Goal: Task Accomplishment & Management: Manage account settings

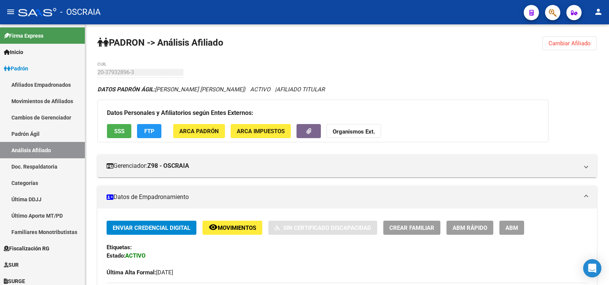
click at [25, 135] on link "Padrón Ágil" at bounding box center [42, 134] width 85 height 16
drag, startPoint x: 0, startPoint y: 0, endPoint x: 30, endPoint y: 149, distance: 152.2
click at [25, 135] on link "Padrón Ágil" at bounding box center [42, 134] width 85 height 16
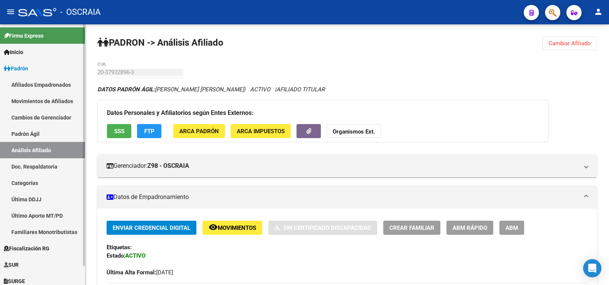
click at [31, 149] on link "Análisis Afiliado" at bounding box center [42, 150] width 85 height 16
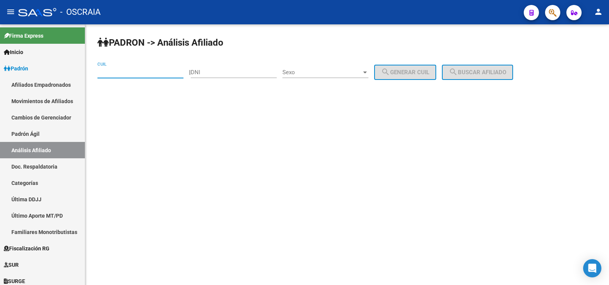
click at [132, 73] on input "CUIL" at bounding box center [140, 72] width 86 height 7
type input "20-34275255-2"
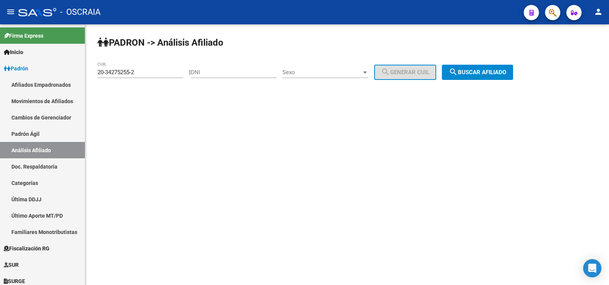
click at [493, 80] on div "PADRON -> Análisis Afiliado 20-34275255-2 CUIL | DNI Sexo Sexo search Generar C…" at bounding box center [346, 64] width 523 height 80
click at [490, 68] on button "search Buscar afiliado" at bounding box center [477, 72] width 71 height 15
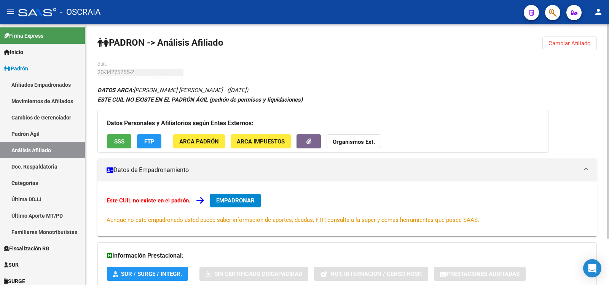
scroll to position [56, 0]
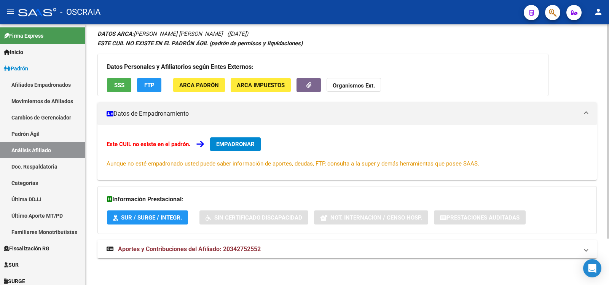
click at [252, 243] on mat-expansion-panel-header "Aportes y Contribuciones del Afiliado: 20342752552" at bounding box center [346, 249] width 499 height 18
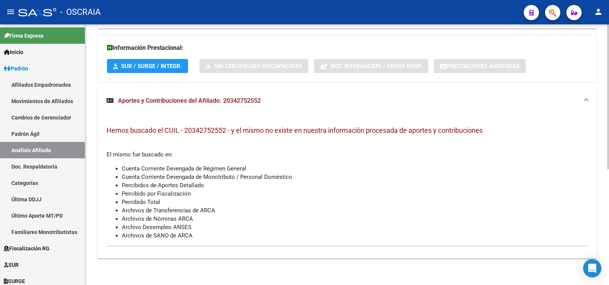
scroll to position [0, 0]
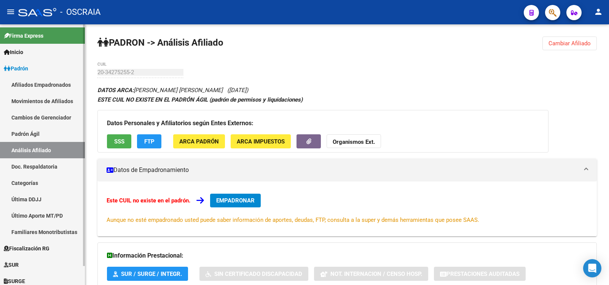
click at [39, 134] on link "Padrón Ágil" at bounding box center [42, 134] width 85 height 16
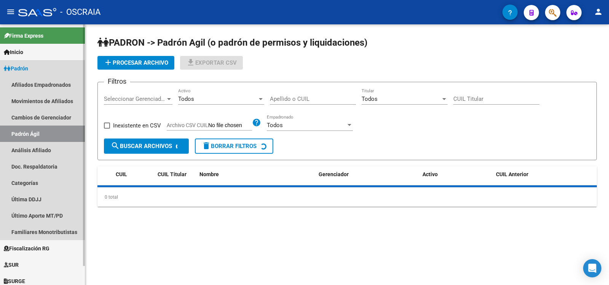
click at [41, 141] on link "Padrón Ágil" at bounding box center [42, 134] width 85 height 16
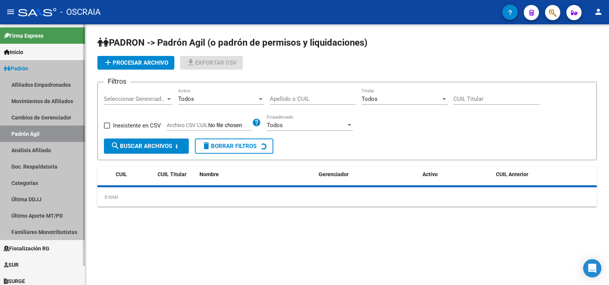
click at [41, 142] on mat-nav-list "Afiliados Empadronados Movimientos de Afiliados Cambios de Gerenciador Padrón Á…" at bounding box center [42, 158] width 85 height 164
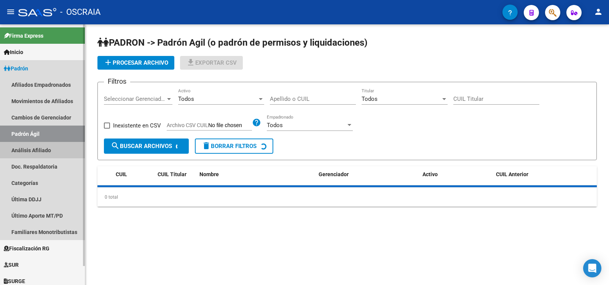
click at [43, 145] on link "Análisis Afiliado" at bounding box center [42, 150] width 85 height 16
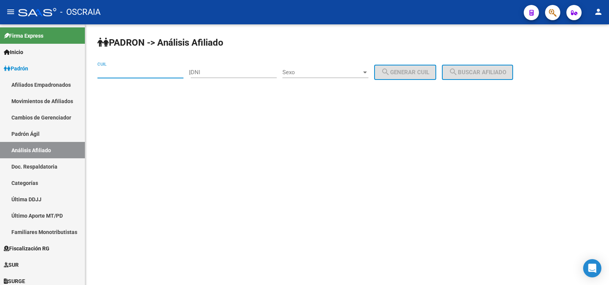
click at [152, 70] on input "CUIL" at bounding box center [140, 72] width 86 height 7
paste input "27-96433113-3"
type input "27-96433113-3"
click at [474, 75] on span "search Buscar afiliado" at bounding box center [476, 72] width 57 height 7
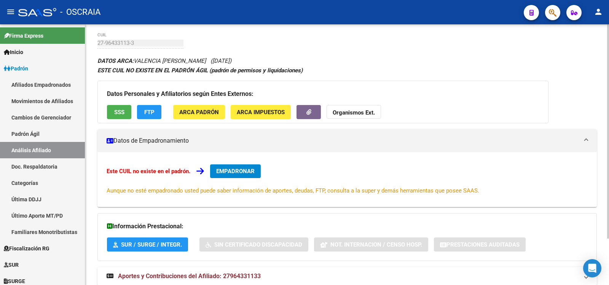
scroll to position [56, 0]
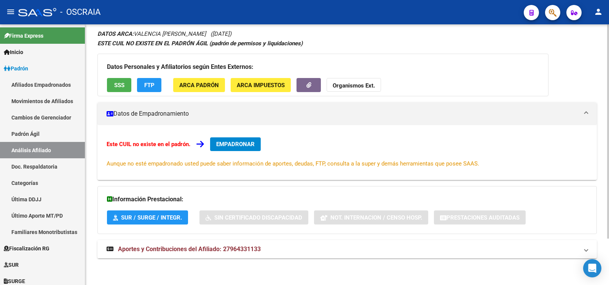
click at [250, 246] on span "Aportes y Contribuciones del Afiliado: 27964331133" at bounding box center [189, 248] width 143 height 7
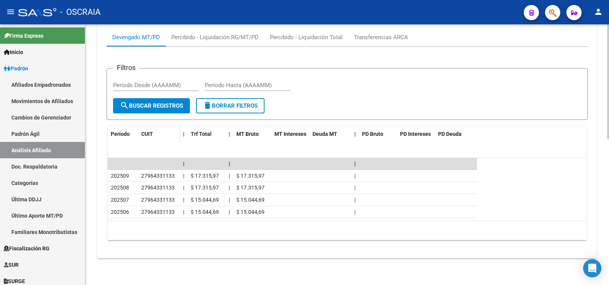
scroll to position [0, 0]
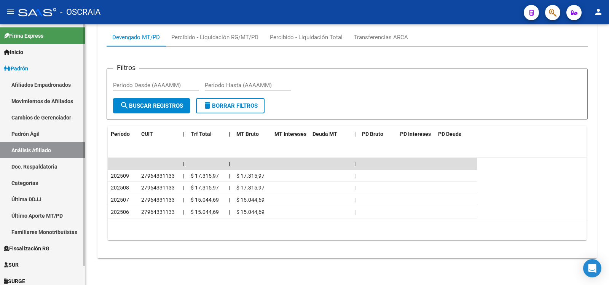
click at [35, 141] on link "Padrón Ágil" at bounding box center [42, 134] width 85 height 16
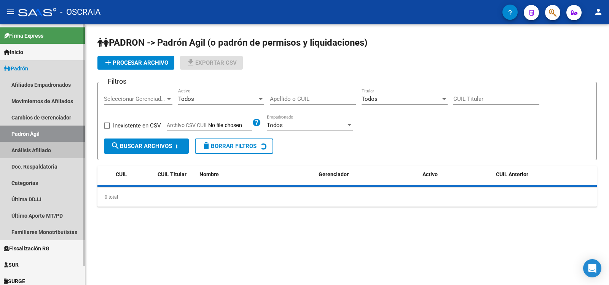
click at [37, 150] on link "Análisis Afiliado" at bounding box center [42, 150] width 85 height 16
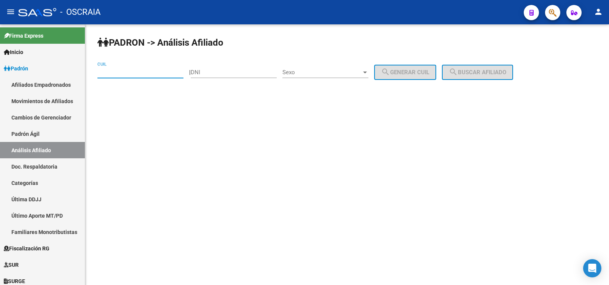
click at [141, 74] on input "CUIL" at bounding box center [140, 72] width 86 height 7
paste input "20-41448424-8"
type input "20-41448424-8"
click at [472, 65] on button "search Buscar afiliado" at bounding box center [477, 72] width 71 height 15
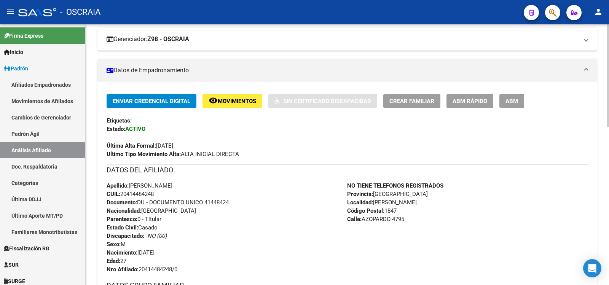
scroll to position [254, 0]
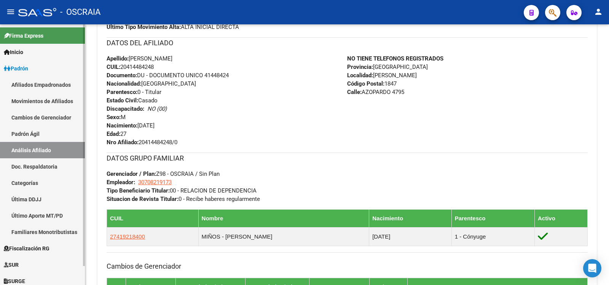
click at [51, 134] on link "Padrón Ágil" at bounding box center [42, 134] width 85 height 16
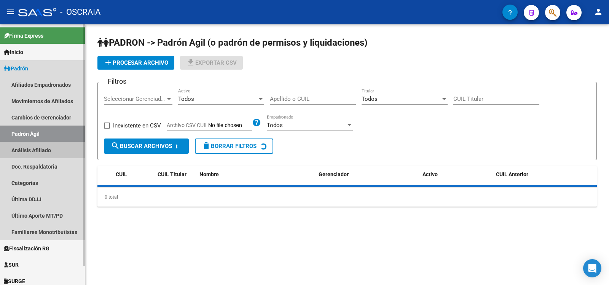
click at [55, 151] on link "Análisis Afiliado" at bounding box center [42, 150] width 85 height 16
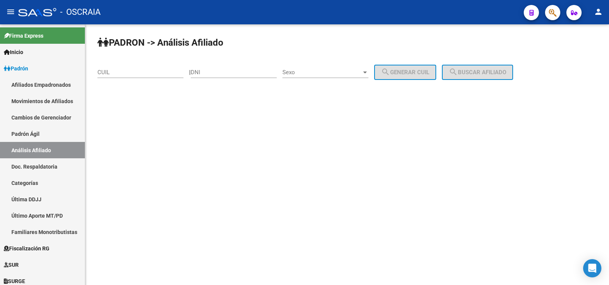
click at [112, 76] on div "CUIL" at bounding box center [140, 70] width 86 height 16
click at [114, 75] on input "CUIL" at bounding box center [140, 72] width 86 height 7
paste input "20-22282577-7"
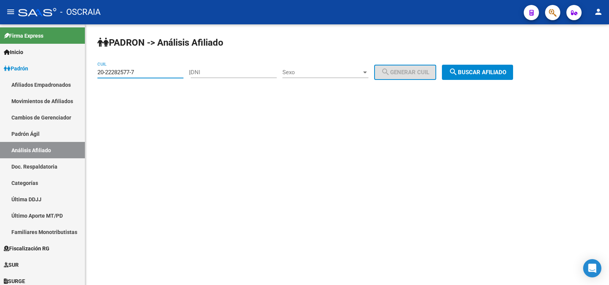
type input "20-22282577-7"
drag, startPoint x: 473, startPoint y: 67, endPoint x: 435, endPoint y: 70, distance: 38.2
click at [473, 67] on button "search Buscar afiliado" at bounding box center [477, 72] width 71 height 15
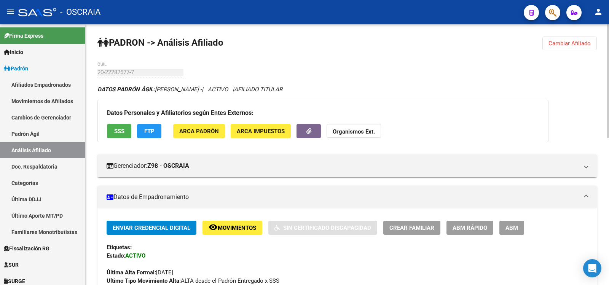
scroll to position [337, 0]
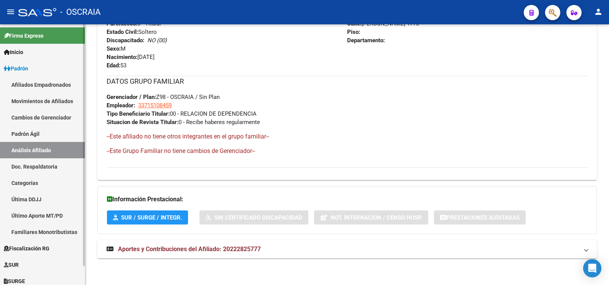
click at [38, 135] on link "Padrón Ágil" at bounding box center [42, 134] width 85 height 16
drag, startPoint x: 38, startPoint y: 135, endPoint x: 44, endPoint y: 149, distance: 15.2
click at [38, 136] on link "Padrón Ágil" at bounding box center [42, 134] width 85 height 16
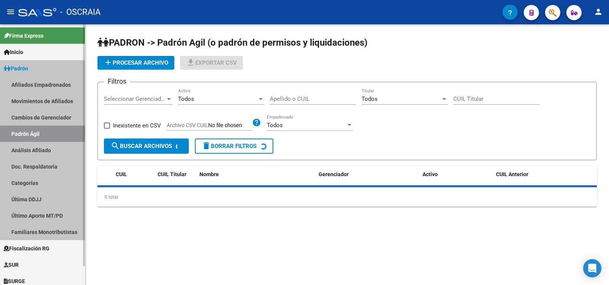
click at [44, 150] on link "Análisis Afiliado" at bounding box center [42, 150] width 85 height 16
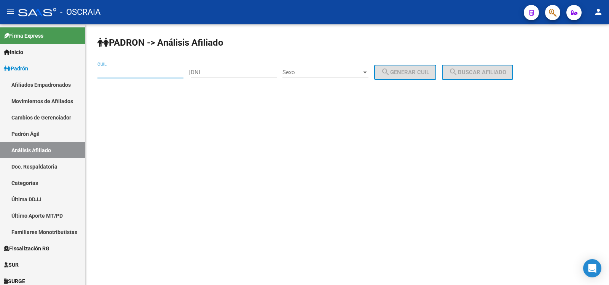
drag, startPoint x: 135, startPoint y: 74, endPoint x: 184, endPoint y: 79, distance: 50.1
click at [135, 74] on input "CUIL" at bounding box center [140, 72] width 86 height 7
paste input "27-96433113-3"
type input "27-96433113-3"
click at [469, 75] on span "search Buscar afiliado" at bounding box center [476, 72] width 57 height 7
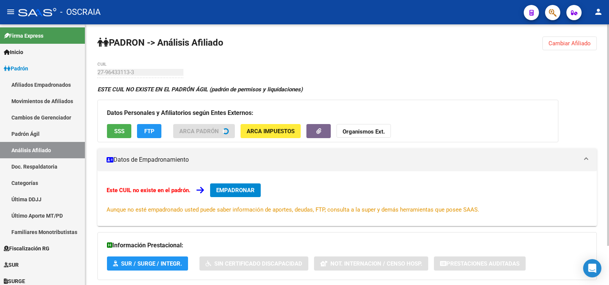
scroll to position [56, 0]
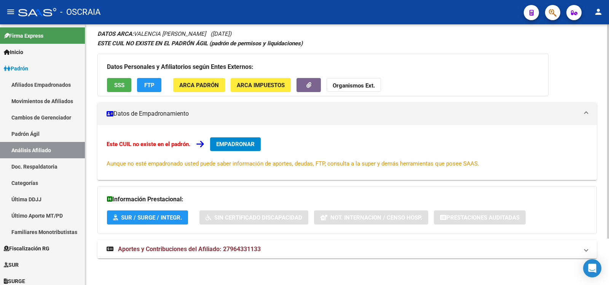
click at [232, 251] on span "Aportes y Contribuciones del Afiliado: 27964331133" at bounding box center [189, 248] width 143 height 7
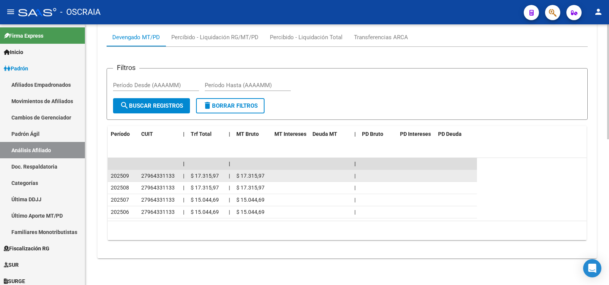
scroll to position [0, 0]
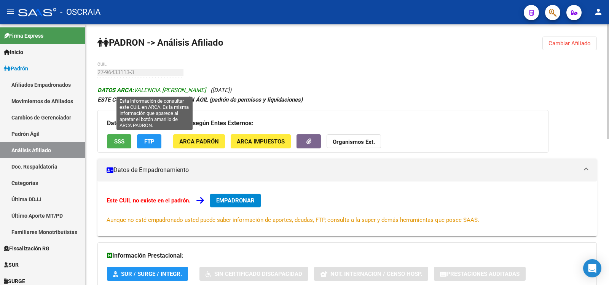
copy icon "VALENCIA [PERSON_NAME] ([DATE])"
drag, startPoint x: 250, startPoint y: 91, endPoint x: 136, endPoint y: 93, distance: 114.5
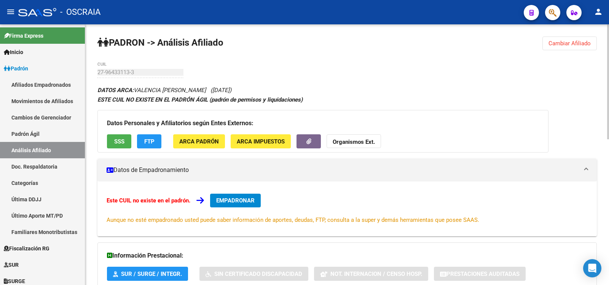
click at [46, 148] on link "Análisis Afiliado" at bounding box center [42, 150] width 85 height 16
click at [68, 132] on link "Padrón Ágil" at bounding box center [42, 134] width 85 height 16
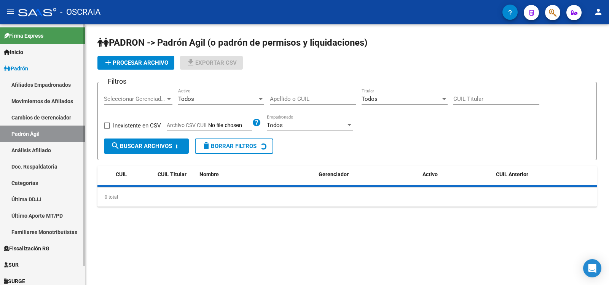
click at [64, 144] on link "Análisis Afiliado" at bounding box center [42, 150] width 85 height 16
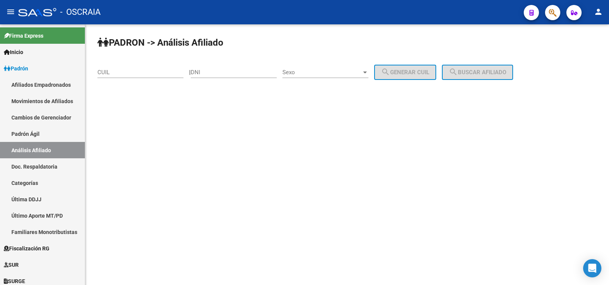
click at [136, 72] on input "CUIL" at bounding box center [140, 72] width 86 height 7
paste input "23-41141247-4"
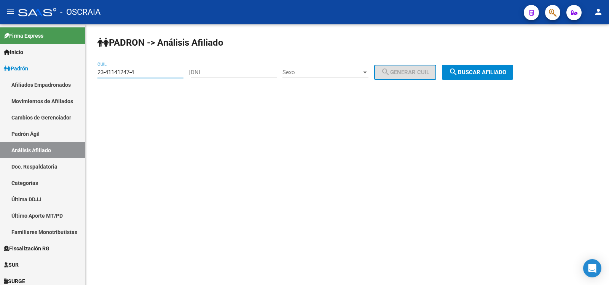
type input "23-41141247-4"
click at [486, 70] on span "search Buscar afiliado" at bounding box center [476, 72] width 57 height 7
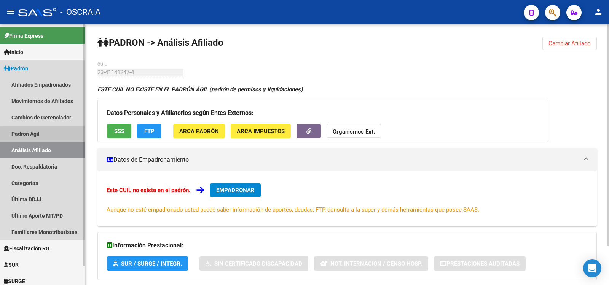
click at [62, 135] on link "Padrón Ágil" at bounding box center [42, 134] width 85 height 16
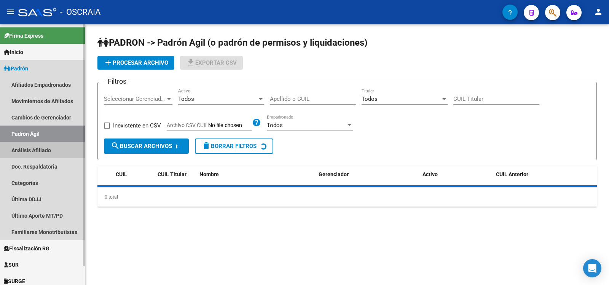
click at [51, 156] on link "Análisis Afiliado" at bounding box center [42, 150] width 85 height 16
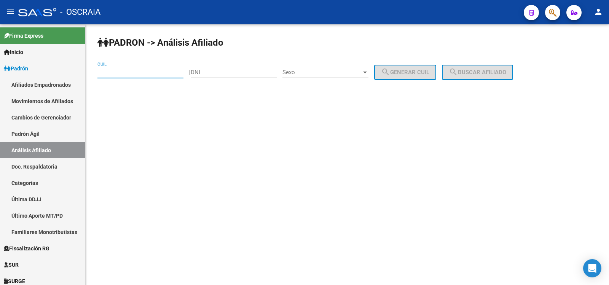
click at [126, 70] on input "CUIL" at bounding box center [140, 72] width 86 height 7
paste input "23-41141247-4"
type input "23-41141247-4"
click at [480, 73] on span "search Buscar afiliado" at bounding box center [476, 72] width 57 height 7
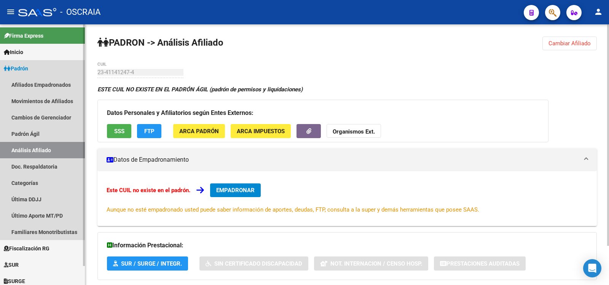
click at [35, 143] on link "Análisis Afiliado" at bounding box center [42, 150] width 85 height 16
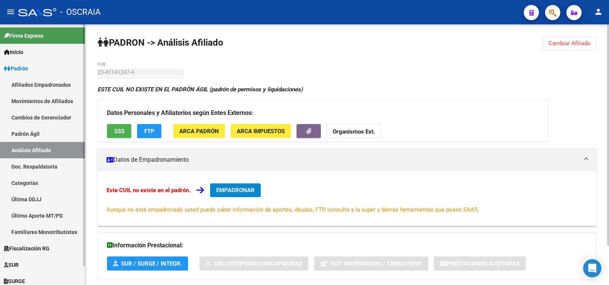
click at [40, 151] on link "Análisis Afiliado" at bounding box center [42, 150] width 85 height 16
click at [47, 131] on link "Padrón Ágil" at bounding box center [42, 134] width 85 height 16
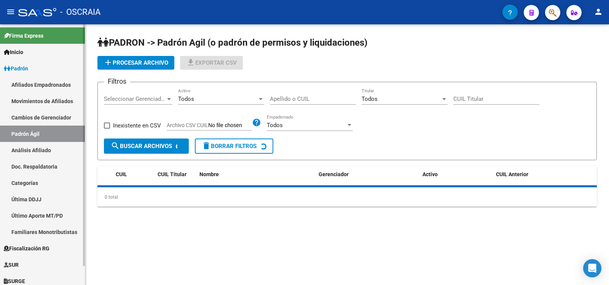
drag, startPoint x: 48, startPoint y: 142, endPoint x: 73, endPoint y: 122, distance: 33.0
click at [49, 143] on link "Análisis Afiliado" at bounding box center [42, 150] width 85 height 16
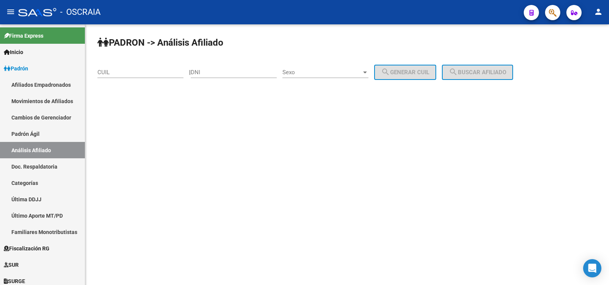
drag, startPoint x: 119, startPoint y: 76, endPoint x: 121, endPoint y: 72, distance: 5.1
click at [119, 76] on div "CUIL" at bounding box center [140, 70] width 86 height 16
click at [121, 72] on input "CUIL" at bounding box center [140, 72] width 86 height 7
paste input "23-41141247-4"
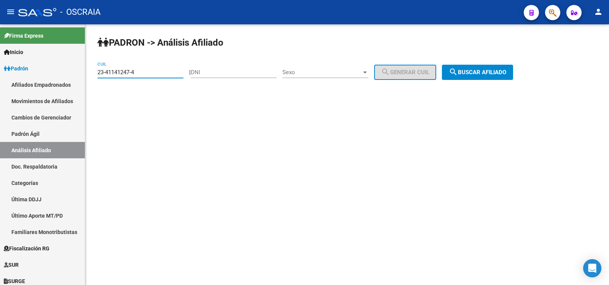
type input "23-41141247-4"
click at [494, 71] on span "search Buscar afiliado" at bounding box center [476, 72] width 57 height 7
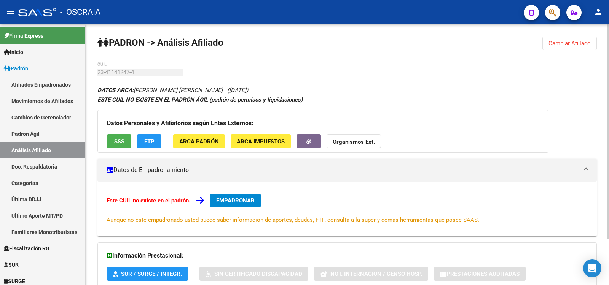
copy icon "[PERSON_NAME] [PERSON_NAME] ([DATE])"
drag, startPoint x: 267, startPoint y: 87, endPoint x: 135, endPoint y: 94, distance: 132.5
click at [135, 94] on div "DATOS ARCA: [PERSON_NAME] [PERSON_NAME] ([DATE]) ESTE CUIL NO EXISTE EN EL PADR…" at bounding box center [346, 204] width 499 height 238
drag, startPoint x: 135, startPoint y: 94, endPoint x: 178, endPoint y: 194, distance: 109.6
click at [135, 94] on div "DATOS ARCA: [PERSON_NAME] [PERSON_NAME] ([DATE]) ESTE CUIL NO EXISTE EN EL PADR…" at bounding box center [346, 204] width 499 height 238
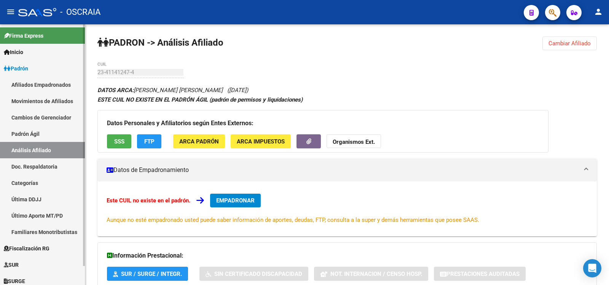
click at [56, 131] on link "Padrón Ágil" at bounding box center [42, 134] width 85 height 16
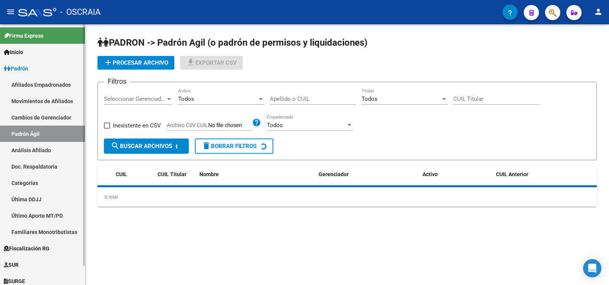
click at [62, 150] on link "Análisis Afiliado" at bounding box center [42, 150] width 85 height 16
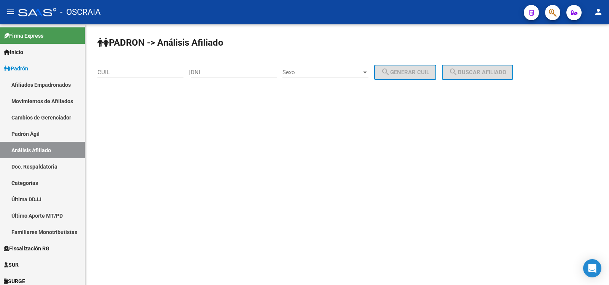
click at [136, 69] on input "CUIL" at bounding box center [140, 72] width 86 height 7
paste input "20-40769389-3"
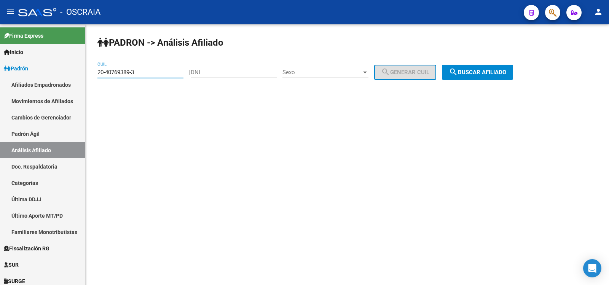
type input "20-40769389-3"
click at [483, 71] on span "search Buscar afiliado" at bounding box center [476, 72] width 57 height 7
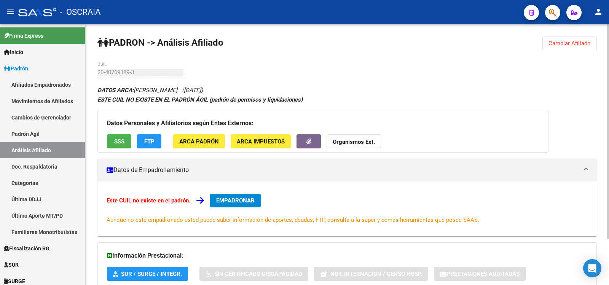
scroll to position [56, 0]
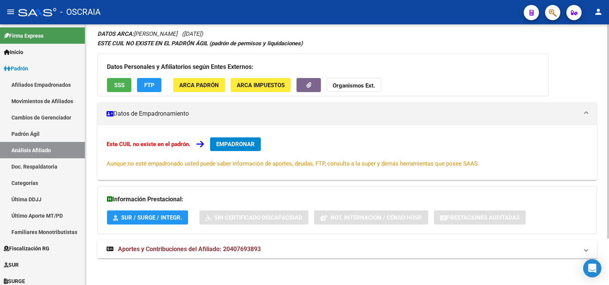
click at [210, 250] on span "Aportes y Contribuciones del Afiliado: 20407693893" at bounding box center [189, 248] width 143 height 7
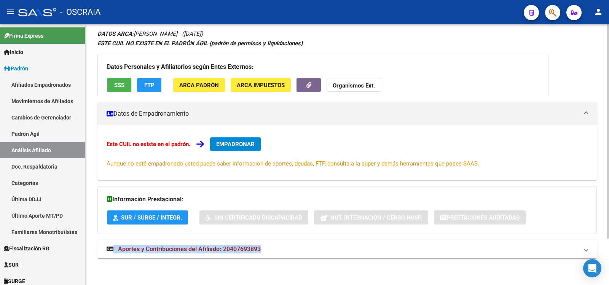
click at [209, 248] on span "Aportes y Contribuciones del Afiliado: 20407693893" at bounding box center [189, 248] width 143 height 7
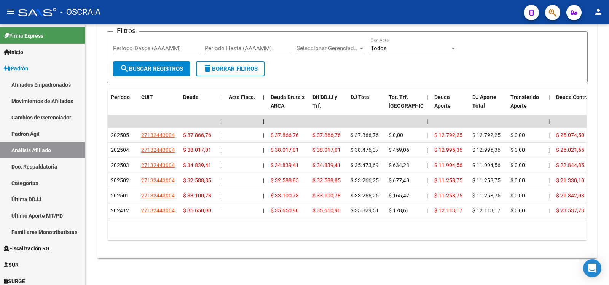
scroll to position [249, 0]
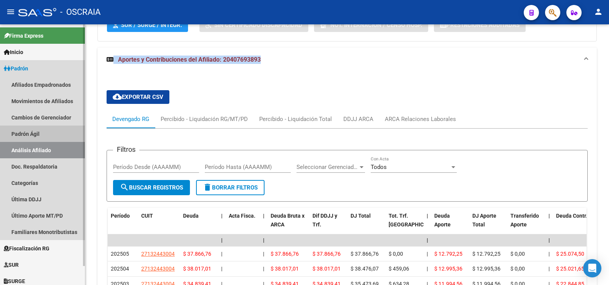
click at [47, 141] on link "Padrón Ágil" at bounding box center [42, 134] width 85 height 16
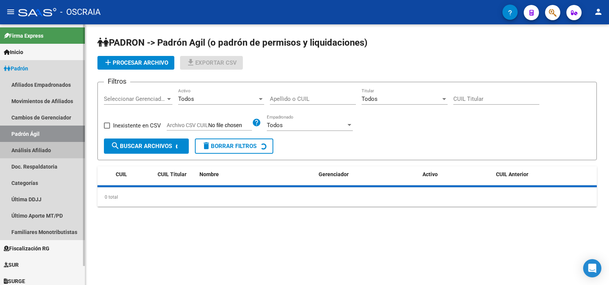
click at [49, 151] on link "Análisis Afiliado" at bounding box center [42, 150] width 85 height 16
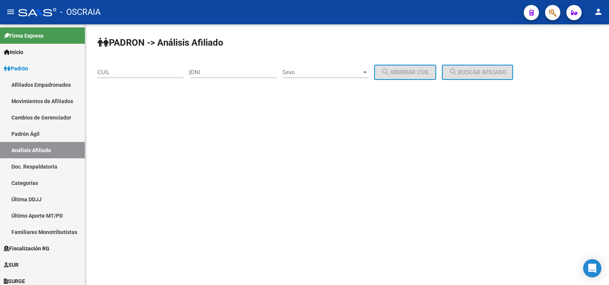
click at [141, 62] on div "CUIL" at bounding box center [140, 70] width 86 height 16
click at [140, 70] on input "CUIL" at bounding box center [140, 72] width 86 height 7
paste input "27-23391517-9"
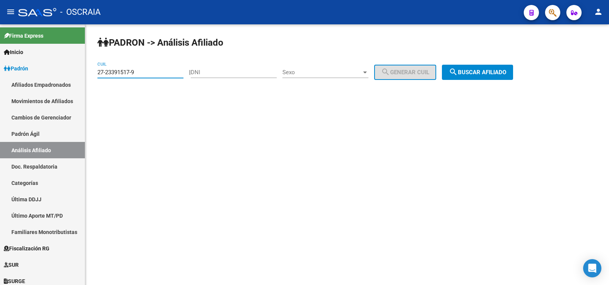
type input "27-23391517-9"
click at [493, 74] on span "search Buscar afiliado" at bounding box center [476, 72] width 57 height 7
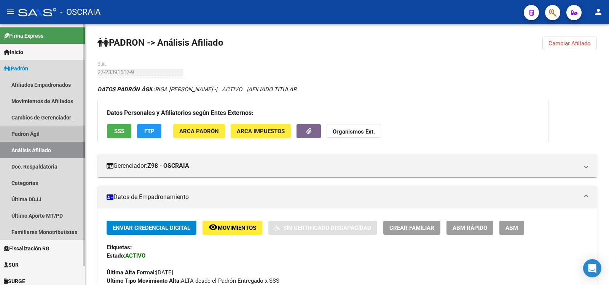
drag, startPoint x: 38, startPoint y: 138, endPoint x: 45, endPoint y: 151, distance: 14.6
click at [39, 139] on link "Padrón Ágil" at bounding box center [42, 134] width 85 height 16
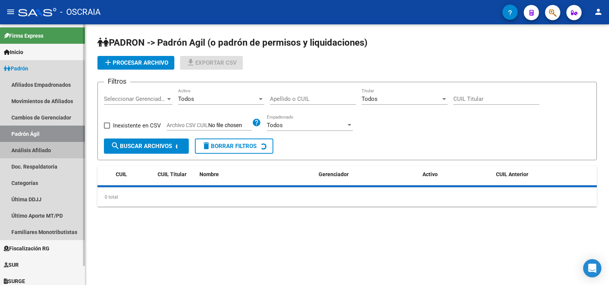
click at [45, 151] on link "Análisis Afiliado" at bounding box center [42, 150] width 85 height 16
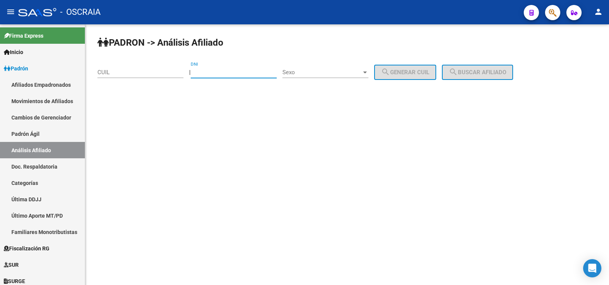
click at [215, 71] on input "DNI" at bounding box center [234, 72] width 86 height 7
paste input "55871541"
type input "55871541"
click at [301, 72] on span "Sexo" at bounding box center [321, 72] width 79 height 7
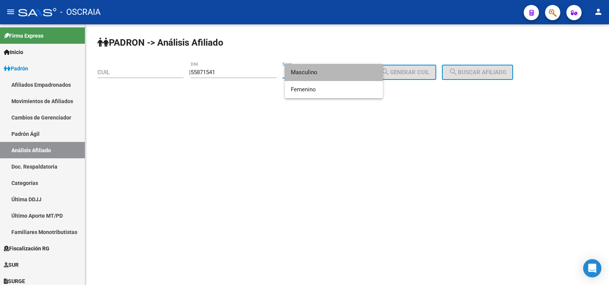
click at [316, 77] on span "Masculino" at bounding box center [334, 72] width 86 height 17
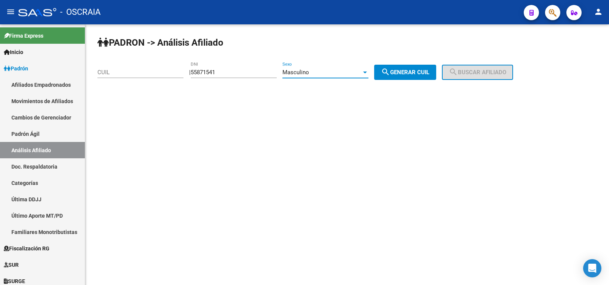
click at [410, 78] on button "search Generar CUIL" at bounding box center [405, 72] width 62 height 15
type input "20-55871541-4"
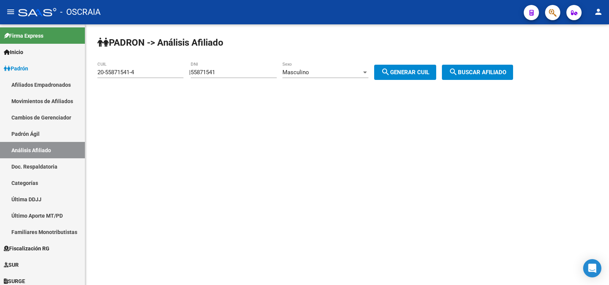
click at [471, 62] on div "PADRON -> Análisis Afiliado 20-55871541-4 CUIL | 55871541 DNI Masculino Sexo se…" at bounding box center [346, 64] width 523 height 80
click at [471, 69] on span "search Buscar afiliado" at bounding box center [476, 72] width 57 height 7
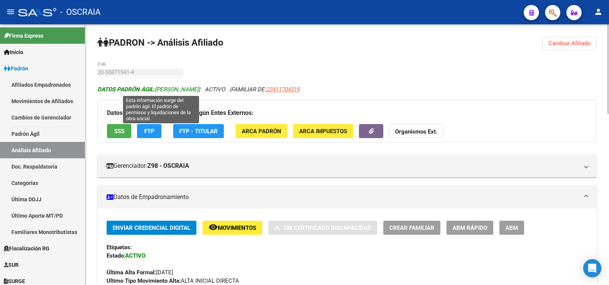
copy span "[PERSON_NAME]"
drag, startPoint x: 225, startPoint y: 90, endPoint x: 156, endPoint y: 92, distance: 69.3
click at [156, 92] on icon "DATOS PADRÓN ÁGIL: [PERSON_NAME] | ACTIVO | FAMILIAR DE: 23411704319" at bounding box center [198, 89] width 202 height 7
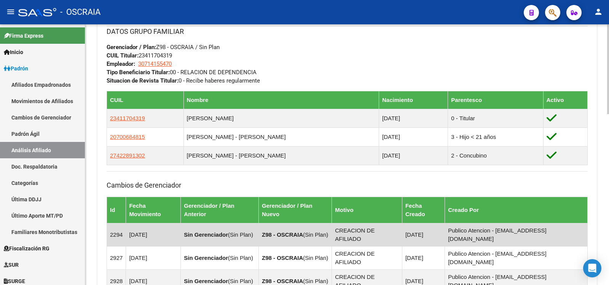
scroll to position [254, 0]
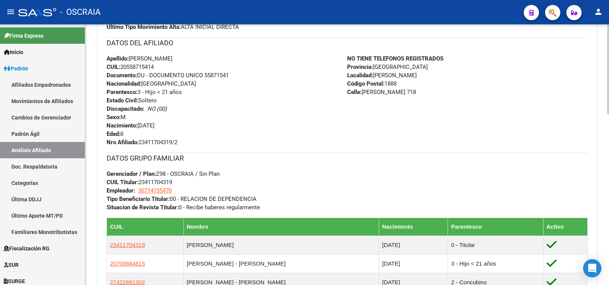
drag, startPoint x: 155, startPoint y: 67, endPoint x: 122, endPoint y: 68, distance: 32.7
click at [122, 68] on div "Apellido: [PERSON_NAME] CUIL: 20558715414 Documento: DU - DOCUMENTO UNICO 55871…" at bounding box center [227, 100] width 240 height 92
copy span "20558715414"
click at [52, 145] on link "Análisis Afiliado" at bounding box center [42, 150] width 85 height 16
click at [49, 135] on link "Padrón Ágil" at bounding box center [42, 134] width 85 height 16
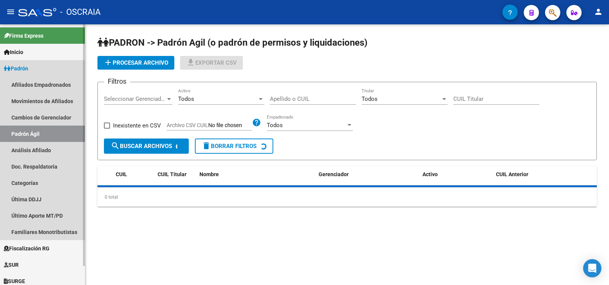
click at [52, 149] on link "Análisis Afiliado" at bounding box center [42, 150] width 85 height 16
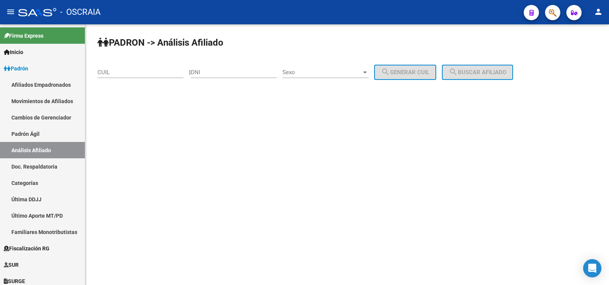
click at [213, 70] on input "DNI" at bounding box center [234, 72] width 86 height 7
paste input "53747226"
type input "53747226"
click at [307, 68] on div "Sexo Sexo" at bounding box center [325, 70] width 86 height 16
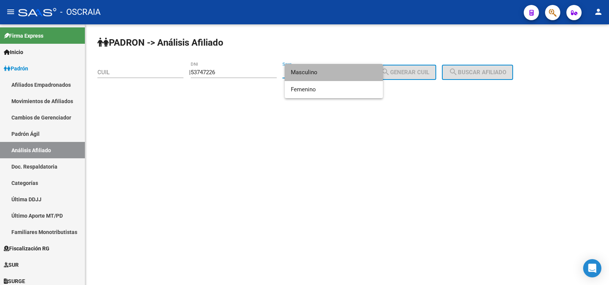
drag, startPoint x: 315, startPoint y: 73, endPoint x: 425, endPoint y: 86, distance: 110.7
click at [315, 73] on span "Masculino" at bounding box center [334, 72] width 86 height 17
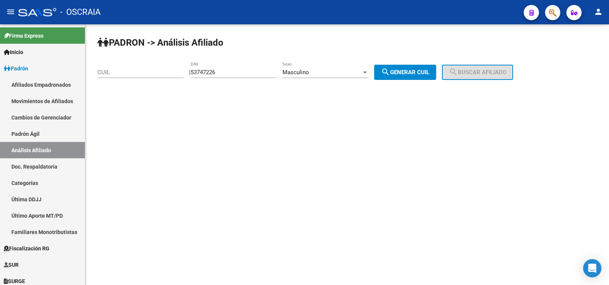
click at [423, 80] on div "PADRON -> Análisis Afiliado CUIL | 53747226 DNI Masculino Sexo search Generar C…" at bounding box center [346, 64] width 523 height 80
click at [429, 72] on span "search Generar CUIL" at bounding box center [405, 72] width 48 height 7
type input "20-53747226-0"
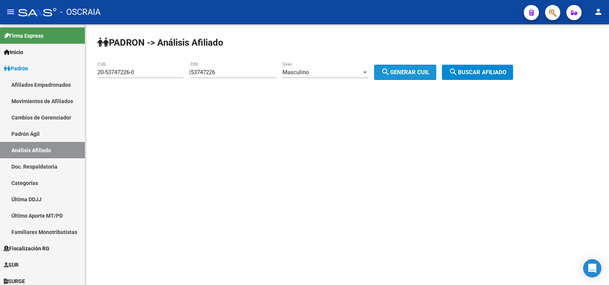
click at [463, 67] on button "search Buscar afiliado" at bounding box center [477, 72] width 71 height 15
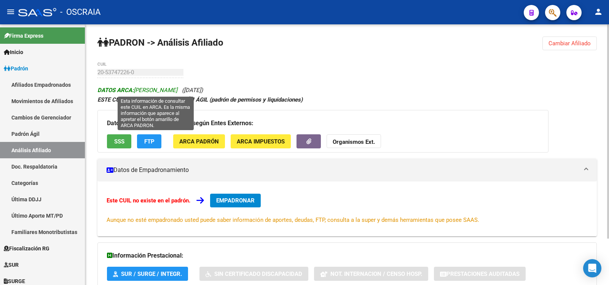
copy span "[PERSON_NAME]"
drag, startPoint x: 212, startPoint y: 89, endPoint x: 135, endPoint y: 92, distance: 76.5
click at [135, 92] on span "DATOS ARCA: [PERSON_NAME]" at bounding box center [137, 90] width 80 height 7
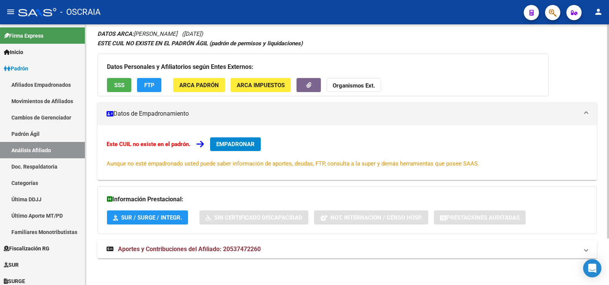
click at [248, 252] on span "Aportes y Contribuciones del Afiliado: 20537472260" at bounding box center [189, 248] width 143 height 7
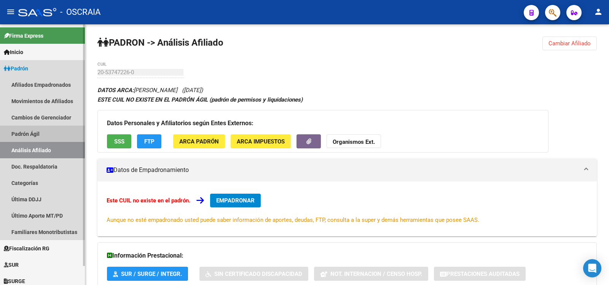
click at [50, 129] on link "Padrón Ágil" at bounding box center [42, 134] width 85 height 16
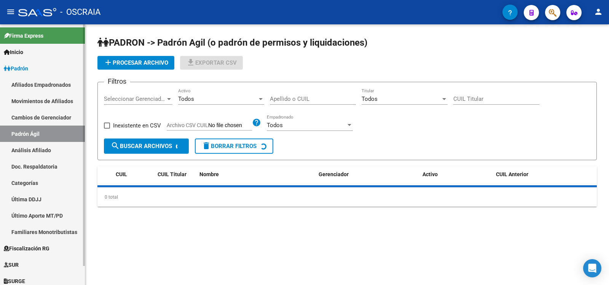
click at [49, 149] on link "Análisis Afiliado" at bounding box center [42, 150] width 85 height 16
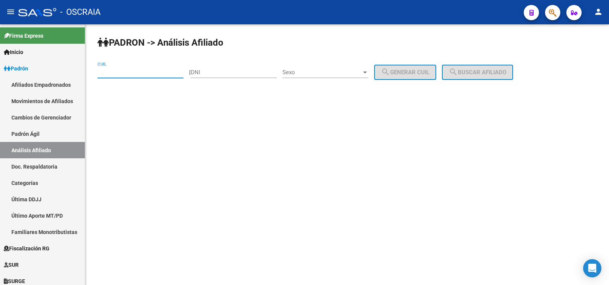
click at [138, 70] on input "CUIL" at bounding box center [140, 72] width 86 height 7
click at [220, 68] on div "DNI" at bounding box center [234, 70] width 86 height 16
paste input "26436125"
type input "26436125"
click at [304, 70] on span "Sexo" at bounding box center [321, 72] width 79 height 7
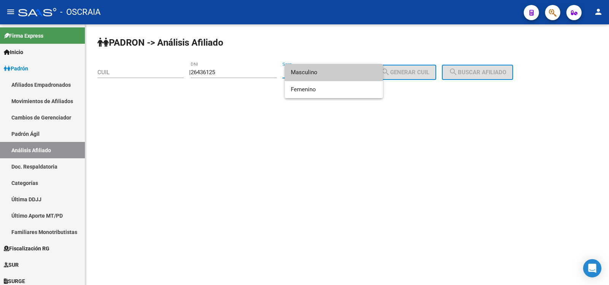
click at [305, 70] on span "Masculino" at bounding box center [334, 72] width 86 height 17
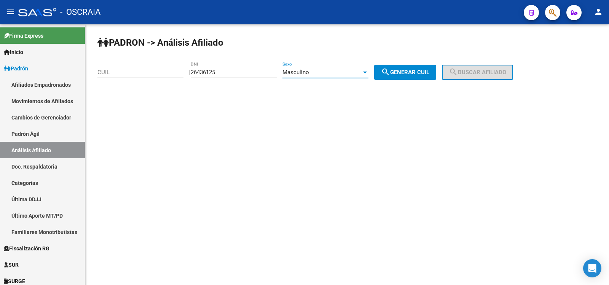
click at [429, 72] on span "search Generar CUIL" at bounding box center [405, 72] width 48 height 7
type input "20-26436125-8"
click at [461, 64] on div "PADRON -> Análisis Afiliado 20-26436125-8 CUIL | 26436125 DNI Masculino Sexo se…" at bounding box center [346, 64] width 523 height 80
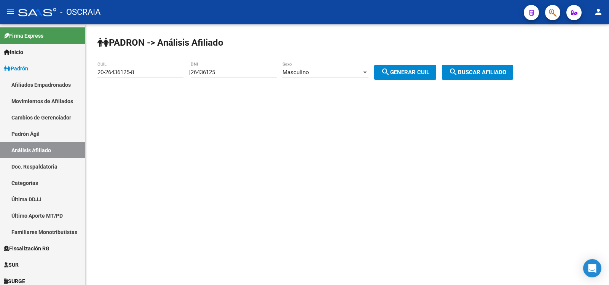
click at [485, 77] on button "search Buscar afiliado" at bounding box center [477, 72] width 71 height 15
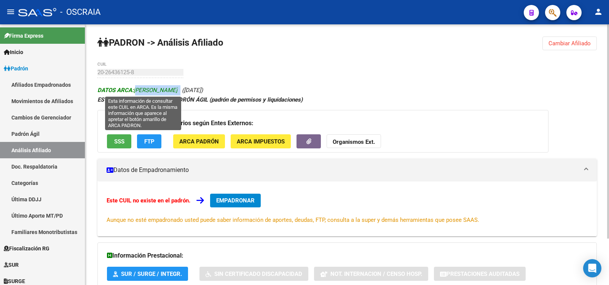
drag, startPoint x: 188, startPoint y: 93, endPoint x: 136, endPoint y: 92, distance: 51.4
click at [136, 92] on icon "DATOS ARCA: [PERSON_NAME] ([DATE])" at bounding box center [149, 90] width 105 height 7
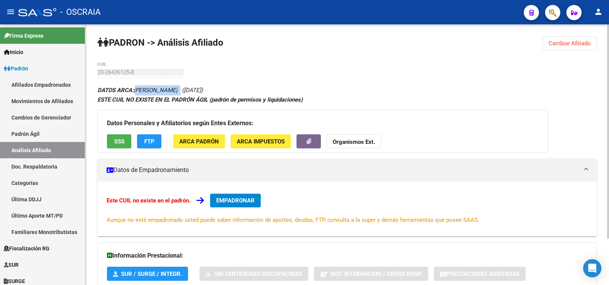
scroll to position [56, 0]
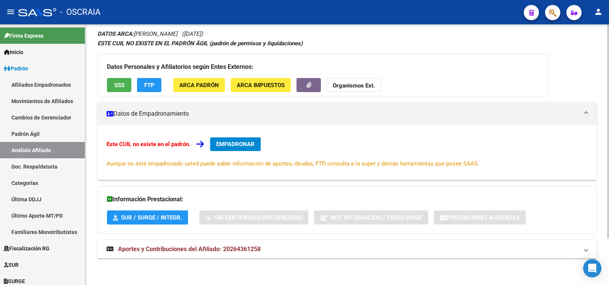
click at [201, 245] on strong "Aportes y Contribuciones del Afiliado: 20264361258" at bounding box center [184, 249] width 154 height 8
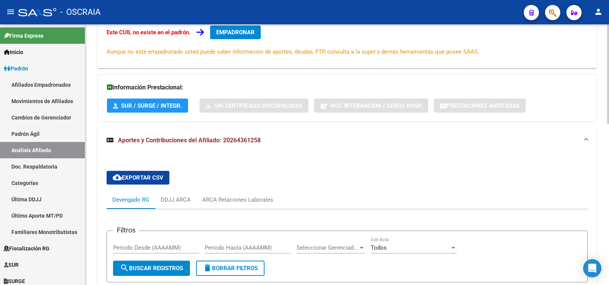
scroll to position [0, 0]
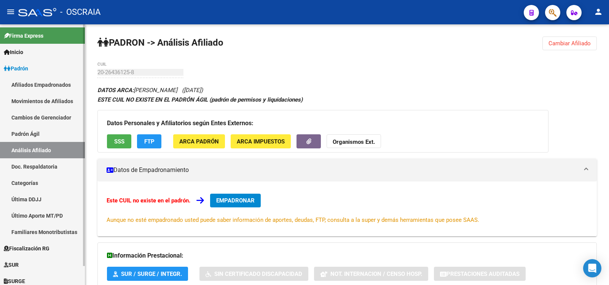
click at [48, 137] on link "Padrón Ágil" at bounding box center [42, 134] width 85 height 16
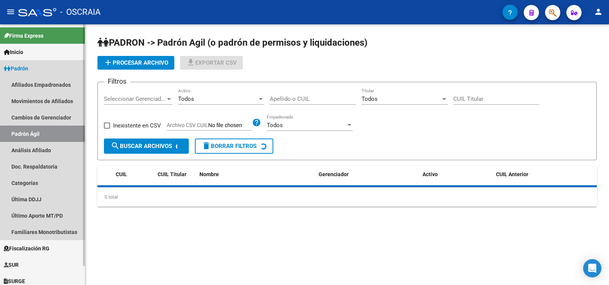
click at [51, 146] on link "Análisis Afiliado" at bounding box center [42, 150] width 85 height 16
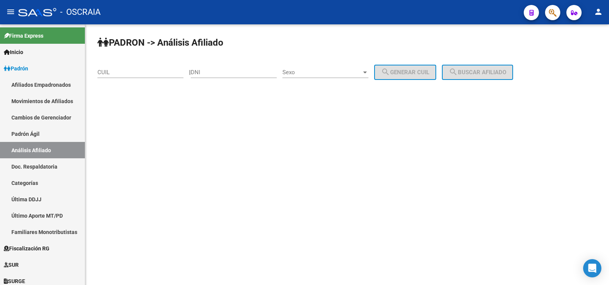
click at [237, 74] on input "DNI" at bounding box center [234, 72] width 86 height 7
paste input "48101399"
type input "48101399"
click at [321, 64] on div "Sexo Sexo" at bounding box center [325, 70] width 86 height 16
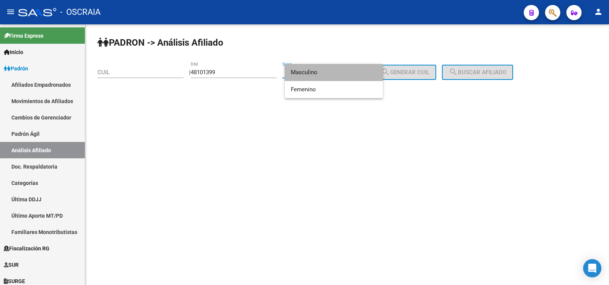
click at [322, 68] on span "Masculino" at bounding box center [334, 72] width 86 height 17
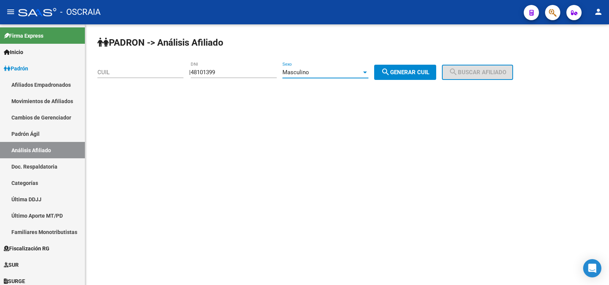
click at [402, 83] on div "PADRON -> Análisis Afiliado CUIL | 48101399 DNI Masculino Sexo search Generar C…" at bounding box center [346, 64] width 523 height 80
click at [409, 76] on button "search Generar CUIL" at bounding box center [405, 72] width 62 height 15
type input "20-48101399-3"
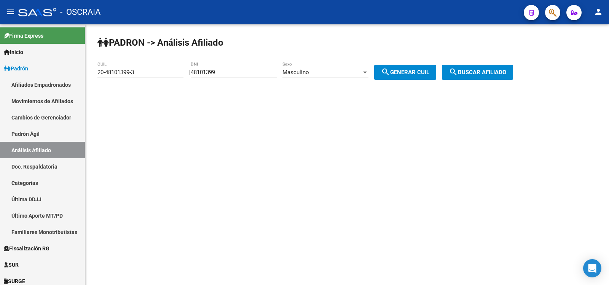
click at [472, 68] on button "search Buscar afiliado" at bounding box center [477, 72] width 71 height 15
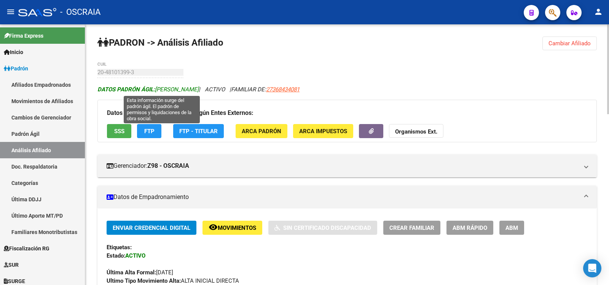
copy span "[PERSON_NAME]"
drag, startPoint x: 227, startPoint y: 91, endPoint x: 156, endPoint y: 91, distance: 70.4
click at [156, 91] on icon "DATOS PADRÓN ÁGIL: [PERSON_NAME] | ACTIVO | FAMILIAR DE: 27368434081" at bounding box center [198, 89] width 202 height 7
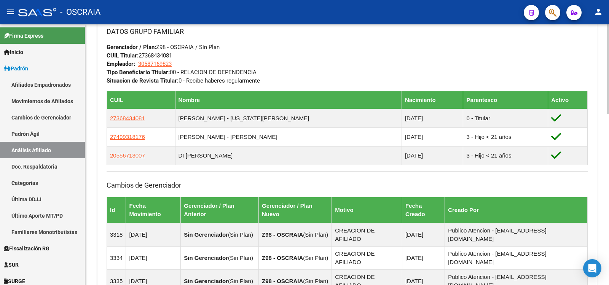
scroll to position [127, 0]
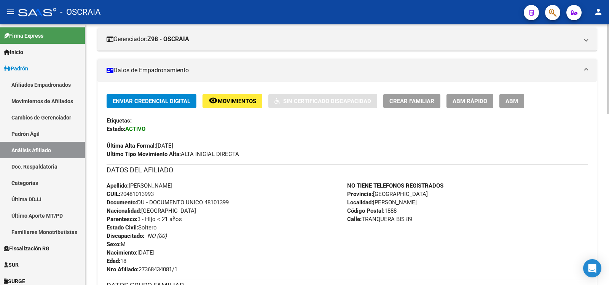
click at [154, 194] on span "CUIL: 20481013993" at bounding box center [130, 194] width 47 height 7
copy span "20481013993"
drag, startPoint x: 156, startPoint y: 194, endPoint x: 122, endPoint y: 194, distance: 33.5
click at [122, 194] on span "CUIL: 20481013993" at bounding box center [130, 194] width 47 height 7
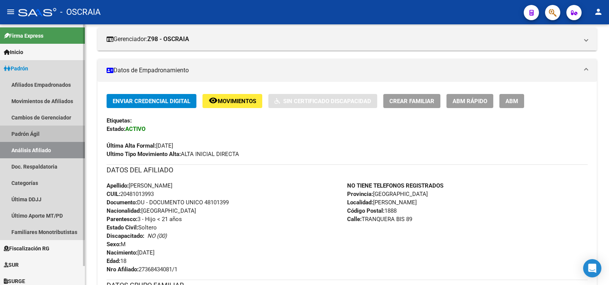
click at [37, 135] on link "Padrón Ágil" at bounding box center [42, 134] width 85 height 16
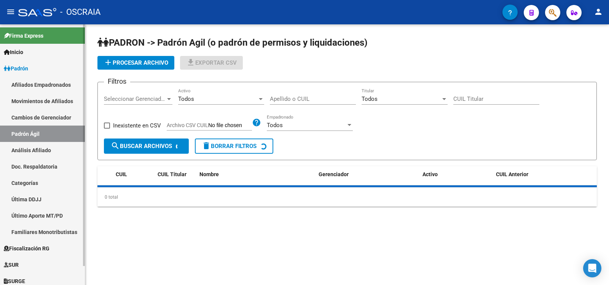
click at [46, 153] on link "Análisis Afiliado" at bounding box center [42, 150] width 85 height 16
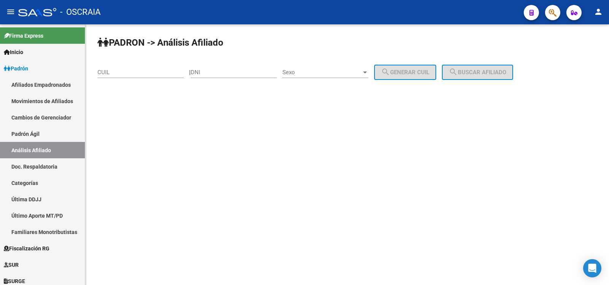
click at [235, 67] on div "DNI" at bounding box center [234, 70] width 86 height 16
paste input "14060356"
type input "14060356"
click at [316, 72] on span "Sexo" at bounding box center [321, 72] width 79 height 7
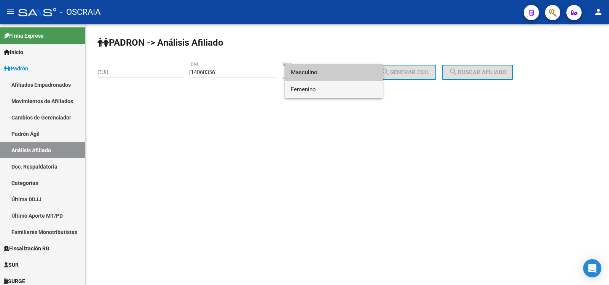
click at [320, 86] on span "Femenino" at bounding box center [334, 89] width 86 height 17
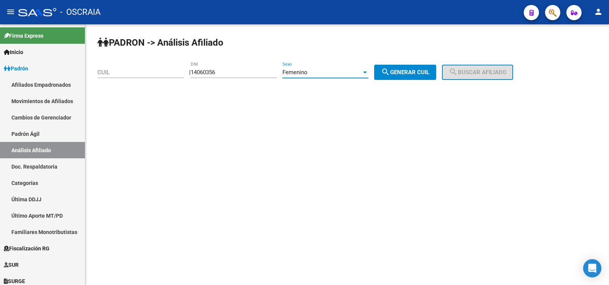
click at [421, 70] on span "search Generar CUIL" at bounding box center [405, 72] width 48 height 7
type input "27-14060356-8"
drag, startPoint x: 421, startPoint y: 70, endPoint x: 453, endPoint y: 71, distance: 31.2
click at [421, 70] on span "search Generar CUIL" at bounding box center [405, 72] width 48 height 7
click at [458, 71] on mat-icon "search" at bounding box center [452, 71] width 9 height 9
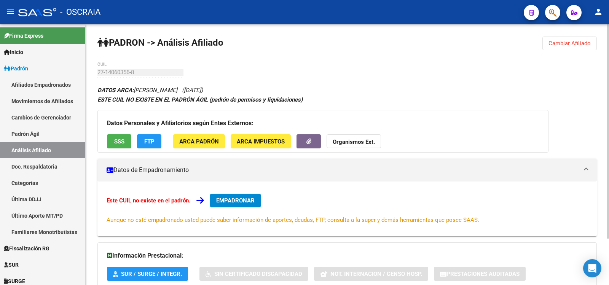
copy span "[PERSON_NAME]"
drag, startPoint x: 196, startPoint y: 90, endPoint x: 136, endPoint y: 94, distance: 59.5
click at [136, 94] on div "DATOS ARCA: [PERSON_NAME] ([DATE]) ESTE CUIL NO EXISTE EN EL PADRÓN ÁGIL (padró…" at bounding box center [346, 204] width 499 height 238
click at [94, 76] on div "PADRON -> Análisis Afiliado Cambiar Afiliado 27-14060356-8 CUIL DATOS ARCA: [PE…" at bounding box center [346, 182] width 523 height 317
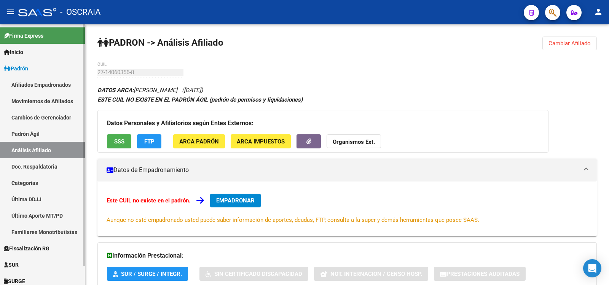
click at [44, 137] on link "Padrón Ágil" at bounding box center [42, 134] width 85 height 16
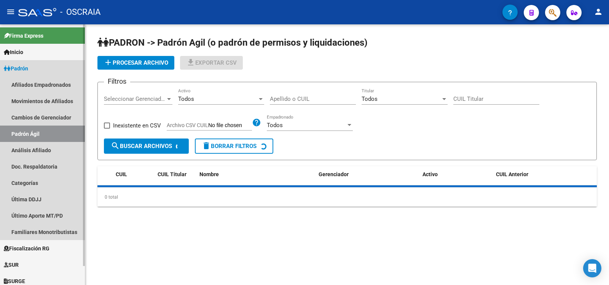
click at [46, 149] on link "Análisis Afiliado" at bounding box center [42, 150] width 85 height 16
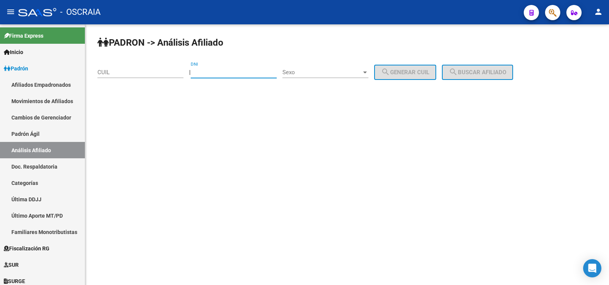
click at [205, 73] on input "DNI" at bounding box center [234, 72] width 86 height 7
paste input "26436125"
type input "26436125"
click at [316, 73] on span "Sexo" at bounding box center [321, 72] width 79 height 7
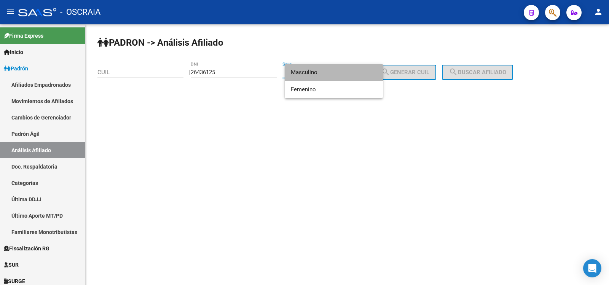
click at [344, 75] on span "Masculino" at bounding box center [334, 72] width 86 height 17
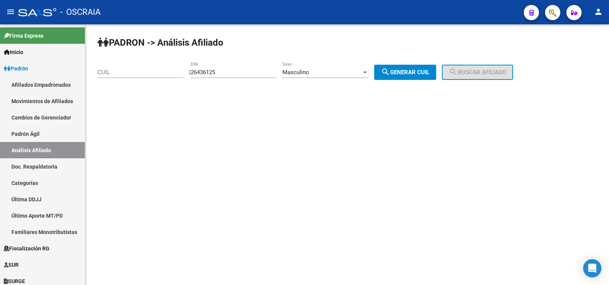
click at [421, 63] on div "PADRON -> Análisis Afiliado CUIL | 26436125 DNI Masculino Sexo search Generar C…" at bounding box center [346, 64] width 523 height 80
click at [429, 71] on span "search Generar CUIL" at bounding box center [405, 72] width 48 height 7
type input "20-26436125-8"
click at [481, 75] on span "search Buscar afiliado" at bounding box center [476, 72] width 57 height 7
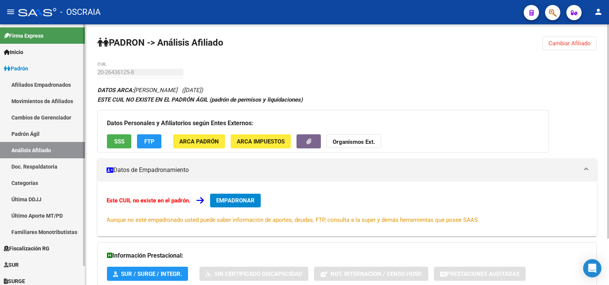
click at [41, 143] on link "Análisis Afiliado" at bounding box center [42, 150] width 85 height 16
click at [48, 138] on link "Padrón Ágil" at bounding box center [42, 134] width 85 height 16
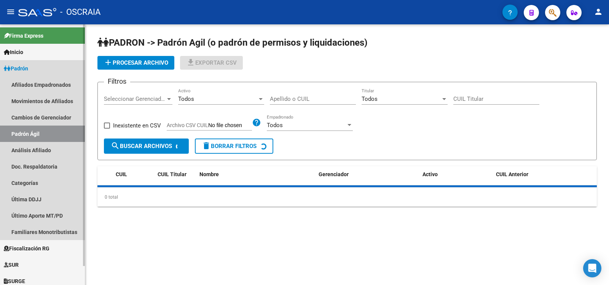
click at [49, 145] on link "Análisis Afiliado" at bounding box center [42, 150] width 85 height 16
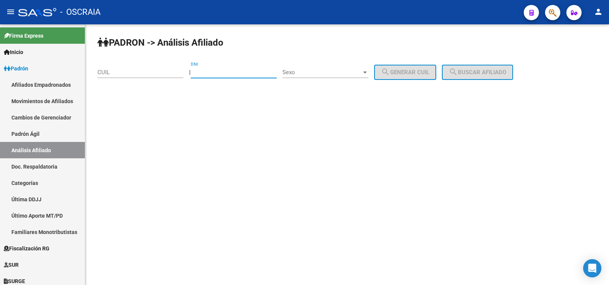
click at [239, 73] on input "DNI" at bounding box center [234, 72] width 86 height 7
paste input "26436125"
type input "26436125"
click at [301, 68] on div "Sexo Sexo" at bounding box center [325, 70] width 86 height 16
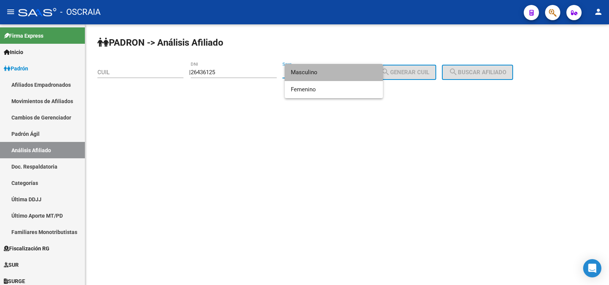
drag, startPoint x: 308, startPoint y: 73, endPoint x: 366, endPoint y: 52, distance: 60.8
click at [309, 73] on span "Masculino" at bounding box center [334, 72] width 86 height 17
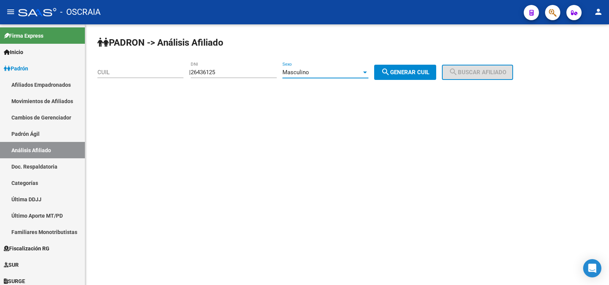
click at [416, 72] on span "search Generar CUIL" at bounding box center [405, 72] width 48 height 7
type input "20-26436125-8"
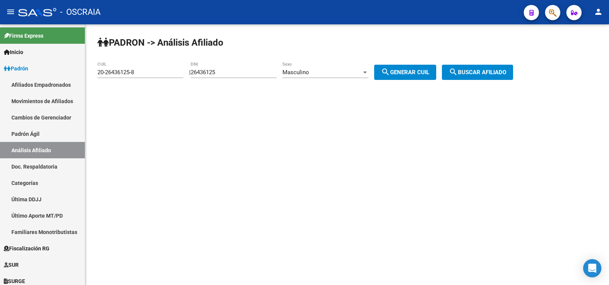
click at [497, 76] on button "search Buscar afiliado" at bounding box center [477, 72] width 71 height 15
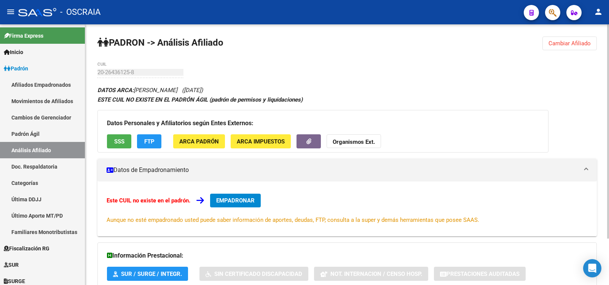
drag, startPoint x: 136, startPoint y: 89, endPoint x: 189, endPoint y: 89, distance: 52.5
click at [189, 89] on icon "DATOS ARCA: [PERSON_NAME] ([DATE])" at bounding box center [149, 90] width 105 height 7
click at [98, 76] on div "20-26436125-8 CUIL" at bounding box center [140, 70] width 86 height 16
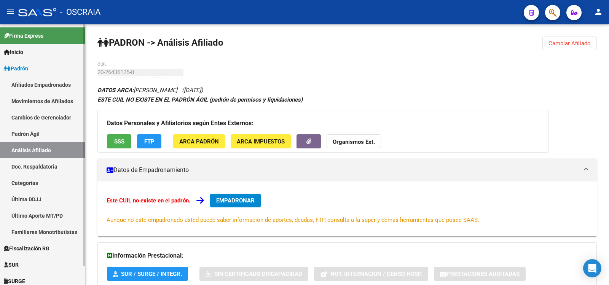
drag, startPoint x: 30, startPoint y: 132, endPoint x: 30, endPoint y: 147, distance: 15.2
click at [30, 133] on link "Padrón Ágil" at bounding box center [42, 134] width 85 height 16
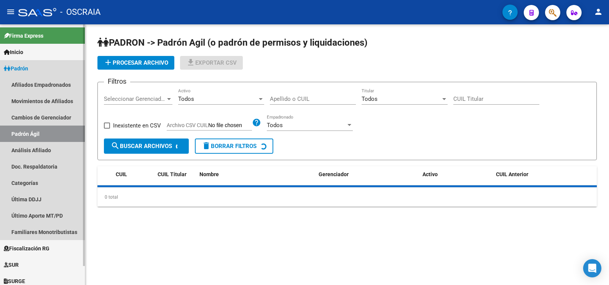
click at [30, 147] on link "Análisis Afiliado" at bounding box center [42, 150] width 85 height 16
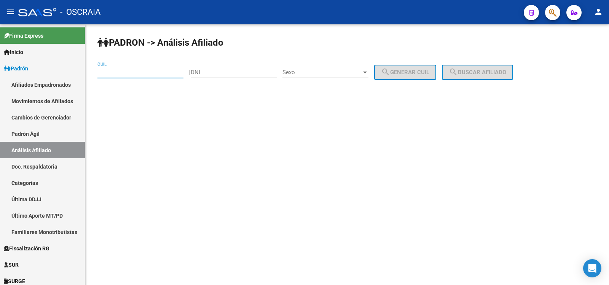
click at [162, 74] on input "CUIL" at bounding box center [140, 72] width 86 height 7
click at [224, 71] on input "DNI" at bounding box center [234, 72] width 86 height 7
paste input "55871541"
type input "55871541"
click at [318, 75] on span "Sexo" at bounding box center [321, 72] width 79 height 7
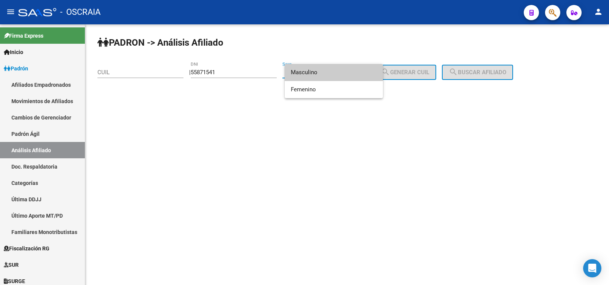
click at [319, 78] on span "Masculino" at bounding box center [334, 72] width 86 height 17
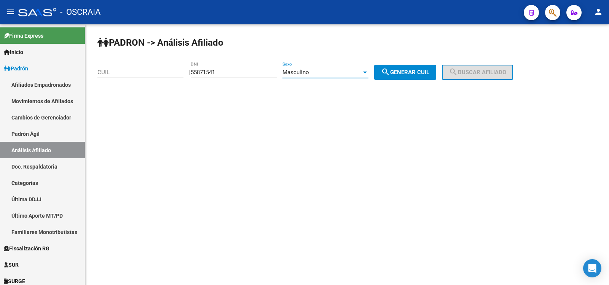
click at [415, 68] on button "search Generar CUIL" at bounding box center [405, 72] width 62 height 15
type input "20-55871541-4"
click at [458, 69] on mat-icon "search" at bounding box center [452, 71] width 9 height 9
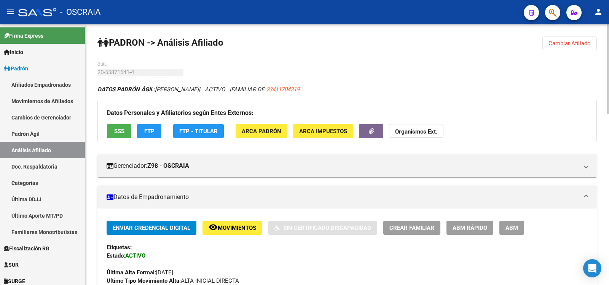
drag, startPoint x: 223, startPoint y: 91, endPoint x: 157, endPoint y: 93, distance: 65.5
click at [157, 93] on div "DATOS PADRÓN ÁGIL: [PERSON_NAME] | ACTIVO | FAMILIAR DE: 23411704319" at bounding box center [346, 89] width 499 height 8
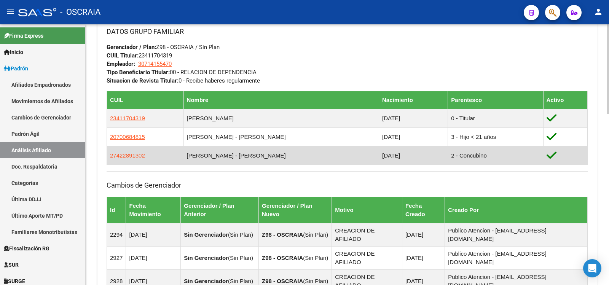
scroll to position [254, 0]
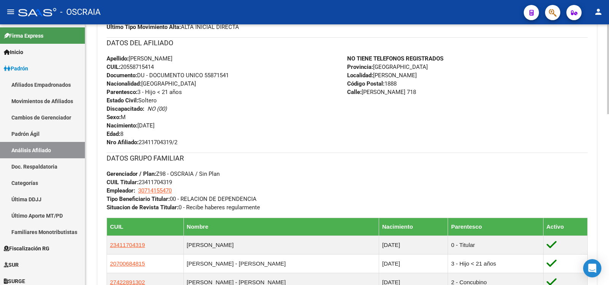
click at [141, 64] on span "CUIL: 20558715414" at bounding box center [130, 67] width 47 height 7
click at [42, 137] on link "Padrón Ágil" at bounding box center [42, 134] width 85 height 16
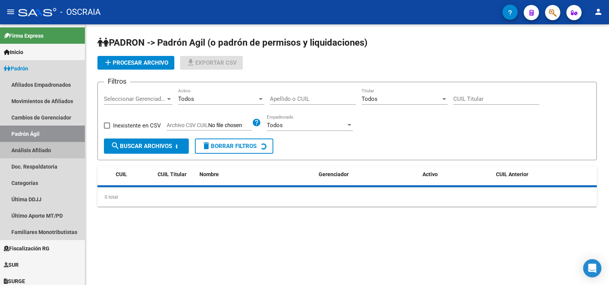
drag, startPoint x: 48, startPoint y: 148, endPoint x: 119, endPoint y: 116, distance: 77.6
click at [49, 148] on link "Análisis Afiliado" at bounding box center [42, 150] width 85 height 16
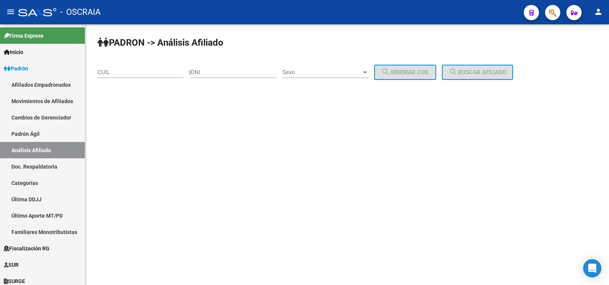
click at [211, 70] on input "DNI" at bounding box center [234, 72] width 86 height 7
paste input "51062576"
type input "51062576"
click at [317, 75] on span "Sexo" at bounding box center [321, 72] width 79 height 7
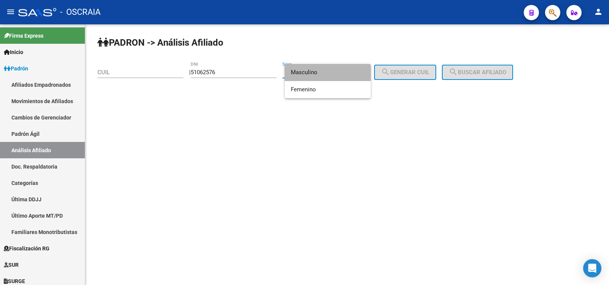
click at [317, 75] on span "Masculino" at bounding box center [328, 72] width 74 height 17
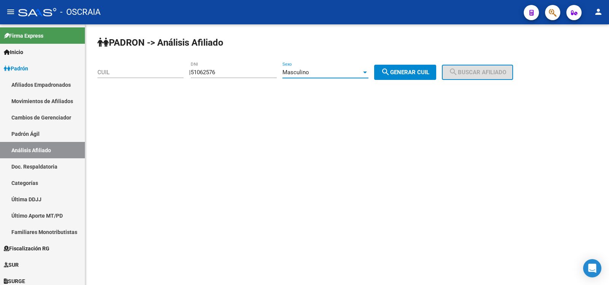
click at [343, 66] on div "Masculino Sexo" at bounding box center [325, 70] width 86 height 16
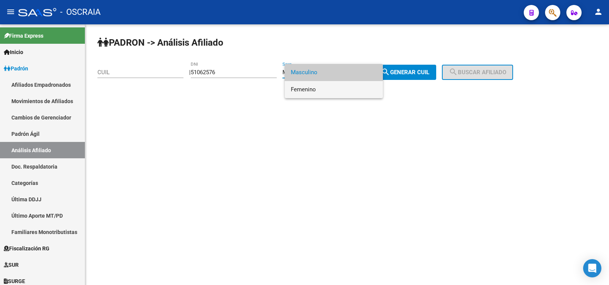
click at [331, 88] on span "Femenino" at bounding box center [334, 89] width 86 height 17
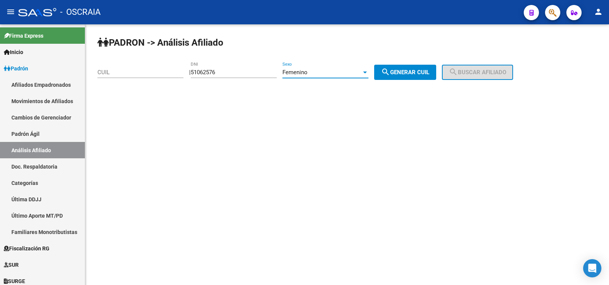
click at [416, 78] on button "search Generar CUIL" at bounding box center [405, 72] width 62 height 15
type input "27-51062576-0"
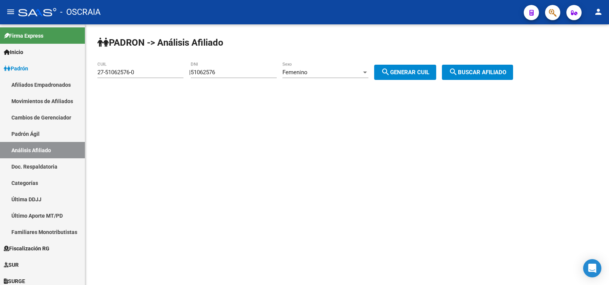
click at [477, 72] on span "search Buscar afiliado" at bounding box center [476, 72] width 57 height 7
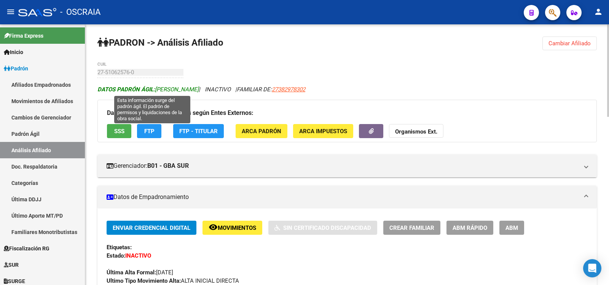
drag, startPoint x: 206, startPoint y: 89, endPoint x: 157, endPoint y: 89, distance: 48.3
click at [157, 89] on span "DATOS PADRÓN ÁGIL: [PERSON_NAME]" at bounding box center [147, 89] width 101 height 7
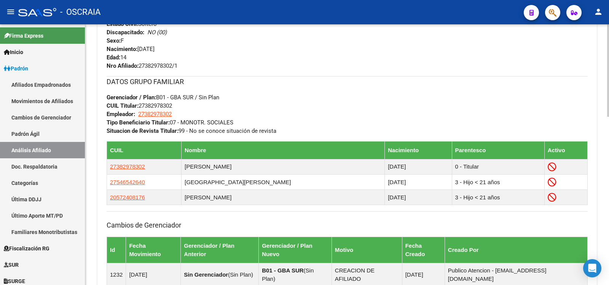
scroll to position [220, 0]
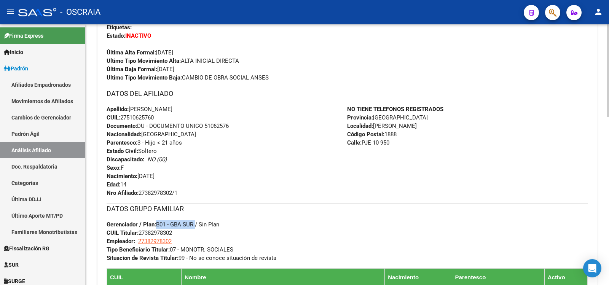
drag, startPoint x: 194, startPoint y: 223, endPoint x: 156, endPoint y: 223, distance: 38.0
click at [156, 223] on span "Gerenciador / Plan: B01 - GBA SUR / Sin Plan" at bounding box center [163, 224] width 113 height 7
click at [149, 115] on span "CUIL: 27510625760" at bounding box center [130, 117] width 47 height 7
click at [44, 142] on link "Análisis Afiliado" at bounding box center [42, 150] width 85 height 16
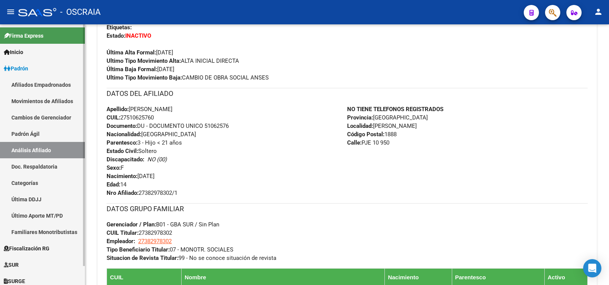
drag, startPoint x: 46, startPoint y: 134, endPoint x: 49, endPoint y: 143, distance: 10.0
click at [46, 134] on link "Padrón Ágil" at bounding box center [42, 134] width 85 height 16
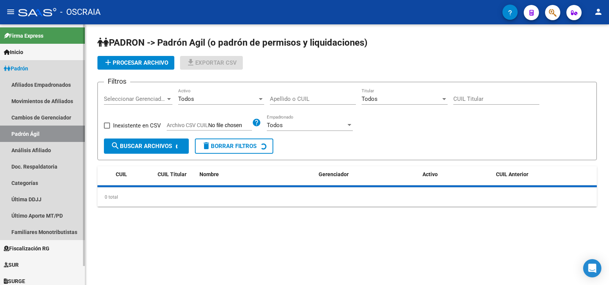
click at [50, 144] on link "Análisis Afiliado" at bounding box center [42, 150] width 85 height 16
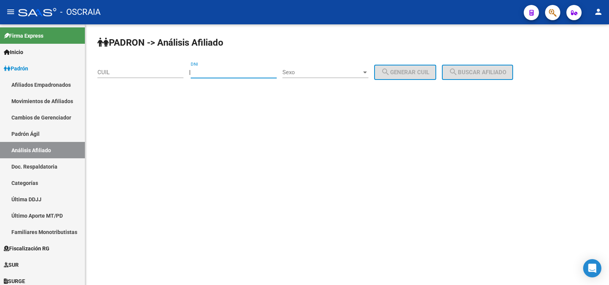
drag, startPoint x: 231, startPoint y: 71, endPoint x: 259, endPoint y: 70, distance: 27.4
click at [231, 71] on input "DNI" at bounding box center [234, 72] width 86 height 7
paste input "52026230"
type input "52026230"
click at [312, 68] on div "Sexo Sexo" at bounding box center [325, 70] width 86 height 16
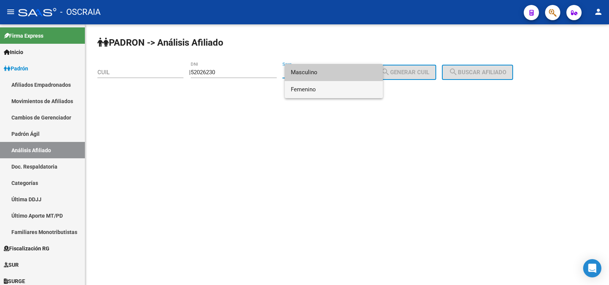
click at [315, 84] on span "Femenino" at bounding box center [334, 89] width 86 height 17
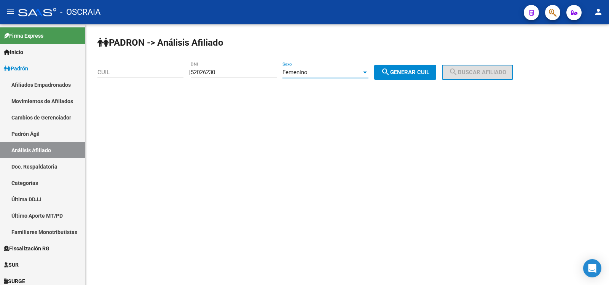
click at [414, 74] on span "search Generar CUIL" at bounding box center [405, 72] width 48 height 7
type input "27-52026230-5"
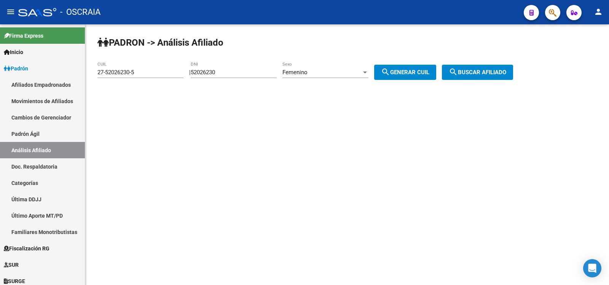
click at [455, 71] on button "search Buscar afiliado" at bounding box center [477, 72] width 71 height 15
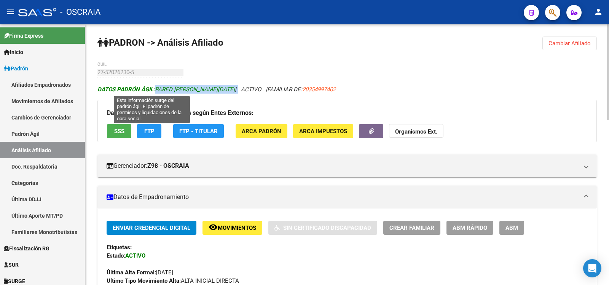
drag, startPoint x: 208, startPoint y: 89, endPoint x: 155, endPoint y: 91, distance: 52.5
click at [155, 91] on icon "DATOS PADRÓN ÁGIL: PARED [PERSON_NAME][DATE] | ACTIVO | FAMILIAR DE: 20354997402" at bounding box center [216, 89] width 238 height 7
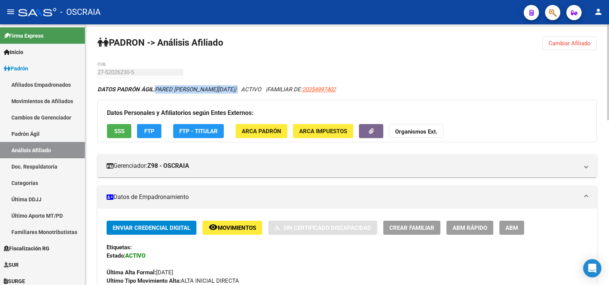
scroll to position [254, 0]
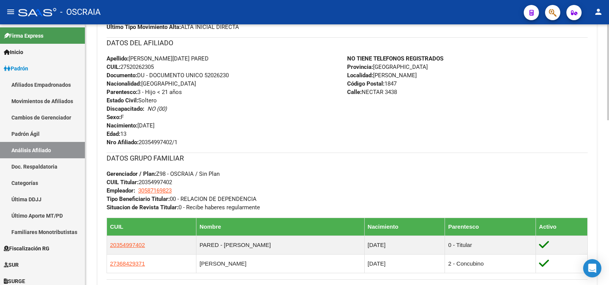
click at [138, 64] on span "CUIL: 27520262305" at bounding box center [130, 67] width 47 height 7
click at [51, 134] on link "Padrón Ágil" at bounding box center [42, 134] width 85 height 16
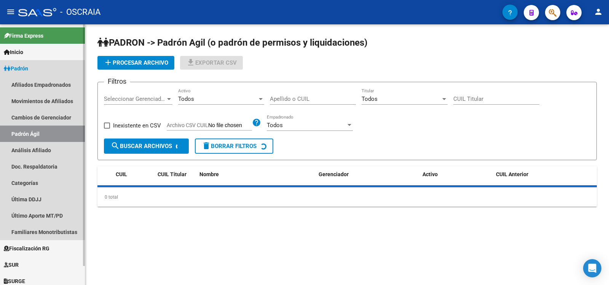
click at [58, 154] on link "Análisis Afiliado" at bounding box center [42, 150] width 85 height 16
drag, startPoint x: 58, startPoint y: 154, endPoint x: 85, endPoint y: 143, distance: 29.3
click at [58, 154] on link "Análisis Afiliado" at bounding box center [42, 150] width 85 height 16
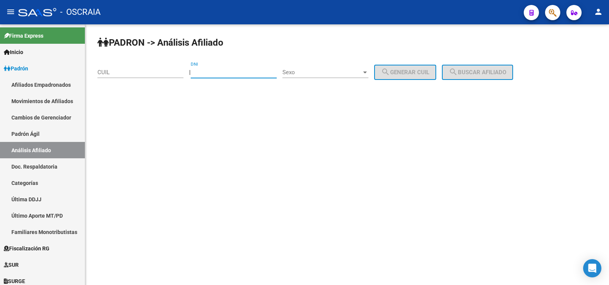
click at [227, 75] on input "DNI" at bounding box center [234, 72] width 86 height 7
paste input "26844921"
type input "26844921"
click at [306, 72] on span "Sexo" at bounding box center [321, 72] width 79 height 7
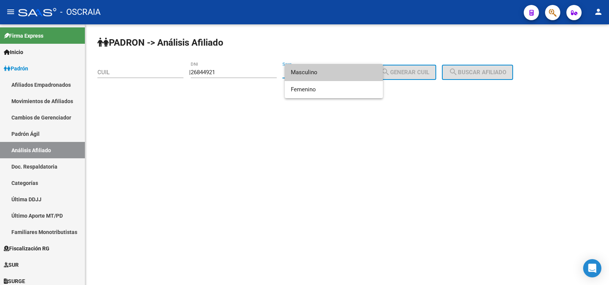
click at [308, 76] on span "Masculino" at bounding box center [334, 72] width 86 height 17
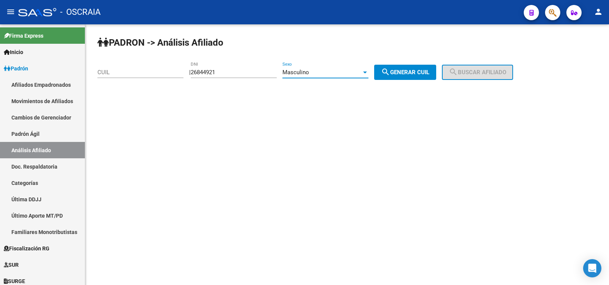
click at [316, 64] on div "Masculino Sexo" at bounding box center [325, 70] width 86 height 16
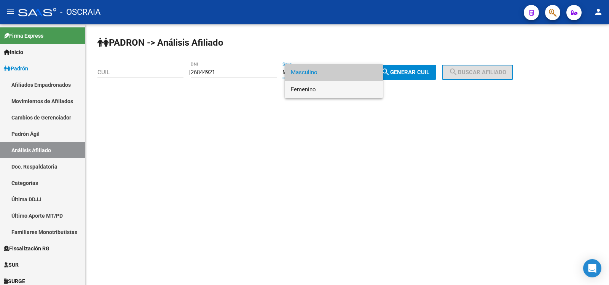
click at [316, 84] on span "Femenino" at bounding box center [334, 89] width 86 height 17
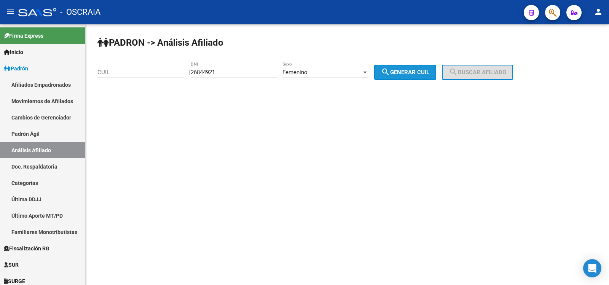
drag, startPoint x: 420, startPoint y: 76, endPoint x: 481, endPoint y: 67, distance: 61.2
click at [421, 75] on button "search Generar CUIL" at bounding box center [405, 72] width 62 height 15
type input "27-26844921-9"
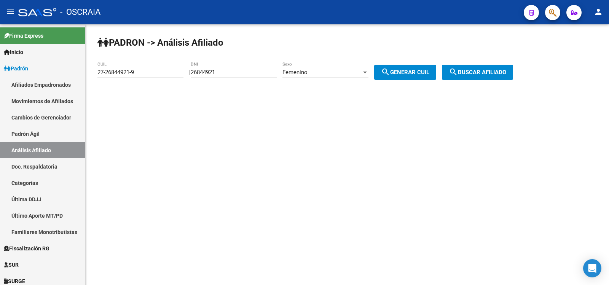
click at [482, 66] on button "search Buscar afiliado" at bounding box center [477, 72] width 71 height 15
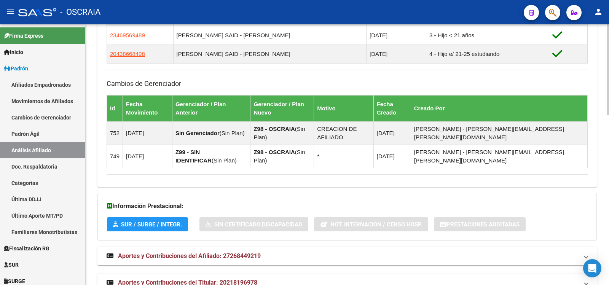
scroll to position [110, 0]
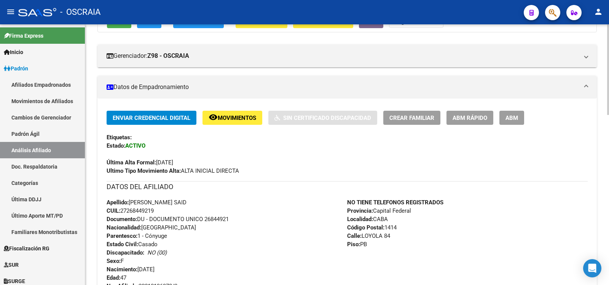
click at [146, 209] on span "CUIL: 27268449219" at bounding box center [130, 210] width 47 height 7
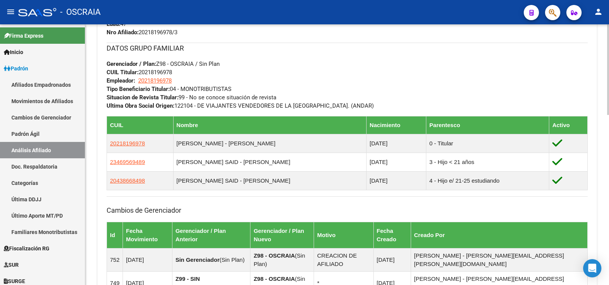
scroll to position [237, 0]
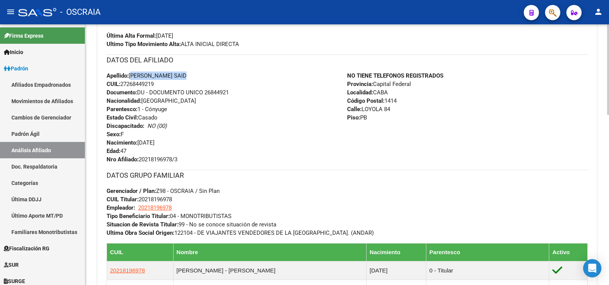
drag, startPoint x: 189, startPoint y: 74, endPoint x: 132, endPoint y: 76, distance: 57.5
click at [132, 76] on div "Apellido: [PERSON_NAME] SAID CUIL: 27268449219 Documento: DU - DOCUMENTO UNICO …" at bounding box center [227, 118] width 240 height 92
click at [132, 76] on span "Apellido: [PERSON_NAME] SAID" at bounding box center [147, 75] width 80 height 7
click at [161, 73] on span "Apellido: [PERSON_NAME] SAID" at bounding box center [147, 75] width 80 height 7
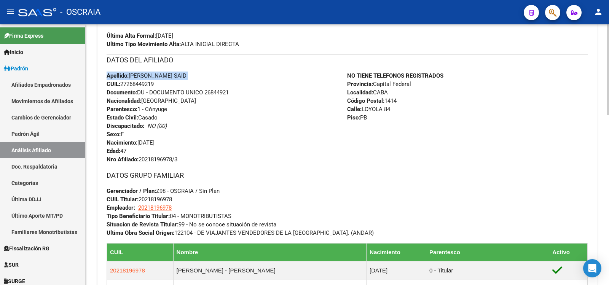
click at [161, 73] on span "Apellido: [PERSON_NAME] SAID" at bounding box center [147, 75] width 80 height 7
click at [132, 72] on span "Apellido: [PERSON_NAME] SAID" at bounding box center [147, 75] width 80 height 7
drag, startPoint x: 135, startPoint y: 76, endPoint x: 183, endPoint y: 74, distance: 47.9
click at [183, 74] on div "Apellido: [PERSON_NAME] SAID CUIL: 27268449219 Documento: DU - DOCUMENTO UNICO …" at bounding box center [227, 118] width 240 height 92
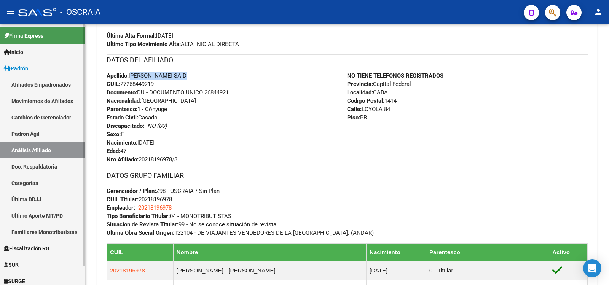
drag, startPoint x: 48, startPoint y: 140, endPoint x: 50, endPoint y: 148, distance: 8.2
click at [48, 140] on link "Padrón Ágil" at bounding box center [42, 134] width 85 height 16
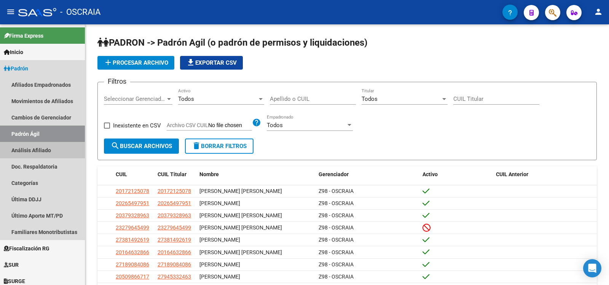
drag, startPoint x: 47, startPoint y: 148, endPoint x: 153, endPoint y: 116, distance: 111.2
click at [47, 149] on link "Análisis Afiliado" at bounding box center [42, 150] width 85 height 16
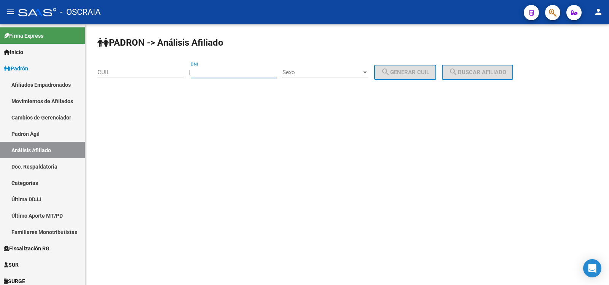
click at [219, 70] on input "DNI" at bounding box center [234, 72] width 86 height 7
paste input "18235169"
type input "18235169"
click at [307, 68] on div "Sexo Sexo" at bounding box center [325, 70] width 86 height 16
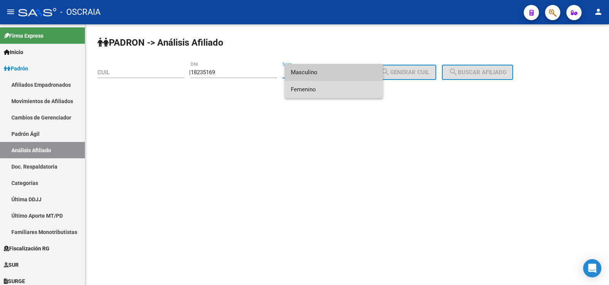
click at [325, 86] on span "Femenino" at bounding box center [334, 89] width 86 height 17
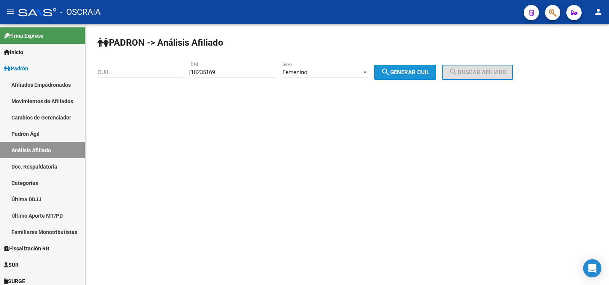
click at [423, 76] on button "search Generar CUIL" at bounding box center [405, 72] width 62 height 15
type input "27-18235169-0"
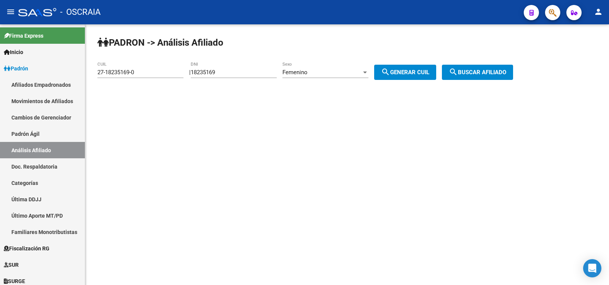
click at [483, 71] on span "search Buscar afiliado" at bounding box center [476, 72] width 57 height 7
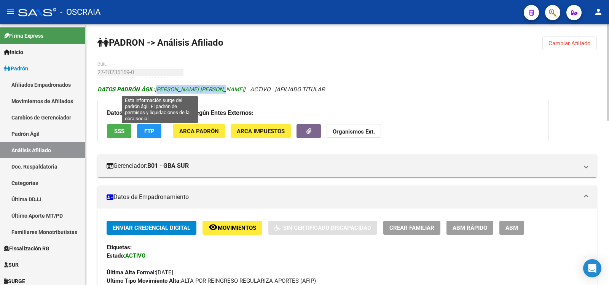
drag, startPoint x: 222, startPoint y: 89, endPoint x: 157, endPoint y: 91, distance: 64.3
click at [157, 91] on span "DATOS PADRÓN ÁGIL: [PERSON_NAME] [PERSON_NAME]" at bounding box center [170, 89] width 146 height 7
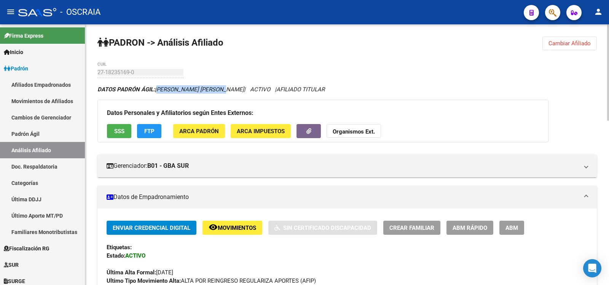
scroll to position [254, 0]
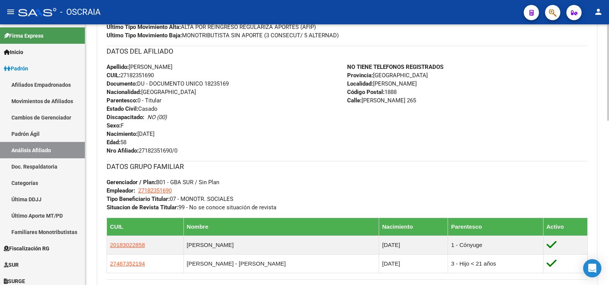
drag, startPoint x: 157, startPoint y: 76, endPoint x: 122, endPoint y: 78, distance: 35.8
click at [122, 78] on div "Apellido: [PERSON_NAME] CUIL: 27182351690 Documento: DU - DOCUMENTO UNICO 18235…" at bounding box center [227, 109] width 240 height 92
drag, startPoint x: 195, startPoint y: 67, endPoint x: 135, endPoint y: 65, distance: 60.1
click at [132, 66] on span "Apellido: [PERSON_NAME]" at bounding box center [140, 67] width 66 height 7
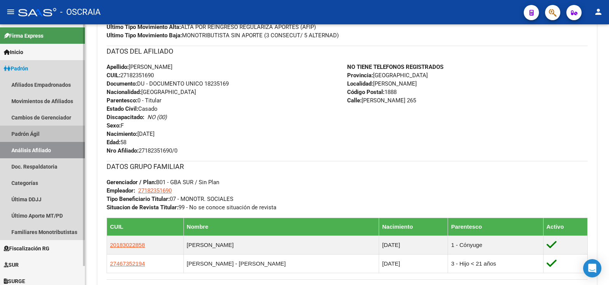
drag, startPoint x: 43, startPoint y: 135, endPoint x: 45, endPoint y: 149, distance: 13.8
click at [43, 136] on link "Padrón Ágil" at bounding box center [42, 134] width 85 height 16
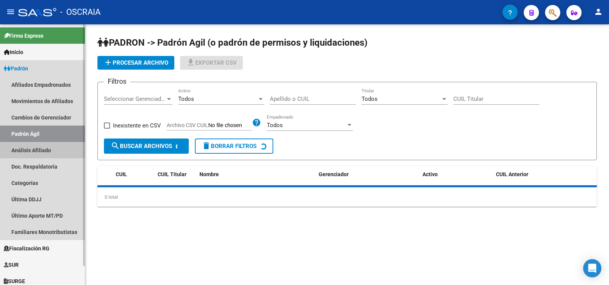
click at [45, 149] on link "Análisis Afiliado" at bounding box center [42, 150] width 85 height 16
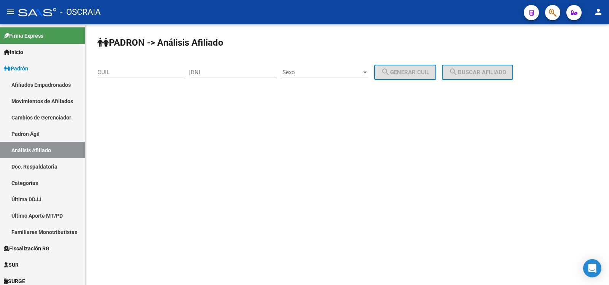
click at [211, 71] on input "DNI" at bounding box center [234, 72] width 86 height 7
paste input "21819697"
type input "21819697"
click at [328, 70] on span "Sexo" at bounding box center [321, 72] width 79 height 7
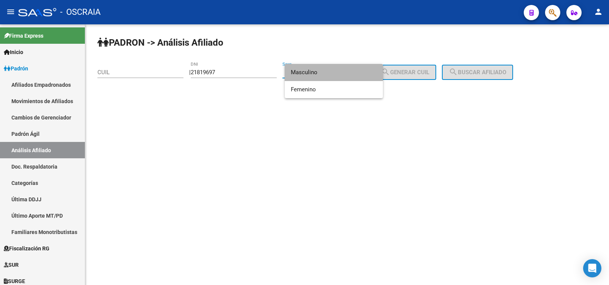
click at [326, 74] on span "Masculino" at bounding box center [334, 72] width 86 height 17
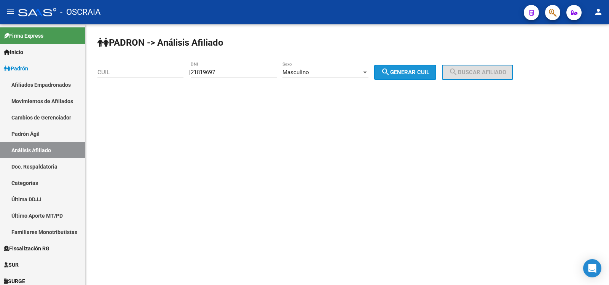
click at [398, 67] on button "search Generar CUIL" at bounding box center [405, 72] width 62 height 15
type input "20-21819697-8"
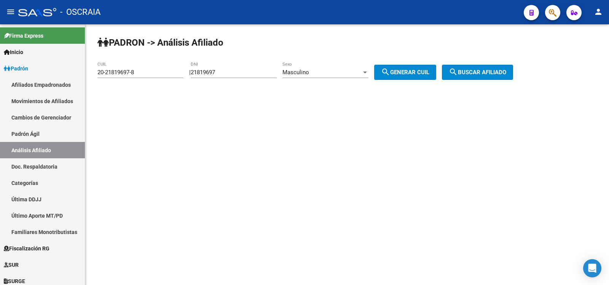
click at [477, 69] on span "search Buscar afiliado" at bounding box center [476, 72] width 57 height 7
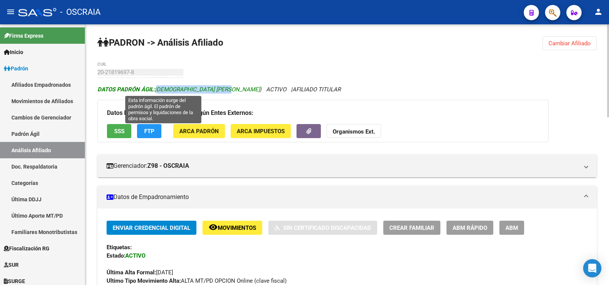
drag, startPoint x: 227, startPoint y: 89, endPoint x: 157, endPoint y: 90, distance: 70.8
click at [157, 90] on span "DATOS PADRÓN ÁGIL: [DEMOGRAPHIC_DATA] [PERSON_NAME]" at bounding box center [178, 89] width 162 height 7
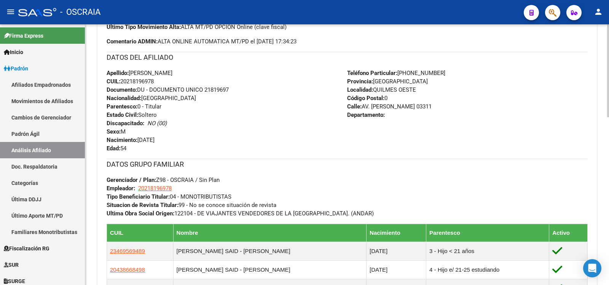
scroll to position [380, 0]
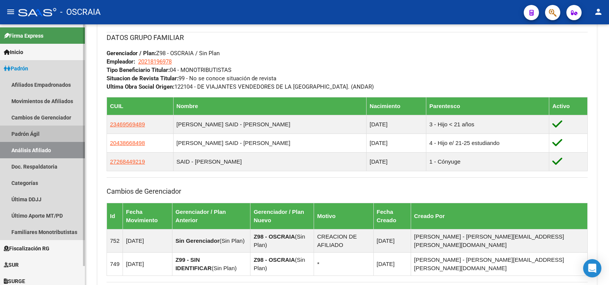
click at [45, 143] on link "Análisis Afiliado" at bounding box center [42, 150] width 85 height 16
click at [53, 139] on link "Padrón Ágil" at bounding box center [42, 134] width 85 height 16
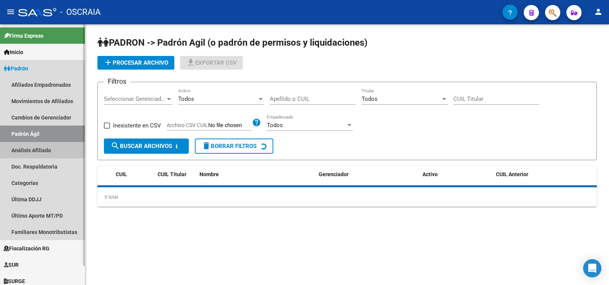
click at [53, 147] on link "Análisis Afiliado" at bounding box center [42, 150] width 85 height 16
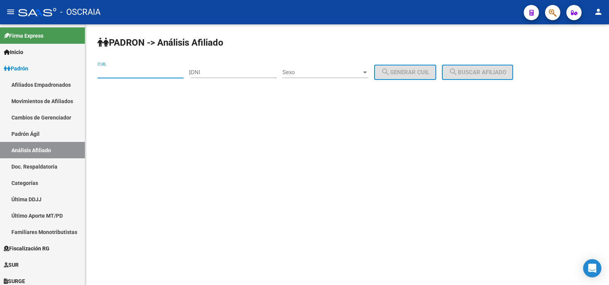
click at [121, 73] on input "CUIL" at bounding box center [140, 72] width 86 height 7
paste input "20-55871541-4"
type input "20-55871541-4"
click at [511, 79] on button "search Buscar afiliado" at bounding box center [477, 72] width 71 height 15
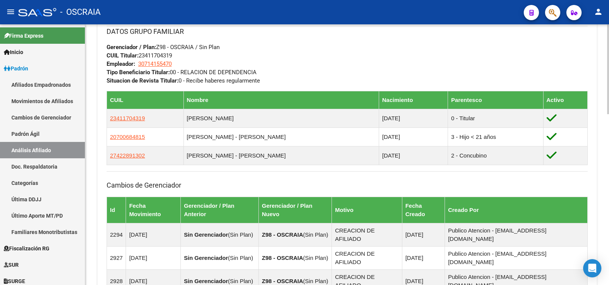
scroll to position [254, 0]
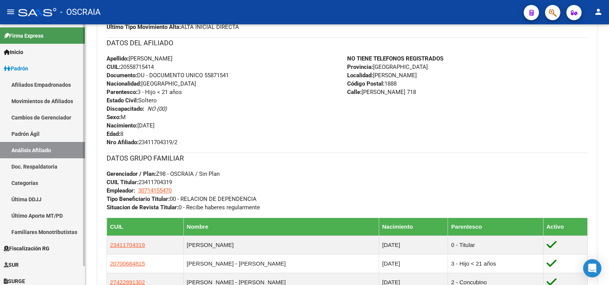
click at [30, 132] on link "Padrón Ágil" at bounding box center [42, 134] width 85 height 16
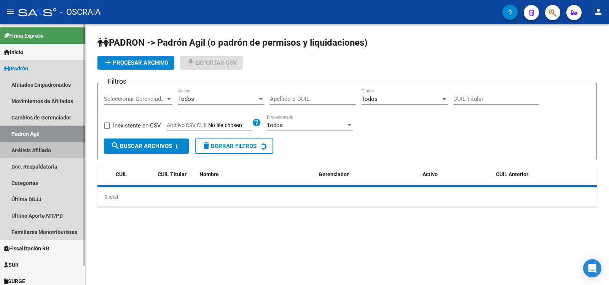
click at [30, 151] on link "Análisis Afiliado" at bounding box center [42, 150] width 85 height 16
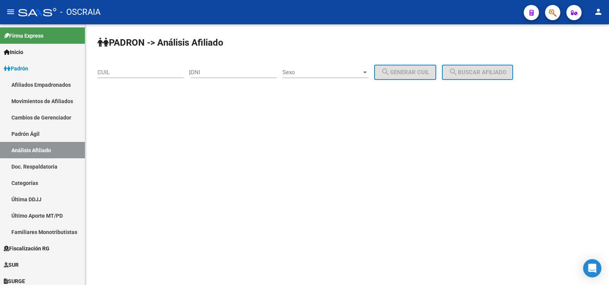
click at [123, 72] on input "CUIL" at bounding box center [140, 72] width 86 height 7
paste input "20-53747226-0"
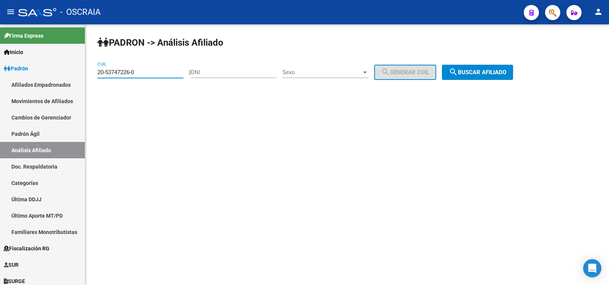
type input "20-53747226-0"
click at [477, 74] on span "search Buscar afiliado" at bounding box center [476, 72] width 57 height 7
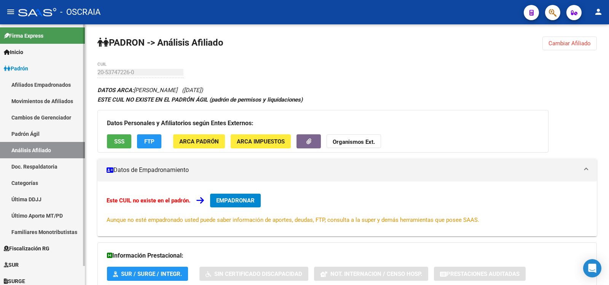
click at [43, 141] on link "Padrón Ágil" at bounding box center [42, 134] width 85 height 16
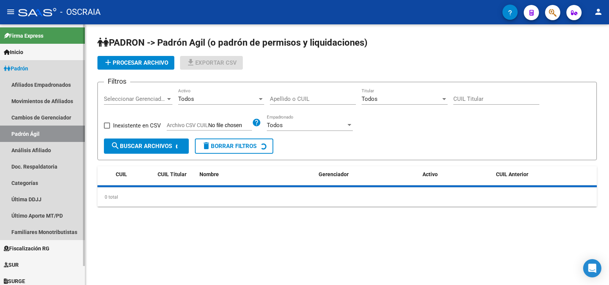
click at [40, 151] on link "Análisis Afiliado" at bounding box center [42, 150] width 85 height 16
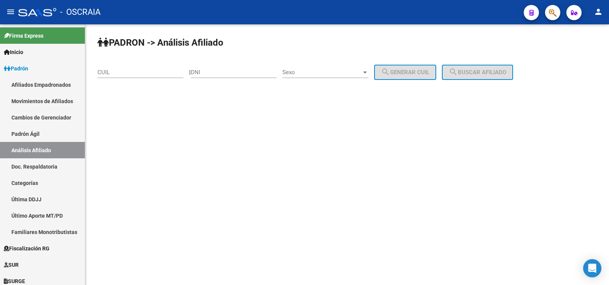
click at [120, 70] on input "CUIL" at bounding box center [140, 72] width 86 height 7
paste input "20-55871541-4"
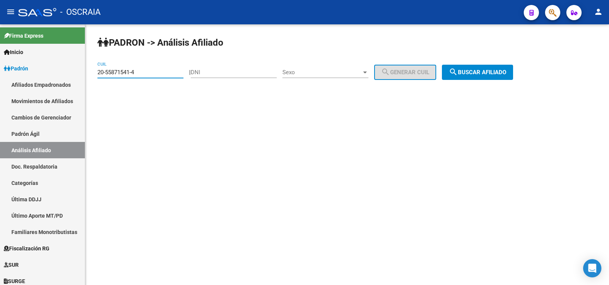
type input "20-55871541-4"
click at [469, 74] on span "search Buscar afiliado" at bounding box center [476, 72] width 57 height 7
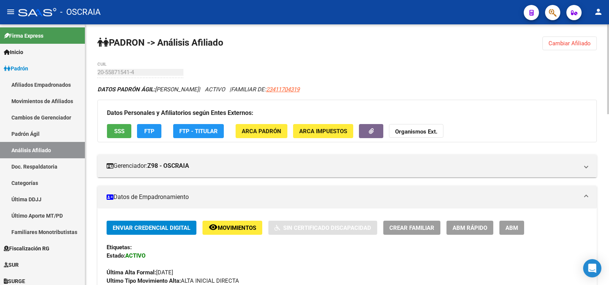
scroll to position [497, 0]
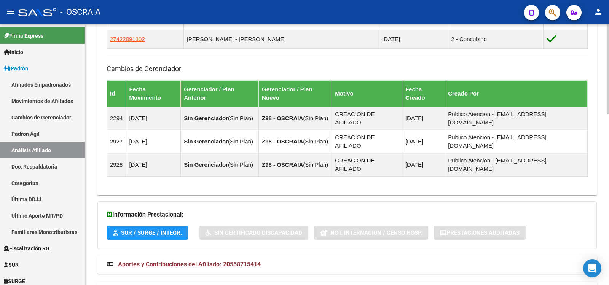
click at [248, 261] on span "Aportes y Contribuciones del Afiliado: 20558715414" at bounding box center [189, 264] width 143 height 7
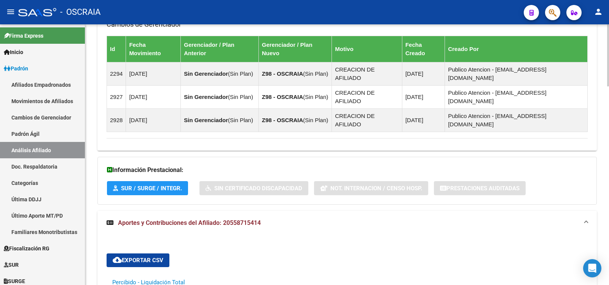
scroll to position [836, 0]
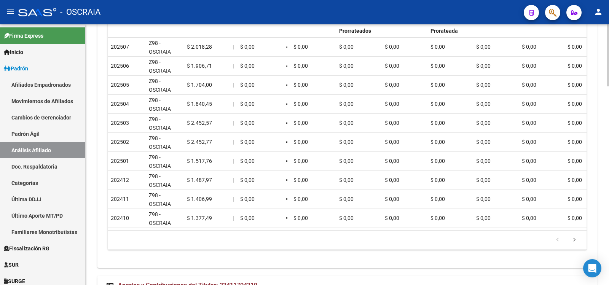
click at [246, 281] on span "Aportes y Contribuciones del Titular: 23411704319" at bounding box center [187, 284] width 139 height 7
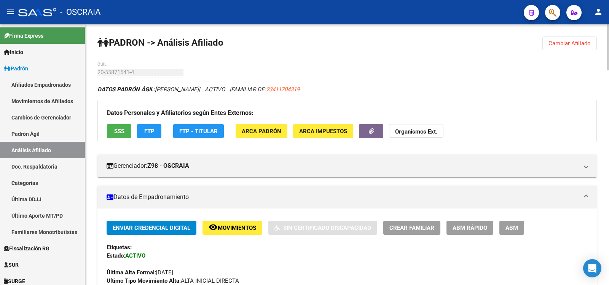
scroll to position [254, 0]
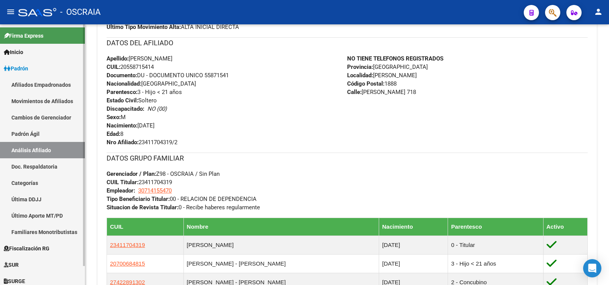
drag, startPoint x: 26, startPoint y: 130, endPoint x: 41, endPoint y: 156, distance: 30.0
click at [26, 130] on link "Padrón Ágil" at bounding box center [42, 134] width 85 height 16
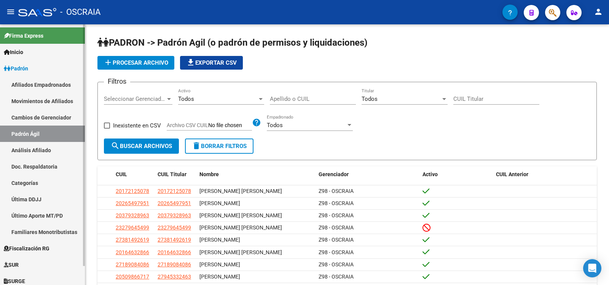
click at [42, 154] on link "Análisis Afiliado" at bounding box center [42, 150] width 85 height 16
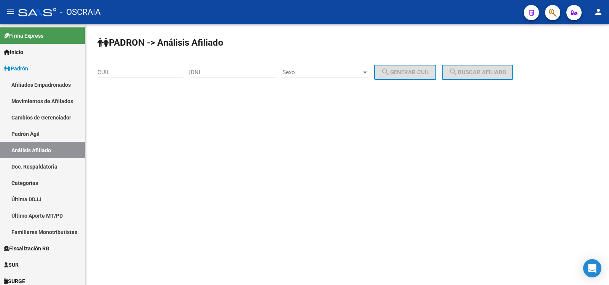
click at [131, 73] on input "CUIL" at bounding box center [140, 72] width 86 height 7
paste input "20-53747226-0"
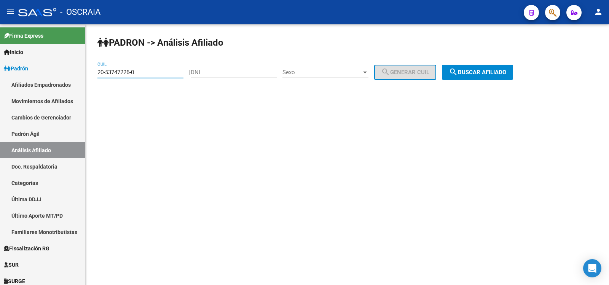
type input "20-53747226-0"
click at [482, 77] on button "search Buscar afiliado" at bounding box center [477, 72] width 71 height 15
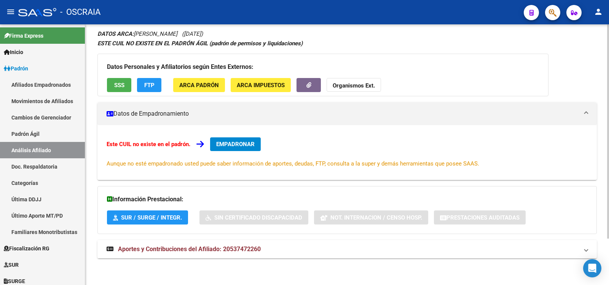
click at [219, 243] on mat-expansion-panel-header "Aportes y Contribuciones del Afiliado: 20537472260" at bounding box center [346, 249] width 499 height 18
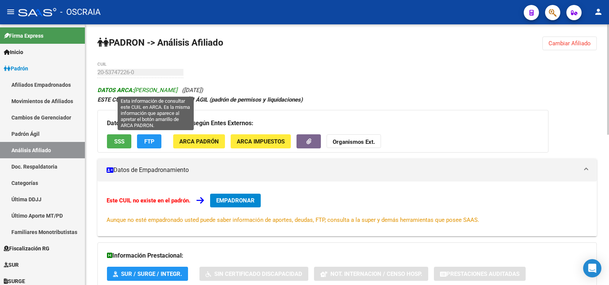
drag, startPoint x: 213, startPoint y: 90, endPoint x: 135, endPoint y: 91, distance: 78.4
click at [135, 91] on span "DATOS ARCA: [PERSON_NAME]" at bounding box center [137, 90] width 80 height 7
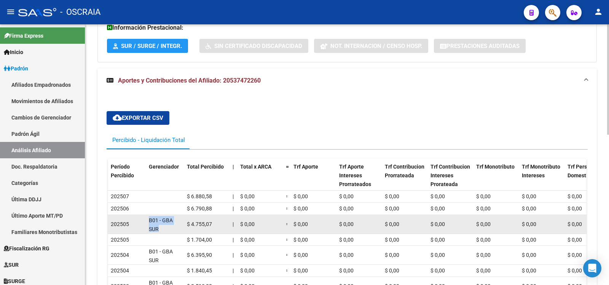
drag, startPoint x: 162, startPoint y: 226, endPoint x: 149, endPoint y: 220, distance: 14.3
click at [149, 220] on div "B01 - GBA SUR" at bounding box center [165, 224] width 32 height 16
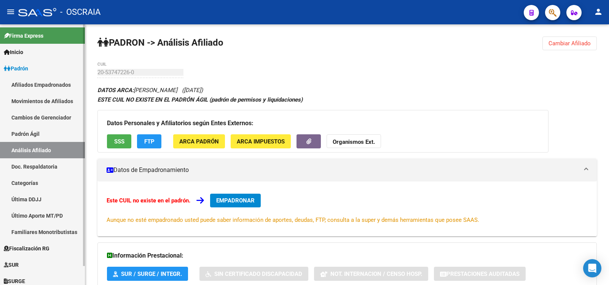
click at [54, 138] on link "Padrón Ágil" at bounding box center [42, 134] width 85 height 16
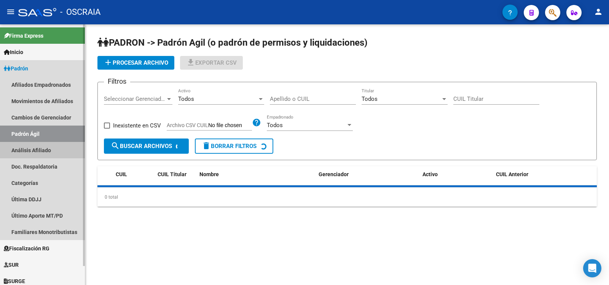
click at [53, 146] on link "Análisis Afiliado" at bounding box center [42, 150] width 85 height 16
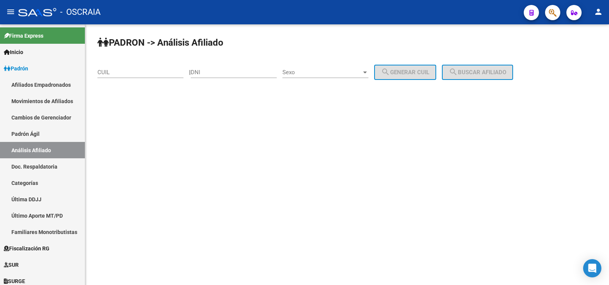
drag, startPoint x: 146, startPoint y: 71, endPoint x: 162, endPoint y: 71, distance: 16.0
click at [146, 71] on input "CUIL" at bounding box center [140, 72] width 86 height 7
paste input "20-26436125-8"
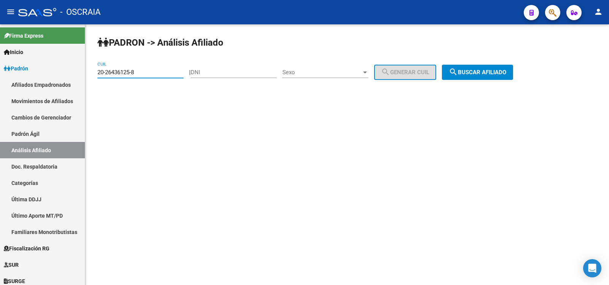
type input "20-26436125-8"
click at [469, 70] on span "search Buscar afiliado" at bounding box center [476, 72] width 57 height 7
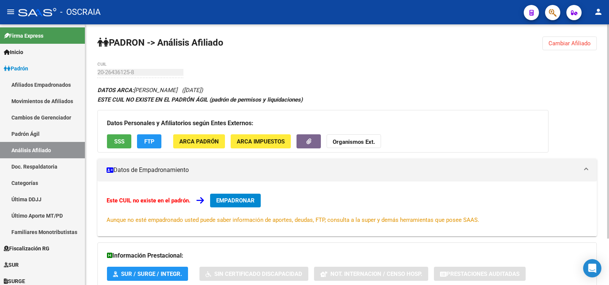
scroll to position [56, 0]
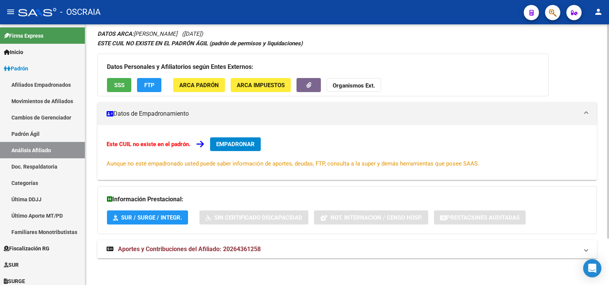
click at [263, 246] on mat-panel-title "Aportes y Contribuciones del Afiliado: 20264361258" at bounding box center [343, 249] width 472 height 8
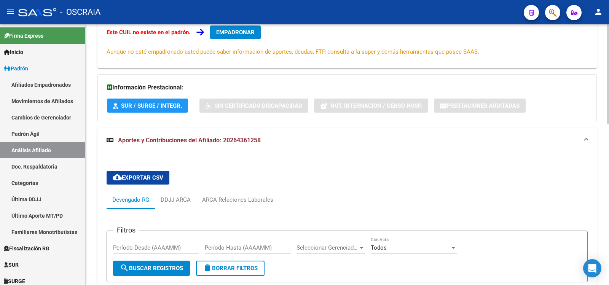
scroll to position [0, 0]
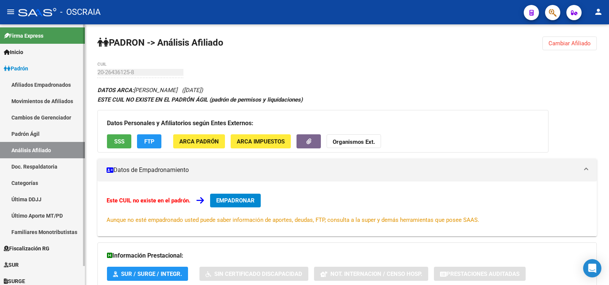
click at [33, 135] on link "Padrón Ágil" at bounding box center [42, 134] width 85 height 16
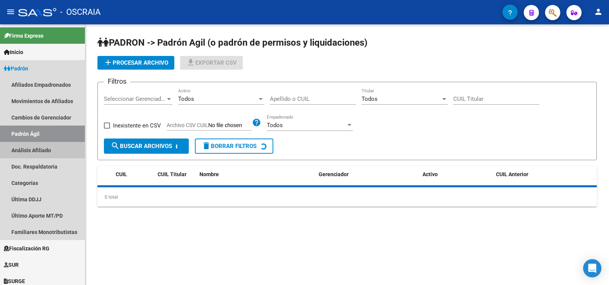
drag, startPoint x: 47, startPoint y: 155, endPoint x: 107, endPoint y: 112, distance: 73.8
click at [48, 155] on link "Análisis Afiliado" at bounding box center [42, 150] width 85 height 16
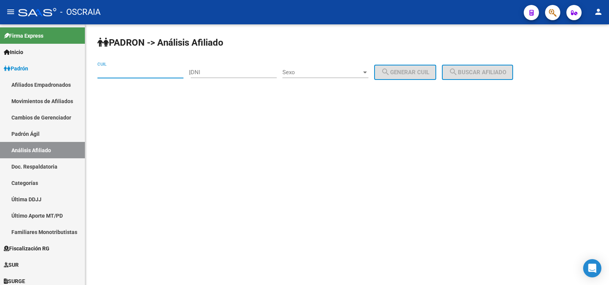
click at [126, 70] on input "CUIL" at bounding box center [140, 72] width 86 height 7
paste input "20-48101399-3"
type input "20-48101399-3"
click at [501, 70] on span "search Buscar afiliado" at bounding box center [476, 72] width 57 height 7
drag, startPoint x: 501, startPoint y: 70, endPoint x: 490, endPoint y: 73, distance: 10.5
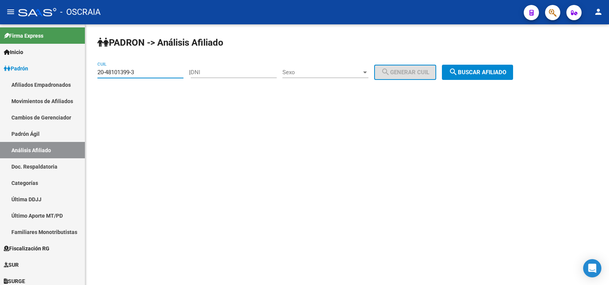
click at [501, 70] on div "PADRON -> Análisis Afiliado 20-48101399-3 CUIL | DNI Sexo Sexo search Generar C…" at bounding box center [346, 64] width 523 height 80
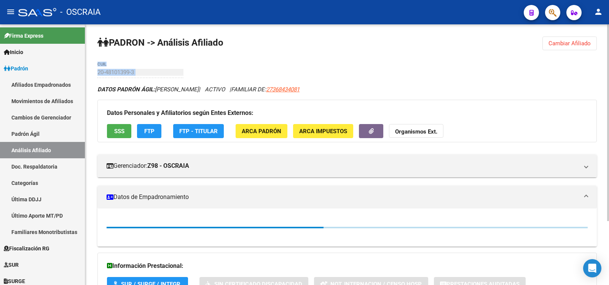
click at [243, 68] on div "PADRON -> Análisis Afiliado Cambiar Afiliado 20-48101399-3 CUIL DATOS PADRÓN ÁG…" at bounding box center [346, 196] width 523 height 345
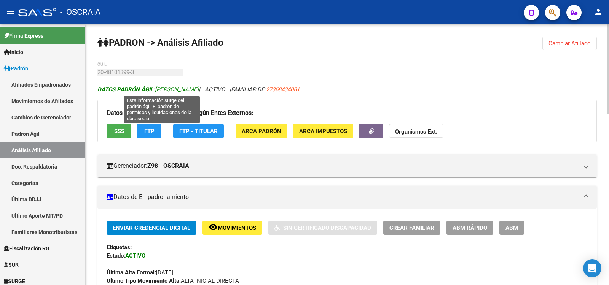
drag, startPoint x: 226, startPoint y: 91, endPoint x: 160, endPoint y: 90, distance: 66.2
click at [156, 90] on icon "DATOS PADRÓN ÁGIL: [PERSON_NAME] | ACTIVO | FAMILIAR DE: 27368434081" at bounding box center [198, 89] width 202 height 7
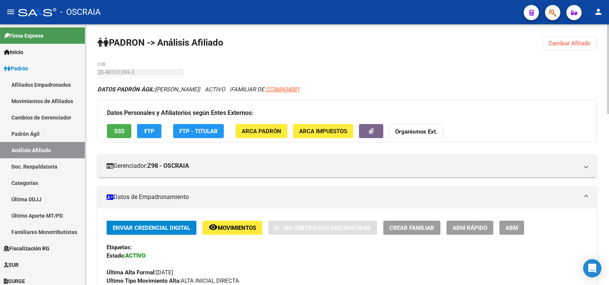
scroll to position [254, 0]
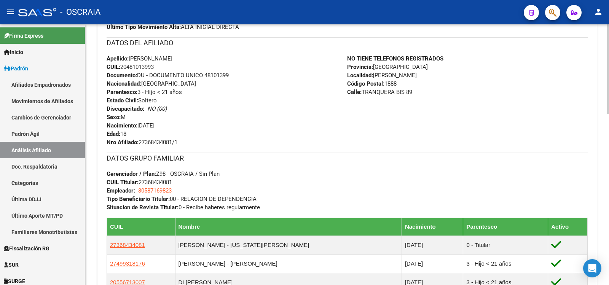
click at [285, 164] on div "DATOS GRUPO FAMILIAR Gerenciador / Plan: Z98 - OSCRAIA / Sin Plan CUIL Titular:…" at bounding box center [347, 182] width 481 height 59
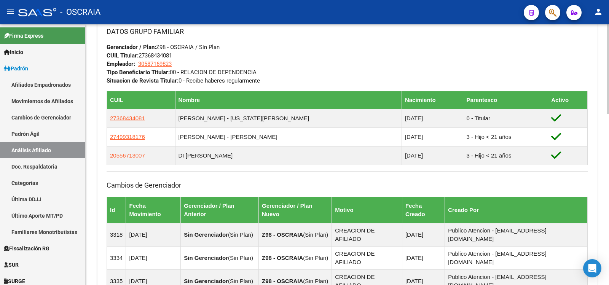
scroll to position [497, 0]
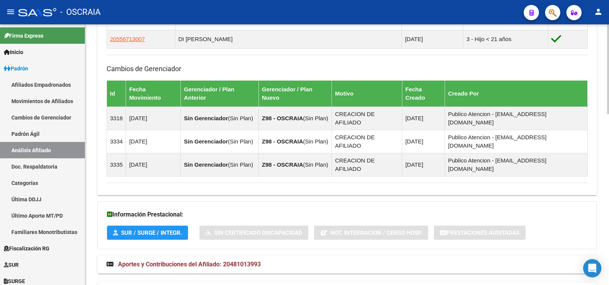
click at [219, 261] on span "Aportes y Contribuciones del Afiliado: 20481013993" at bounding box center [189, 264] width 143 height 7
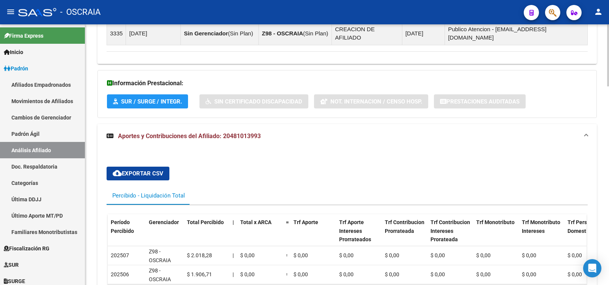
scroll to position [836, 0]
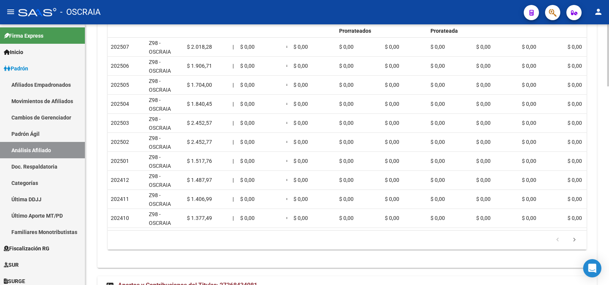
click at [221, 276] on mat-expansion-panel-header "Aportes y Contribuciones del Titular: 27368434081" at bounding box center [346, 285] width 499 height 18
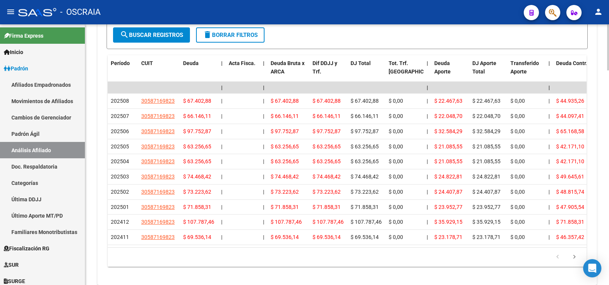
scroll to position [711, 0]
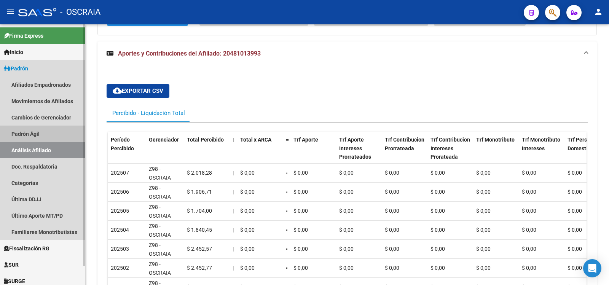
click at [54, 134] on link "Padrón Ágil" at bounding box center [42, 134] width 85 height 16
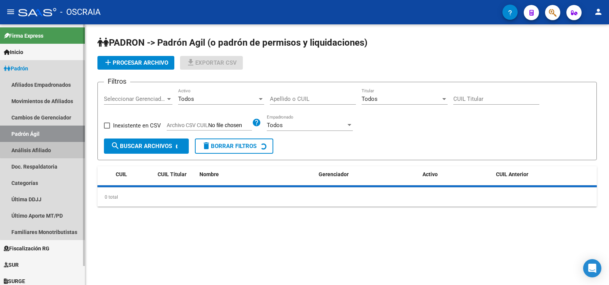
click at [55, 146] on link "Análisis Afiliado" at bounding box center [42, 150] width 85 height 16
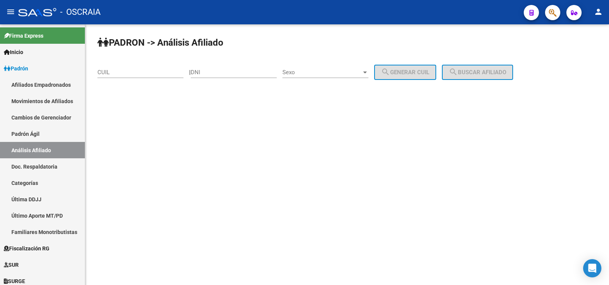
click at [143, 67] on div "CUIL" at bounding box center [140, 70] width 86 height 16
click at [145, 74] on input "CUIL" at bounding box center [140, 72] width 86 height 7
paste input "27-14060356-8"
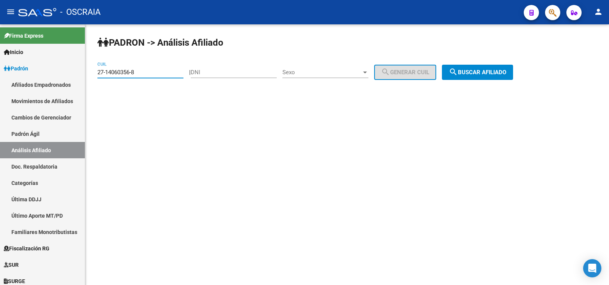
type input "27-14060356-8"
click at [489, 76] on button "search Buscar afiliado" at bounding box center [477, 72] width 71 height 15
click at [489, 76] on div "PADRON -> Análisis Afiliado 27-14060356-8 CUIL | DNI Sexo Sexo search Generar C…" at bounding box center [346, 64] width 523 height 80
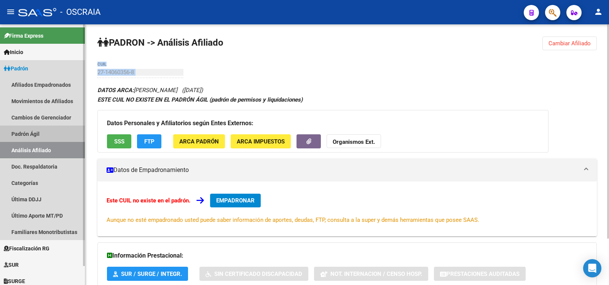
click at [43, 137] on link "Padrón Ágil" at bounding box center [42, 134] width 85 height 16
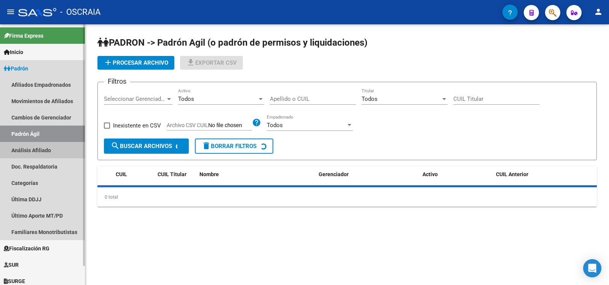
click at [45, 146] on link "Análisis Afiliado" at bounding box center [42, 150] width 85 height 16
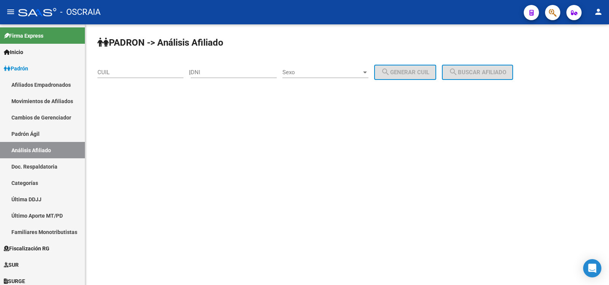
click at [226, 72] on input "DNI" at bounding box center [234, 72] width 86 height 7
type input "95863498"
click at [308, 71] on span "Sexo" at bounding box center [321, 72] width 79 height 7
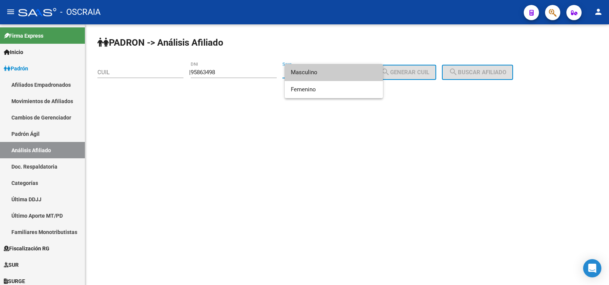
drag, startPoint x: 316, startPoint y: 73, endPoint x: 367, endPoint y: 65, distance: 51.7
click at [317, 73] on span "Masculino" at bounding box center [334, 72] width 86 height 17
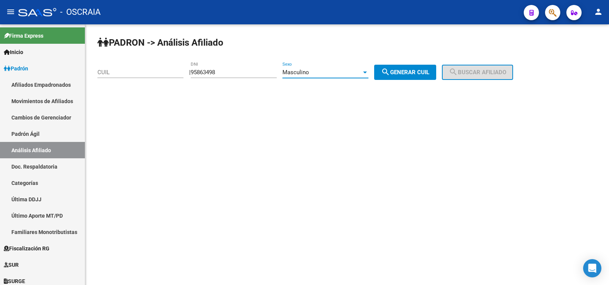
click at [399, 68] on button "search Generar CUIL" at bounding box center [405, 72] width 62 height 15
type input "20-95863498-7"
click at [503, 73] on span "search Buscar afiliado" at bounding box center [476, 72] width 57 height 7
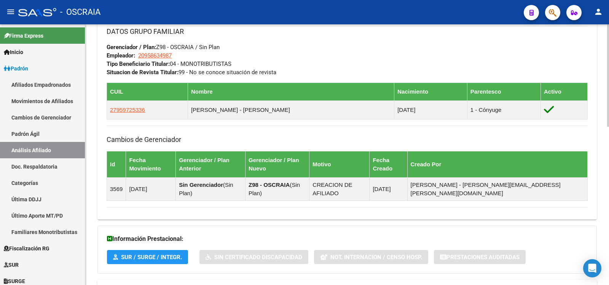
scroll to position [403, 0]
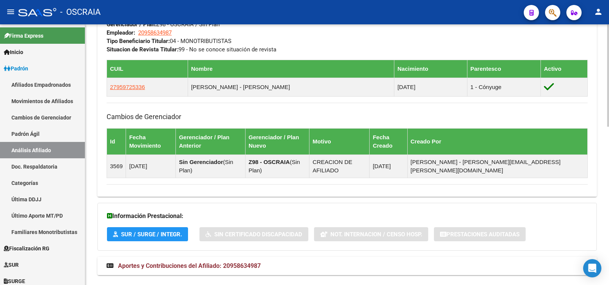
click at [232, 262] on span "Aportes y Contribuciones del Afiliado: 20958634987" at bounding box center [189, 265] width 143 height 7
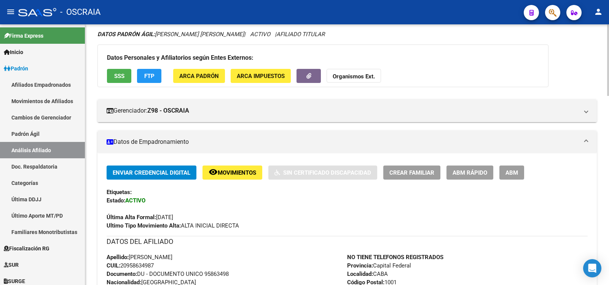
scroll to position [0, 0]
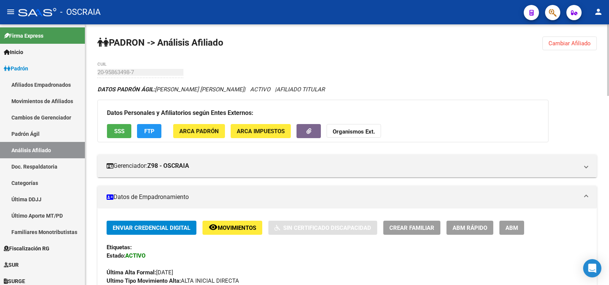
click at [60, 154] on link "Análisis Afiliado" at bounding box center [42, 150] width 85 height 16
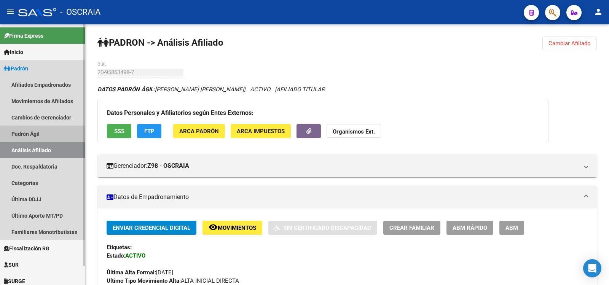
click at [56, 132] on link "Padrón Ágil" at bounding box center [42, 134] width 85 height 16
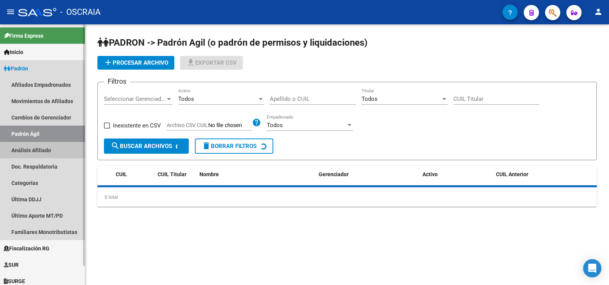
click at [55, 144] on link "Análisis Afiliado" at bounding box center [42, 150] width 85 height 16
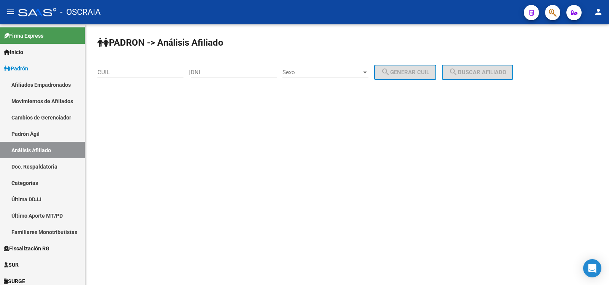
click at [126, 75] on div "CUIL" at bounding box center [140, 70] width 86 height 16
click at [124, 73] on input "CUIL" at bounding box center [140, 72] width 86 height 7
paste input "20-14122585-6"
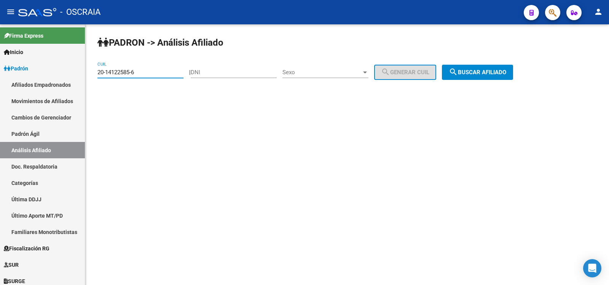
type input "20-14122585-6"
click at [471, 75] on span "search Buscar afiliado" at bounding box center [476, 72] width 57 height 7
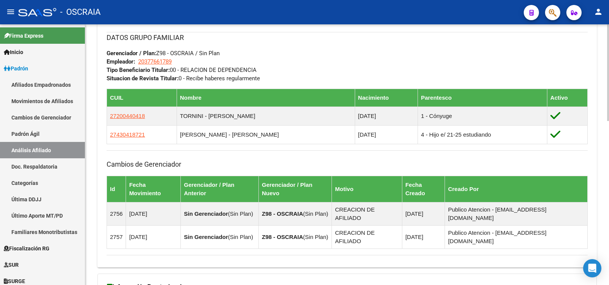
scroll to position [254, 0]
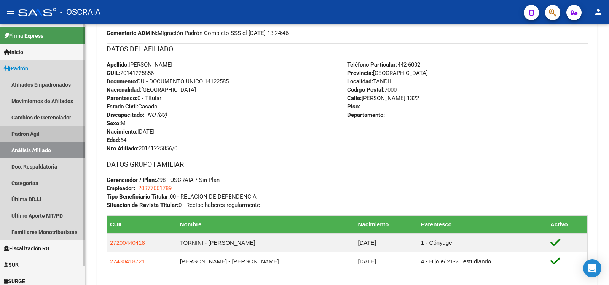
click at [47, 138] on link "Padrón Ágil" at bounding box center [42, 134] width 85 height 16
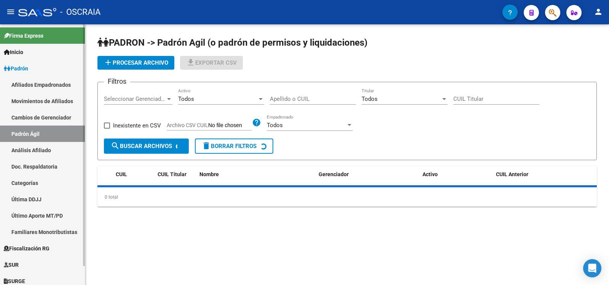
click at [49, 155] on link "Análisis Afiliado" at bounding box center [42, 150] width 85 height 16
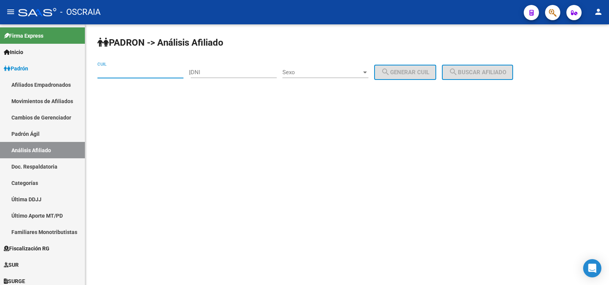
click at [129, 71] on input "CUIL" at bounding box center [140, 72] width 86 height 7
drag, startPoint x: 121, startPoint y: 73, endPoint x: 92, endPoint y: 73, distance: 28.9
click at [92, 73] on div "PADRON -> Análisis Afiliado [US_EMPLOYER_IDENTIFICATION_NUMBER] CUIL | DNI Sexo…" at bounding box center [346, 72] width 523 height 97
drag, startPoint x: 108, startPoint y: 70, endPoint x: 161, endPoint y: 55, distance: 55.0
click at [161, 55] on div "PADRON -> Análisis Afiliado [US_EMPLOYER_IDENTIFICATION_NUMBER] CUIL | DNI Sexo…" at bounding box center [346, 72] width 523 height 97
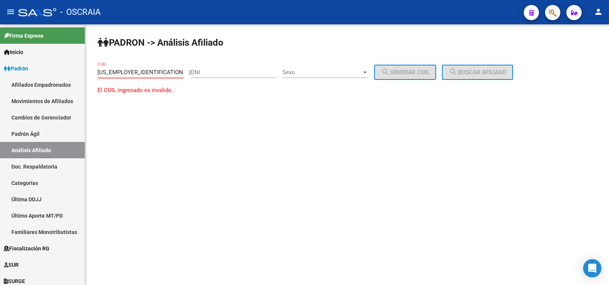
click at [146, 69] on input "[US_EMPLOYER_IDENTIFICATION_NUMBER]" at bounding box center [140, 72] width 86 height 7
type input "23-10100955"
click at [143, 75] on input "23-10100955" at bounding box center [140, 72] width 86 height 7
drag, startPoint x: 134, startPoint y: 70, endPoint x: 80, endPoint y: 72, distance: 53.7
click at [80, 72] on mat-sidenav-container "Firma Express Inicio Calendario SSS Instructivos Contacto OS Padrón Afiliados E…" at bounding box center [304, 154] width 609 height 261
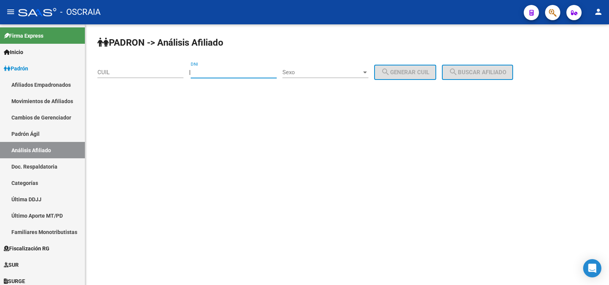
click at [224, 71] on input "DNI" at bounding box center [234, 72] width 86 height 7
type input "23101095"
click at [347, 72] on span "Sexo" at bounding box center [321, 72] width 79 height 7
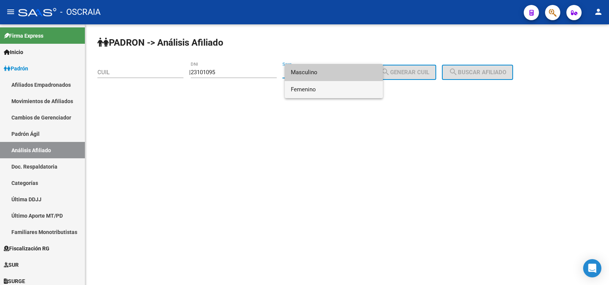
drag, startPoint x: 341, startPoint y: 86, endPoint x: 346, endPoint y: 86, distance: 5.0
click at [341, 86] on span "Femenino" at bounding box center [334, 89] width 86 height 17
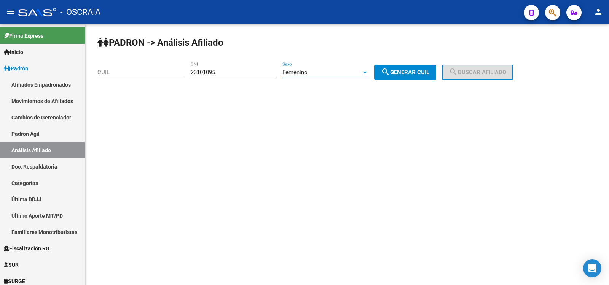
click at [420, 69] on span "search Generar CUIL" at bounding box center [405, 72] width 48 height 7
type input "27-23101095-0"
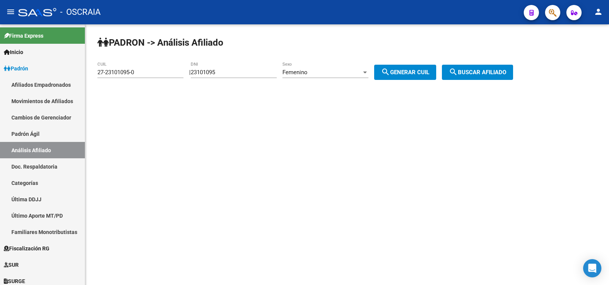
click at [467, 66] on button "search Buscar afiliado" at bounding box center [477, 72] width 71 height 15
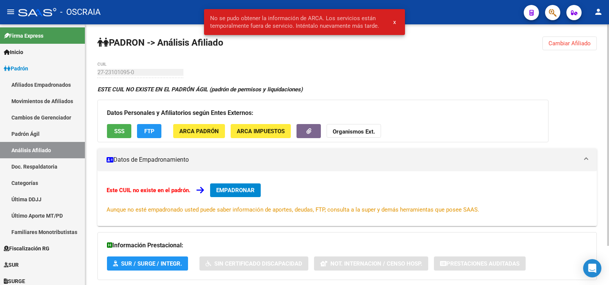
click at [394, 23] on span "x" at bounding box center [394, 22] width 3 height 7
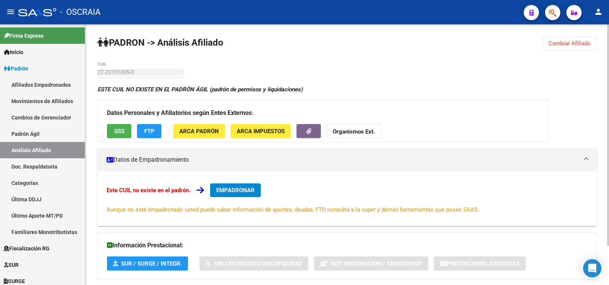
scroll to position [46, 0]
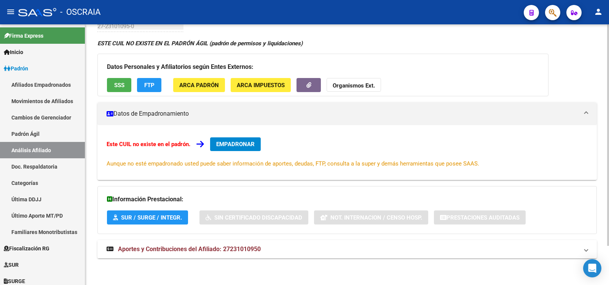
click at [163, 242] on mat-expansion-panel-header "Aportes y Contribuciones del Afiliado: 27231010950" at bounding box center [346, 249] width 499 height 18
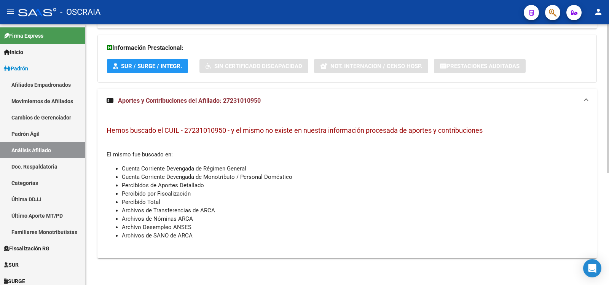
scroll to position [0, 0]
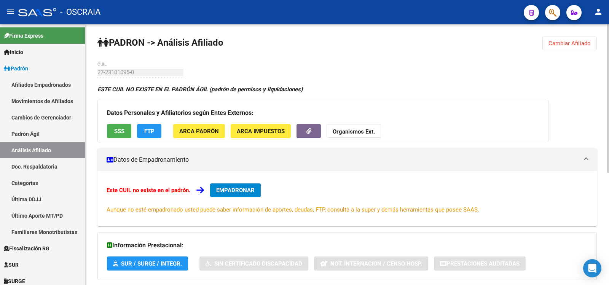
click at [96, 73] on div "PADRON -> Análisis Afiliado Cambiar Afiliado 27-23101095-0 CUIL ESTE CUIL NO EX…" at bounding box center [346, 253] width 523 height 458
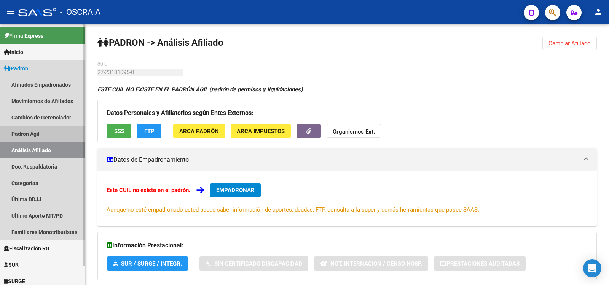
click at [67, 140] on link "Padrón Ágil" at bounding box center [42, 134] width 85 height 16
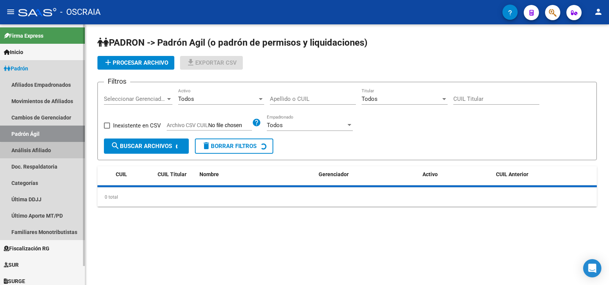
click at [64, 157] on link "Análisis Afiliado" at bounding box center [42, 150] width 85 height 16
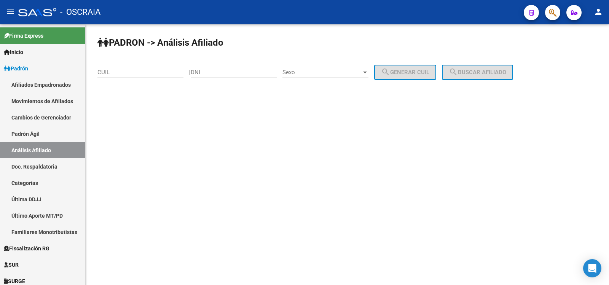
click at [152, 74] on input "CUIL" at bounding box center [140, 72] width 86 height 7
paste input "27-23101095-0"
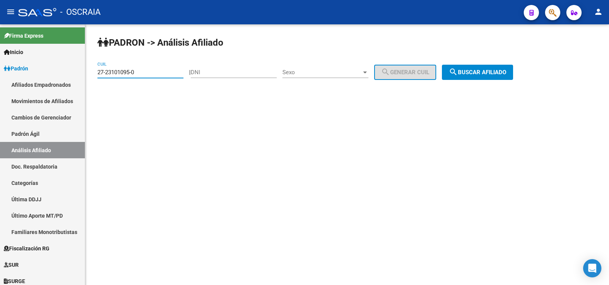
type input "27-23101095-0"
click at [475, 68] on button "search Buscar afiliado" at bounding box center [477, 72] width 71 height 15
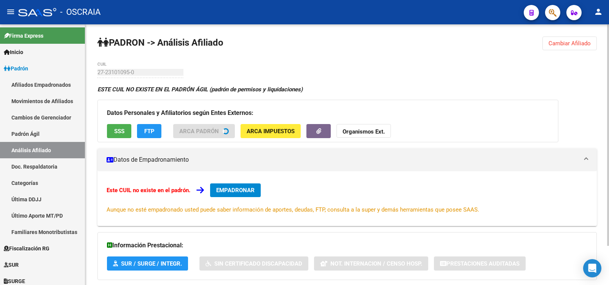
scroll to position [46, 0]
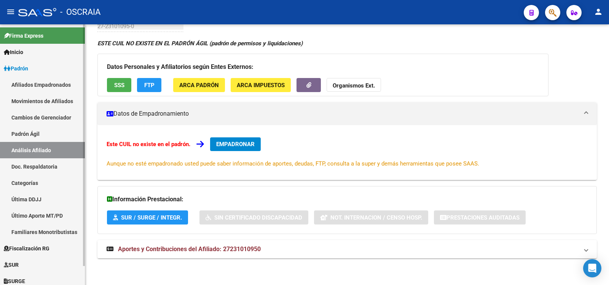
click at [57, 136] on link "Padrón Ágil" at bounding box center [42, 134] width 85 height 16
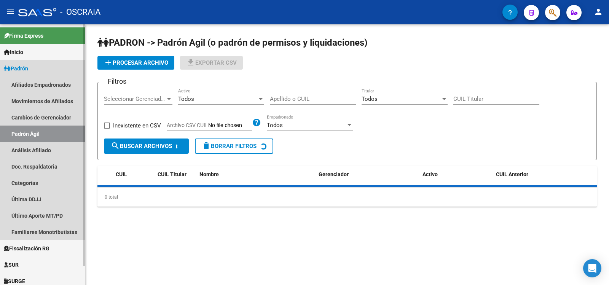
click at [63, 150] on link "Análisis Afiliado" at bounding box center [42, 150] width 85 height 16
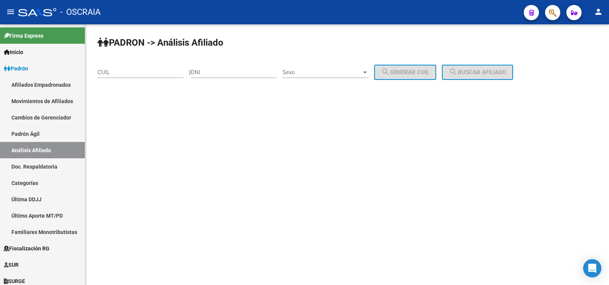
click at [145, 73] on input "CUIL" at bounding box center [140, 72] width 86 height 7
paste input "27-51062576-0"
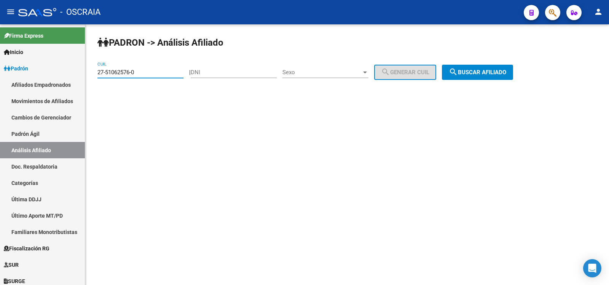
type input "27-51062576-0"
click at [506, 72] on span "search Buscar afiliado" at bounding box center [476, 72] width 57 height 7
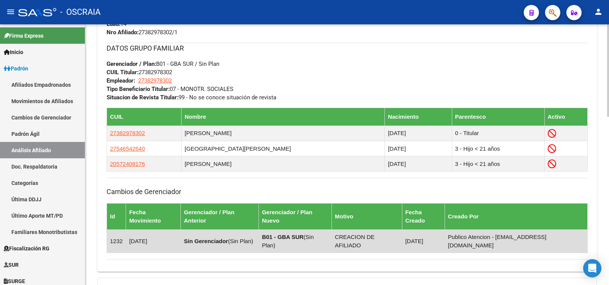
scroll to position [474, 0]
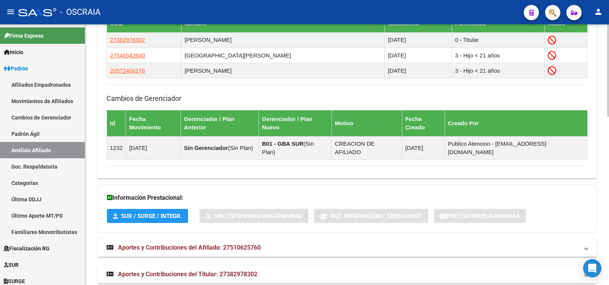
click at [200, 265] on mat-expansion-panel-header "Aportes y Contribuciones del Titular: 27382978302" at bounding box center [346, 274] width 499 height 18
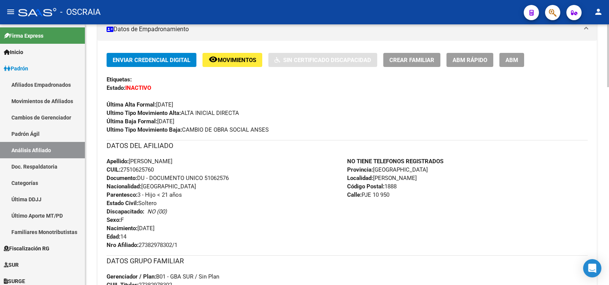
scroll to position [0, 0]
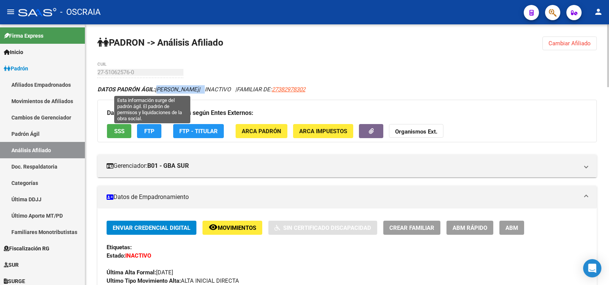
drag, startPoint x: 210, startPoint y: 91, endPoint x: 190, endPoint y: 129, distance: 43.2
click at [158, 92] on icon "DATOS PADRÓN ÁGIL: [PERSON_NAME] | INACTIVO | FAMILIAR DE: 27382978302" at bounding box center [201, 89] width 208 height 7
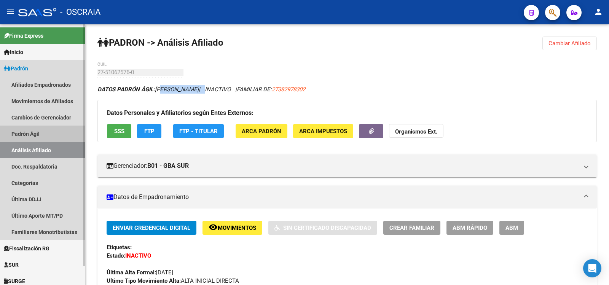
click at [75, 126] on link "Padrón Ágil" at bounding box center [42, 134] width 85 height 16
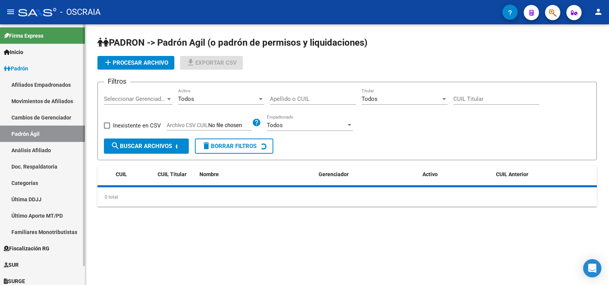
click at [77, 147] on link "Análisis Afiliado" at bounding box center [42, 150] width 85 height 16
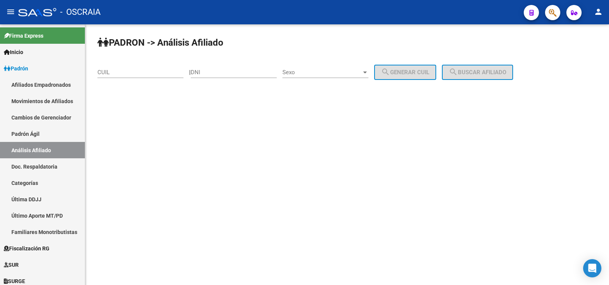
click at [116, 68] on div "CUIL" at bounding box center [140, 70] width 86 height 16
click at [120, 69] on input "CUIL" at bounding box center [140, 72] width 86 height 7
paste input "27-52026230-5"
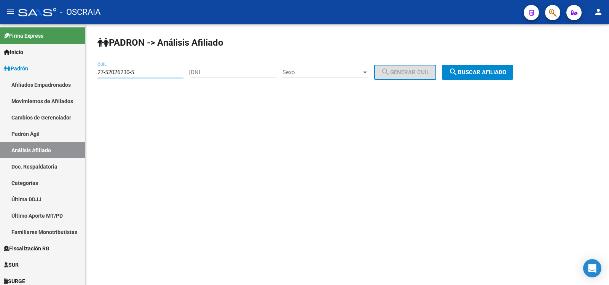
type input "27-52026230-5"
click at [480, 72] on span "search Buscar afiliado" at bounding box center [476, 72] width 57 height 7
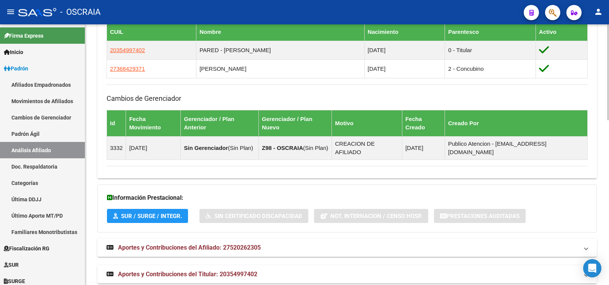
click at [243, 270] on span "Aportes y Contribuciones del Titular: 20354997402" at bounding box center [187, 273] width 139 height 7
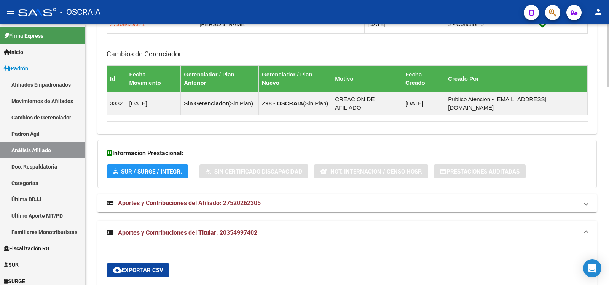
scroll to position [644, 0]
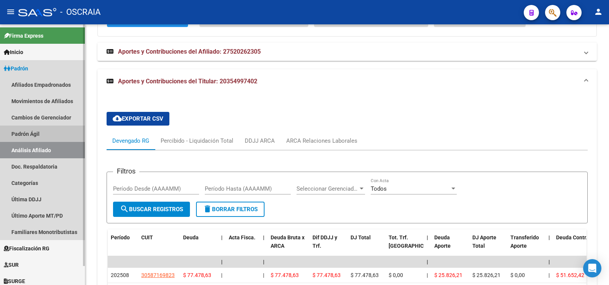
click at [70, 138] on link "Padrón Ágil" at bounding box center [42, 134] width 85 height 16
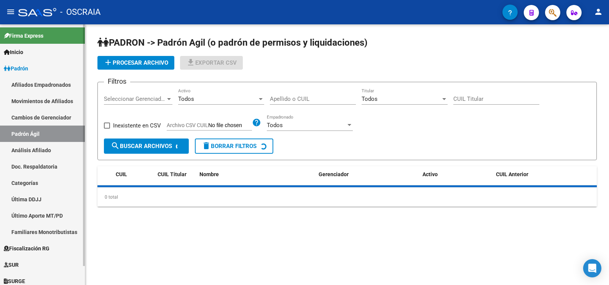
click at [71, 146] on link "Análisis Afiliado" at bounding box center [42, 150] width 85 height 16
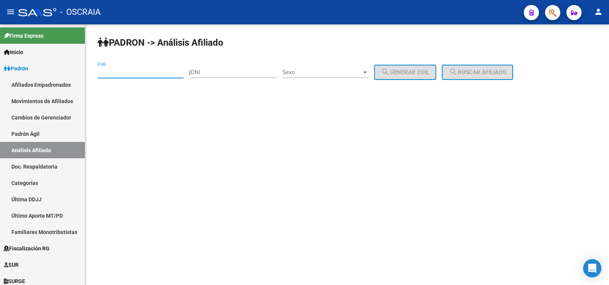
click at [145, 72] on input "CUIL" at bounding box center [140, 72] width 86 height 7
paste input "27-26844921-9"
type input "27-26844921-9"
click at [488, 67] on button "search Buscar afiliado" at bounding box center [477, 72] width 71 height 15
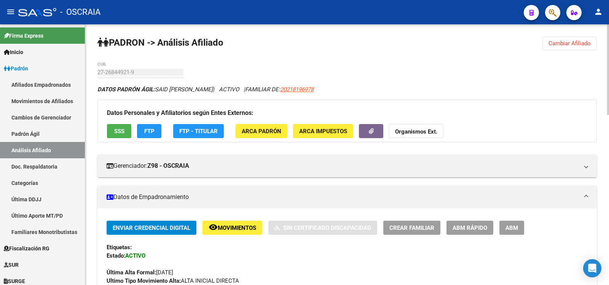
scroll to position [490, 0]
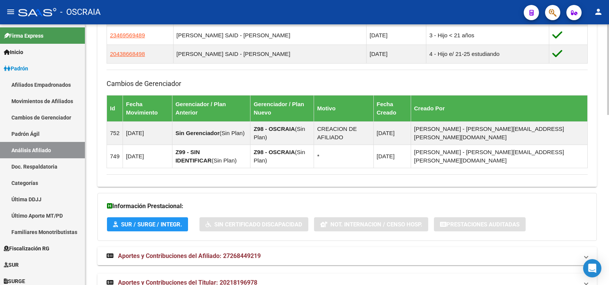
click at [228, 279] on span "Aportes y Contribuciones del Titular: 20218196978" at bounding box center [187, 282] width 139 height 7
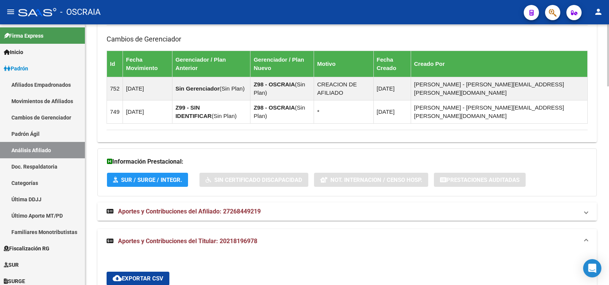
scroll to position [788, 0]
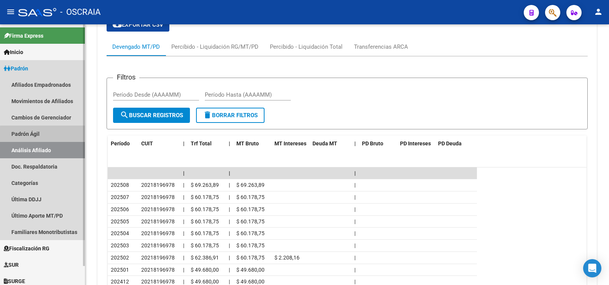
click at [54, 135] on link "Padrón Ágil" at bounding box center [42, 134] width 85 height 16
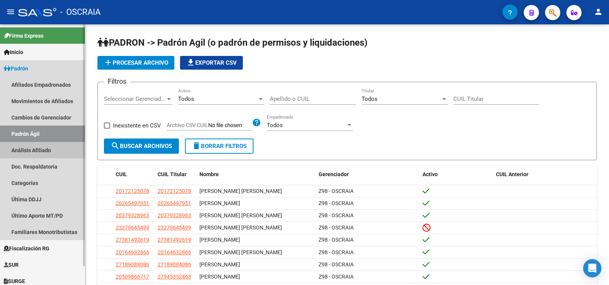
click at [55, 151] on link "Análisis Afiliado" at bounding box center [42, 150] width 85 height 16
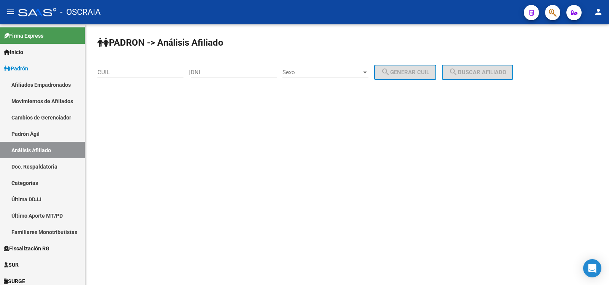
click at [213, 76] on div "DNI" at bounding box center [234, 70] width 86 height 16
click at [221, 72] on input "DNI" at bounding box center [234, 72] width 86 height 7
paste input "21819697"
type input "21819697"
click at [308, 70] on span "Sexo" at bounding box center [321, 72] width 79 height 7
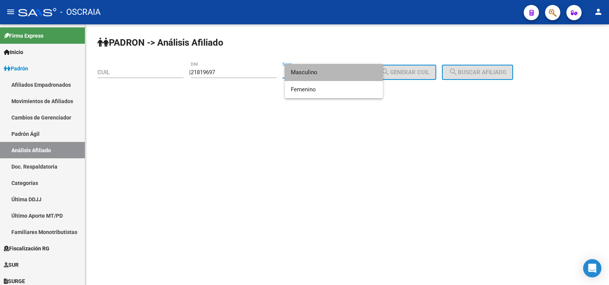
click at [314, 74] on span "Masculino" at bounding box center [334, 72] width 86 height 17
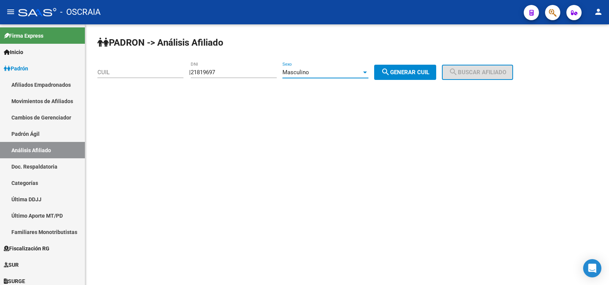
drag, startPoint x: 390, startPoint y: 69, endPoint x: 423, endPoint y: 70, distance: 33.1
click at [390, 69] on mat-icon "search" at bounding box center [385, 71] width 9 height 9
type input "20-21819697-8"
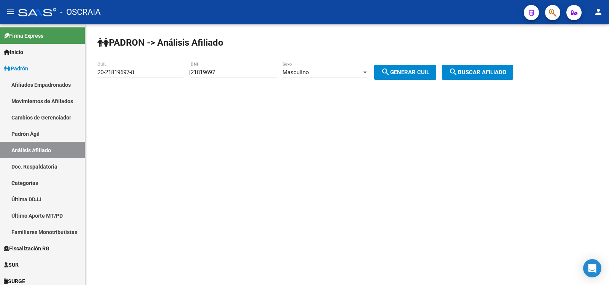
click at [458, 69] on mat-icon "search" at bounding box center [452, 71] width 9 height 9
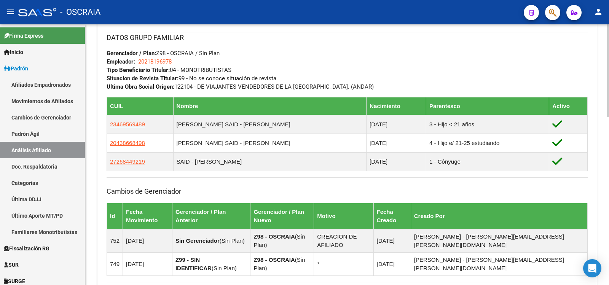
scroll to position [470, 0]
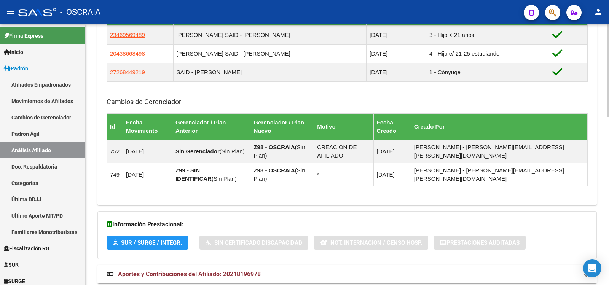
click at [225, 270] on span "Aportes y Contribuciones del Afiliado: 20218196978" at bounding box center [189, 273] width 143 height 7
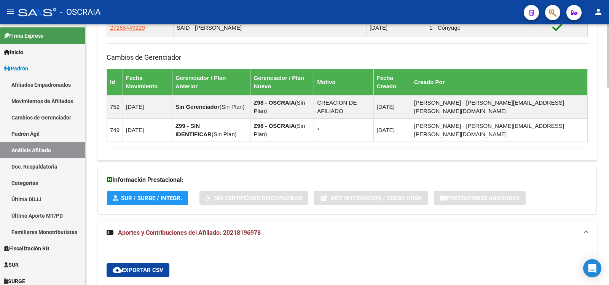
scroll to position [671, 0]
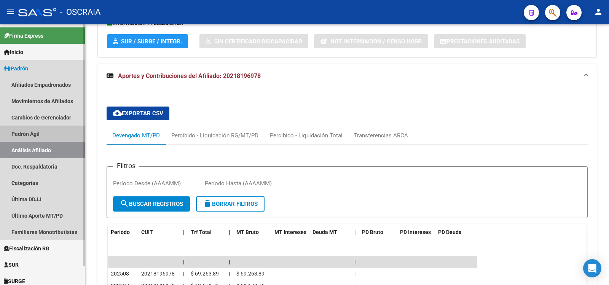
drag, startPoint x: 51, startPoint y: 134, endPoint x: 56, endPoint y: 153, distance: 20.0
click at [51, 134] on link "Padrón Ágil" at bounding box center [42, 134] width 85 height 16
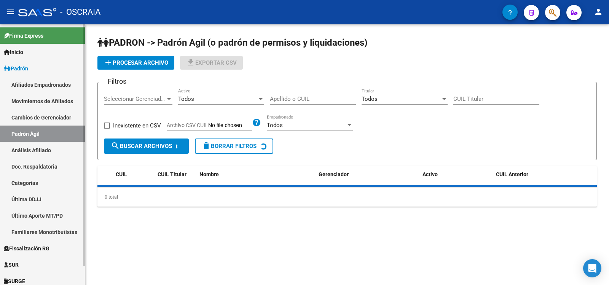
drag, startPoint x: 56, startPoint y: 153, endPoint x: 62, endPoint y: 152, distance: 6.9
click at [56, 153] on link "Análisis Afiliado" at bounding box center [42, 150] width 85 height 16
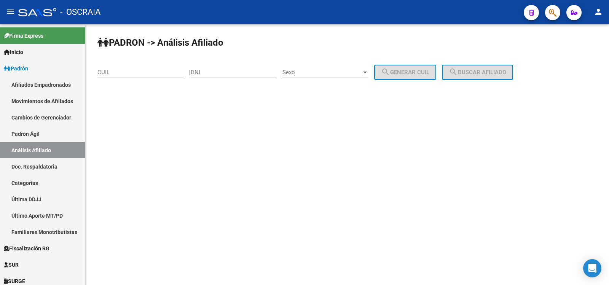
click at [123, 66] on div "CUIL" at bounding box center [140, 70] width 86 height 16
click at [129, 70] on input "CUIL" at bounding box center [140, 72] width 86 height 7
paste input "27-18235169-0"
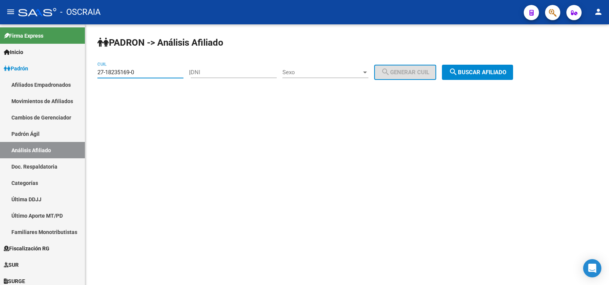
type input "27-18235169-0"
click at [461, 67] on button "search Buscar afiliado" at bounding box center [477, 72] width 71 height 15
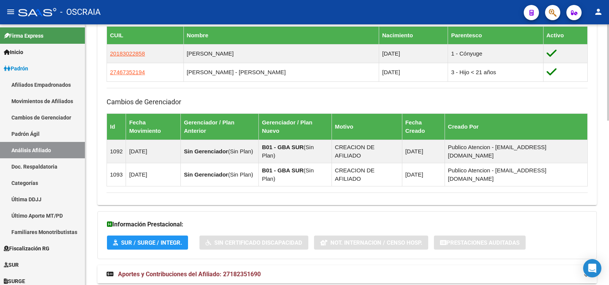
click at [232, 270] on span "Aportes y Contribuciones del Afiliado: 27182351690" at bounding box center [189, 273] width 143 height 7
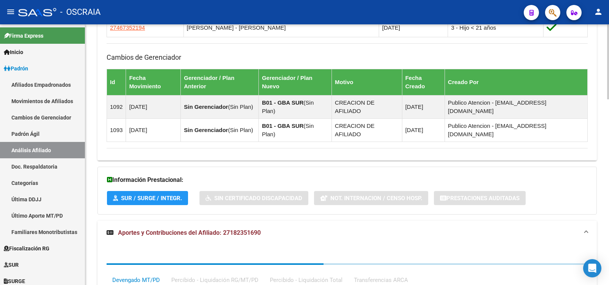
scroll to position [646, 0]
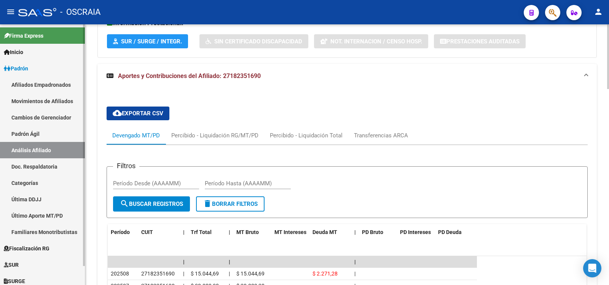
click at [32, 139] on link "Padrón Ágil" at bounding box center [42, 134] width 85 height 16
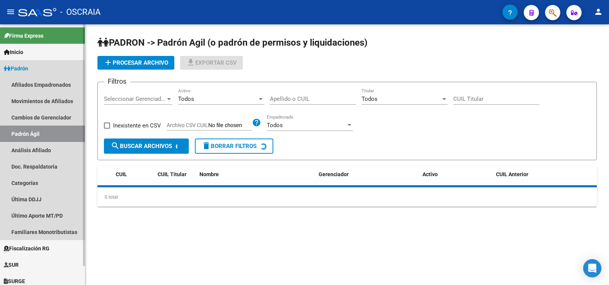
click at [30, 152] on link "Análisis Afiliado" at bounding box center [42, 150] width 85 height 16
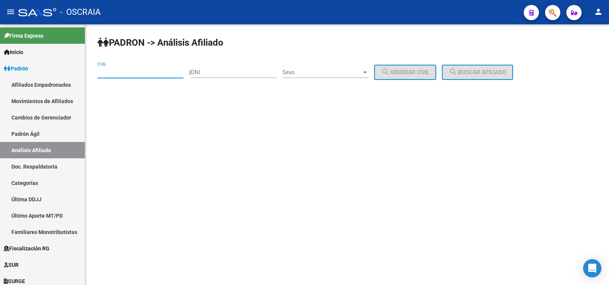
click at [135, 73] on input "CUIL" at bounding box center [140, 72] width 86 height 7
paste input "27-18235169-0"
type input "27-18235169-0"
click at [477, 77] on button "search Buscar afiliado" at bounding box center [477, 72] width 71 height 15
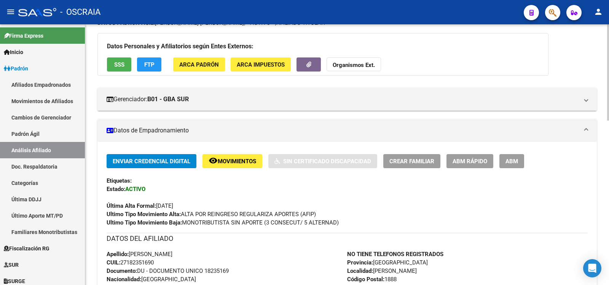
scroll to position [320, 0]
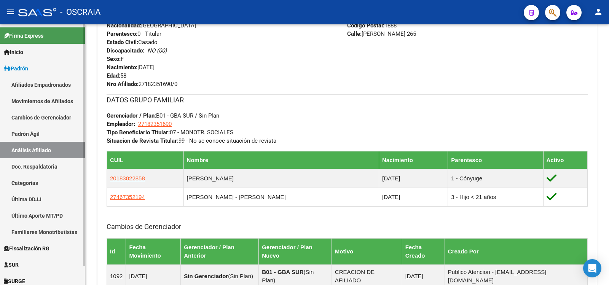
click at [41, 137] on link "Padrón Ágil" at bounding box center [42, 134] width 85 height 16
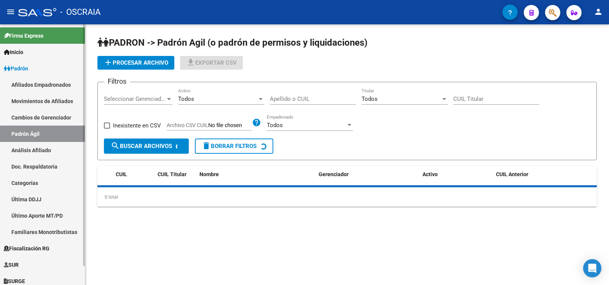
click at [48, 151] on link "Análisis Afiliado" at bounding box center [42, 150] width 85 height 16
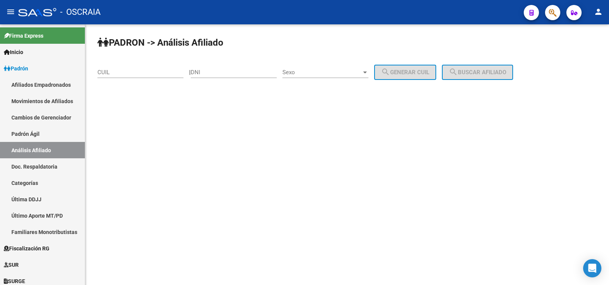
click at [129, 77] on div "CUIL" at bounding box center [140, 70] width 86 height 16
drag, startPoint x: 130, startPoint y: 72, endPoint x: 184, endPoint y: 81, distance: 55.5
click at [130, 72] on input "CUIL" at bounding box center [140, 72] width 86 height 7
paste input "27-14060356-8"
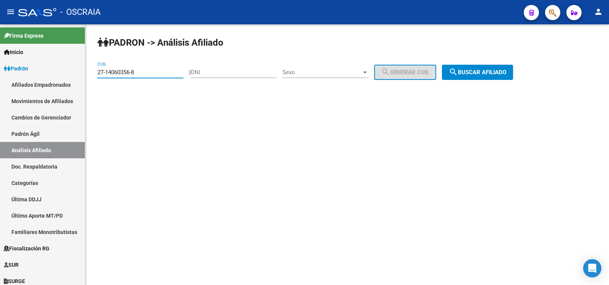
type input "27-14060356-8"
click at [487, 72] on span "search Buscar afiliado" at bounding box center [476, 72] width 57 height 7
click at [487, 72] on div "PADRON -> Análisis Afiliado 27-14060356-8 CUIL | DNI Sexo Sexo search Generar C…" at bounding box center [346, 64] width 523 height 80
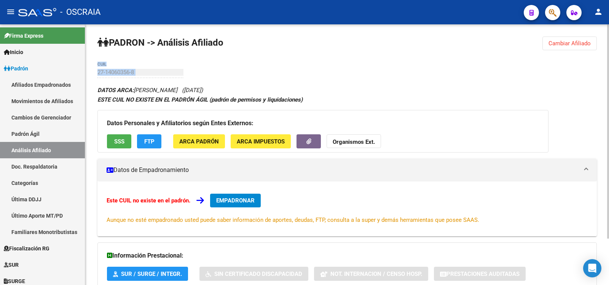
scroll to position [56, 0]
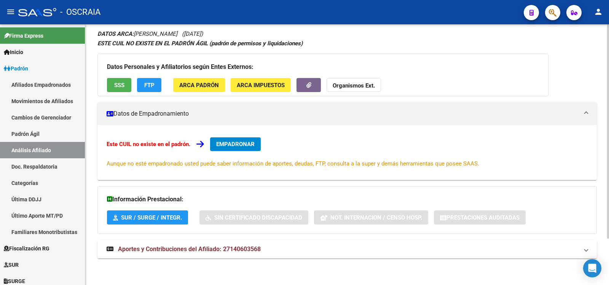
click at [311, 245] on mat-panel-title "Aportes y Contribuciones del Afiliado: 27140603568" at bounding box center [343, 249] width 472 height 8
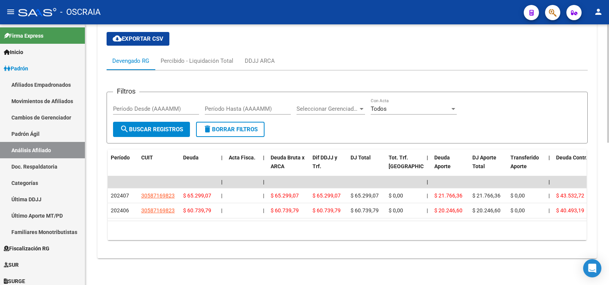
scroll to position [0, 0]
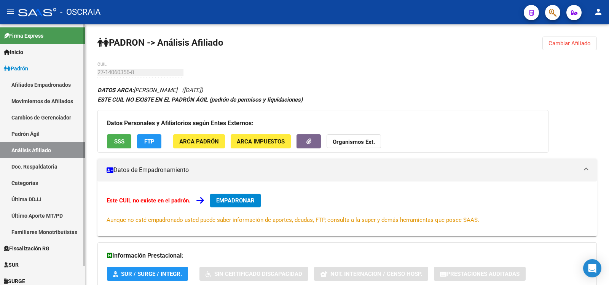
drag, startPoint x: 29, startPoint y: 137, endPoint x: 37, endPoint y: 146, distance: 11.3
click at [30, 137] on link "Padrón Ágil" at bounding box center [42, 134] width 85 height 16
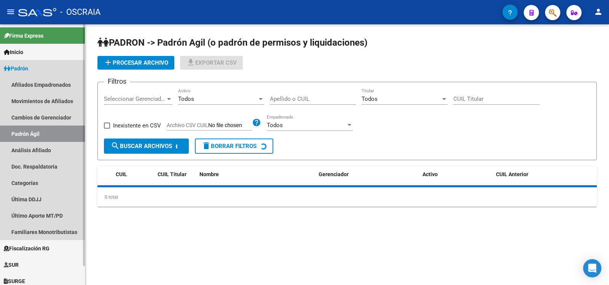
click at [38, 146] on link "Análisis Afiliado" at bounding box center [42, 150] width 85 height 16
click at [40, 146] on link "Análisis Afiliado" at bounding box center [42, 150] width 85 height 16
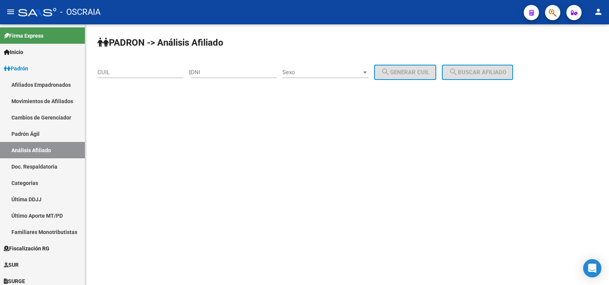
click at [230, 70] on input "DNI" at bounding box center [234, 72] width 86 height 7
paste input "27356505"
type input "27356505"
click at [305, 71] on span "Sexo" at bounding box center [321, 72] width 79 height 7
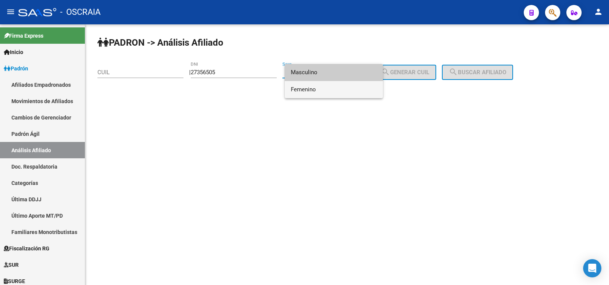
click at [315, 88] on span "Femenino" at bounding box center [334, 89] width 86 height 17
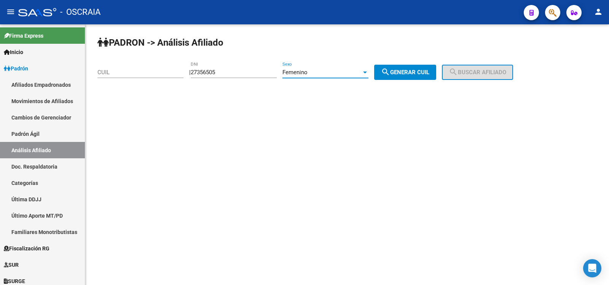
drag, startPoint x: 418, startPoint y: 73, endPoint x: 430, endPoint y: 72, distance: 12.2
click at [419, 73] on span "search Generar CUIL" at bounding box center [405, 72] width 48 height 7
type input "27-27356505-7"
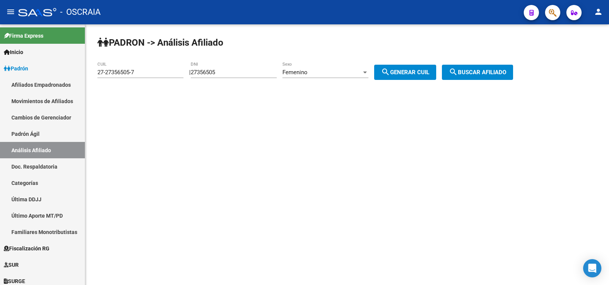
click at [473, 70] on span "search Buscar afiliado" at bounding box center [476, 72] width 57 height 7
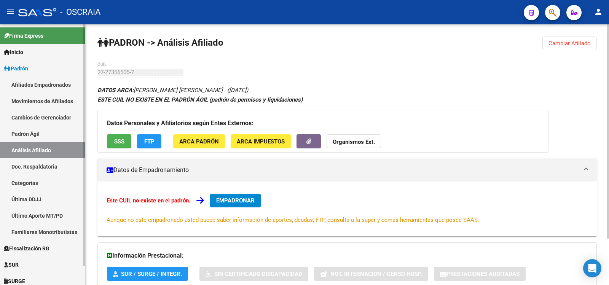
click at [58, 137] on link "Padrón Ágil" at bounding box center [42, 134] width 85 height 16
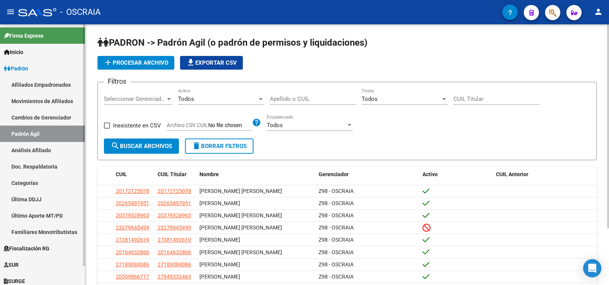
click at [41, 146] on link "Análisis Afiliado" at bounding box center [42, 150] width 85 height 16
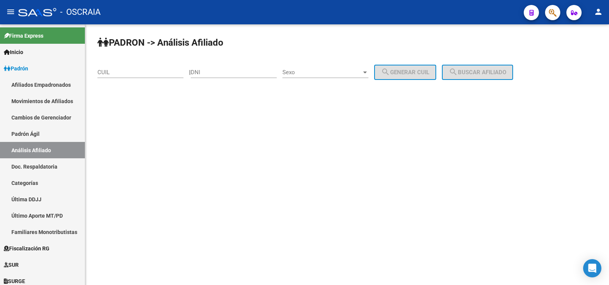
click at [221, 72] on input "DNI" at bounding box center [234, 72] width 86 height 7
click at [224, 73] on input "DNI" at bounding box center [234, 72] width 86 height 7
type input "27356505"
click at [324, 70] on span "Sexo" at bounding box center [321, 72] width 79 height 7
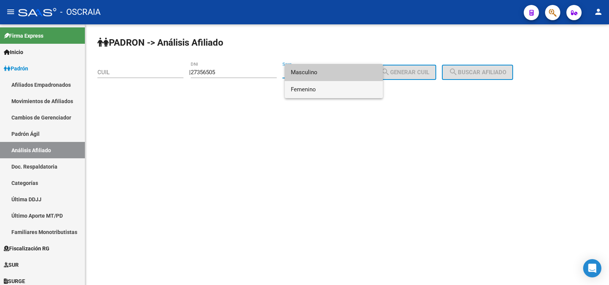
drag, startPoint x: 333, startPoint y: 84, endPoint x: 382, endPoint y: 79, distance: 49.3
click at [334, 85] on span "Femenino" at bounding box center [334, 89] width 86 height 17
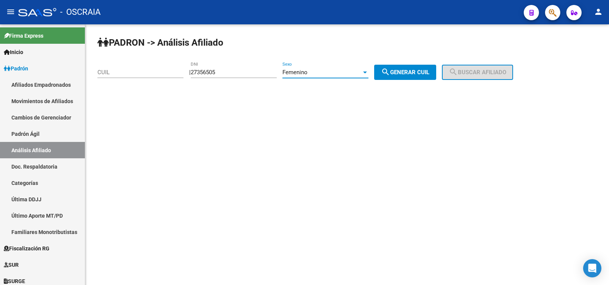
click at [428, 75] on span "search Generar CUIL" at bounding box center [405, 72] width 48 height 7
type input "27-27356505-7"
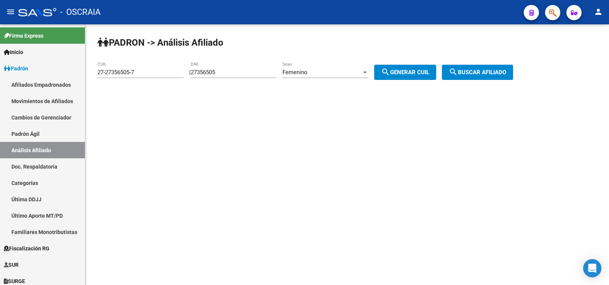
click at [489, 75] on span "search Buscar afiliado" at bounding box center [476, 72] width 57 height 7
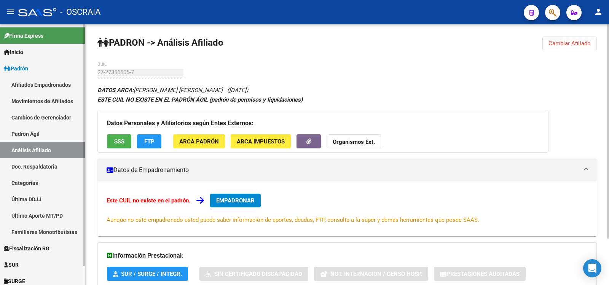
click at [38, 133] on link "Padrón Ágil" at bounding box center [42, 134] width 85 height 16
drag, startPoint x: 38, startPoint y: 133, endPoint x: 35, endPoint y: 137, distance: 5.4
click at [38, 133] on link "Padrón Ágil" at bounding box center [42, 134] width 85 height 16
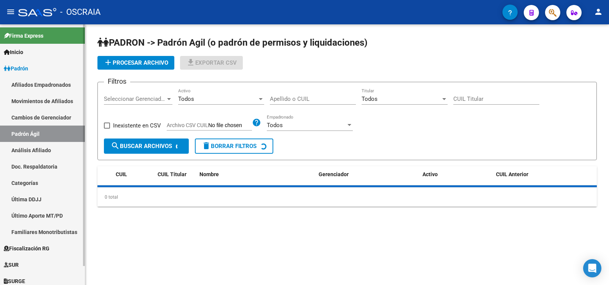
click at [36, 144] on link "Análisis Afiliado" at bounding box center [42, 150] width 85 height 16
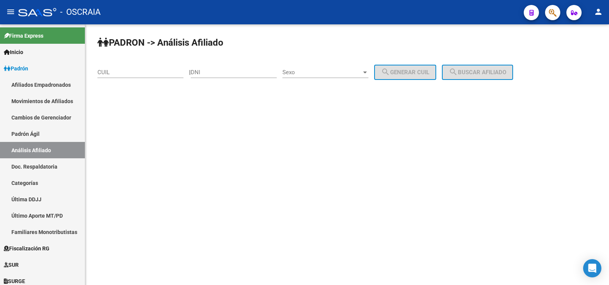
click at [202, 70] on input "DNI" at bounding box center [234, 72] width 86 height 7
type input "27356505"
click at [297, 70] on span "Sexo" at bounding box center [321, 72] width 79 height 7
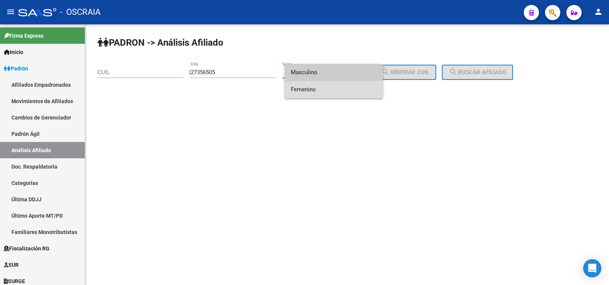
click at [317, 83] on span "Femenino" at bounding box center [334, 89] width 86 height 17
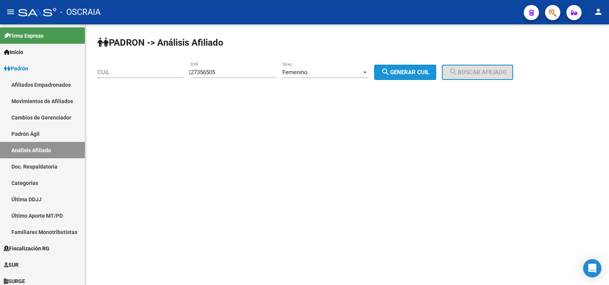
click at [414, 78] on button "search Generar CUIL" at bounding box center [405, 72] width 62 height 15
type input "27-27356505-7"
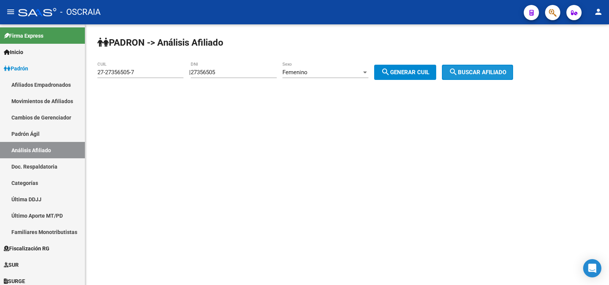
click at [486, 66] on button "search Buscar afiliado" at bounding box center [477, 72] width 71 height 15
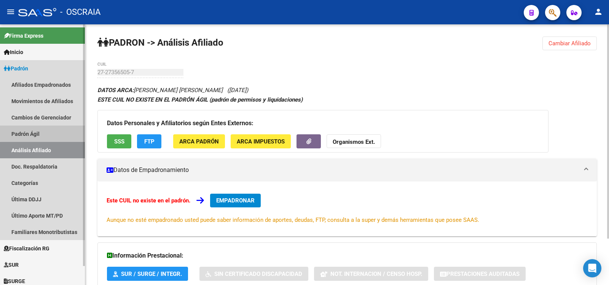
click at [62, 132] on link "Padrón Ágil" at bounding box center [42, 134] width 85 height 16
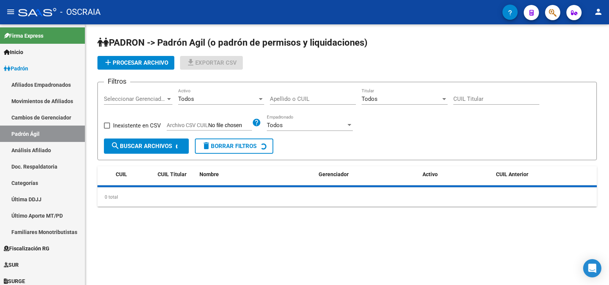
drag, startPoint x: 62, startPoint y: 145, endPoint x: 124, endPoint y: 123, distance: 65.2
click at [63, 145] on link "Análisis Afiliado" at bounding box center [42, 150] width 85 height 16
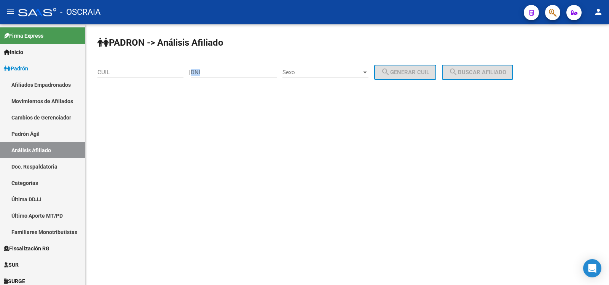
click at [219, 77] on div "DNI" at bounding box center [234, 74] width 86 height 24
click at [219, 74] on input "DNI" at bounding box center [234, 72] width 86 height 7
type input "27356505"
click at [307, 73] on span "Sexo" at bounding box center [321, 72] width 79 height 7
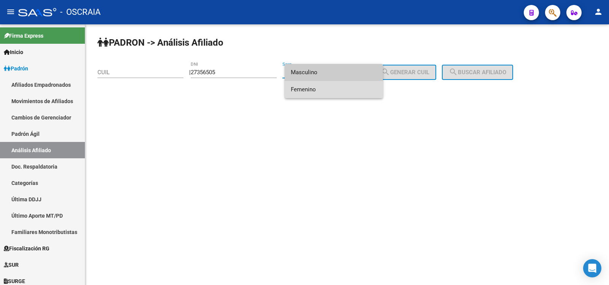
click at [318, 89] on span "Femenino" at bounding box center [334, 89] width 86 height 17
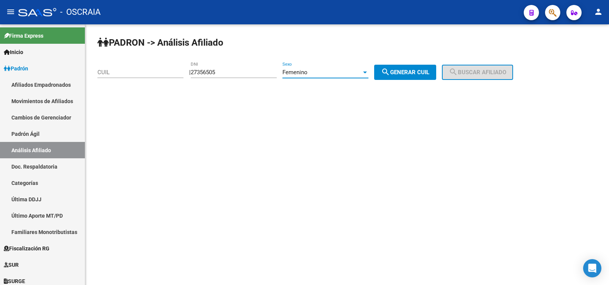
click at [420, 83] on div "PADRON -> Análisis Afiliado CUIL | 27356505 DNI Femenino Sexo search Generar CU…" at bounding box center [346, 64] width 523 height 80
click at [421, 73] on span "search Generar CUIL" at bounding box center [405, 72] width 48 height 7
type input "27-27356505-7"
click at [458, 68] on mat-icon "search" at bounding box center [452, 71] width 9 height 9
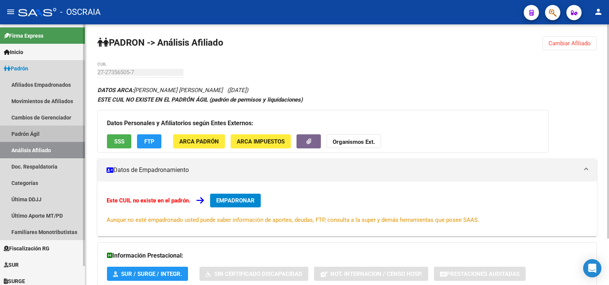
click at [49, 130] on link "Padrón Ágil" at bounding box center [42, 134] width 85 height 16
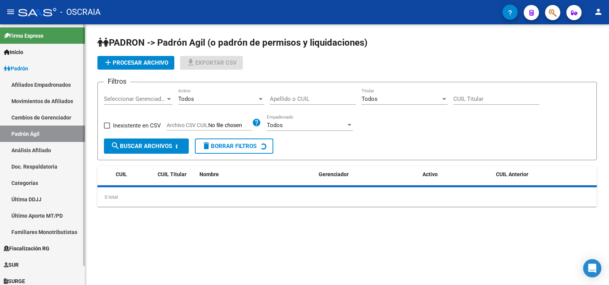
click at [58, 154] on link "Análisis Afiliado" at bounding box center [42, 150] width 85 height 16
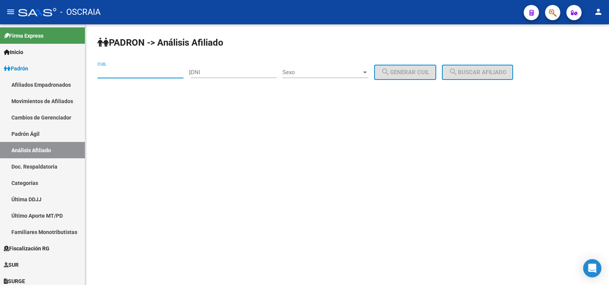
click at [149, 70] on input "CUIL" at bounding box center [140, 72] width 86 height 7
type input "24-27356505-8"
click at [502, 75] on span "search Buscar afiliado" at bounding box center [476, 72] width 57 height 7
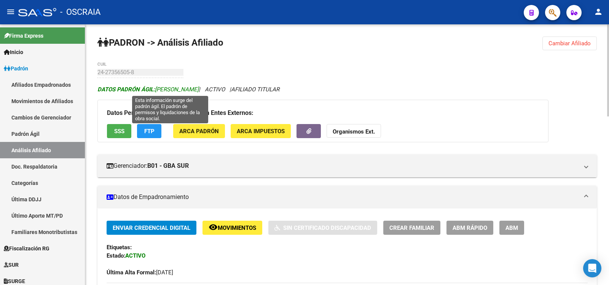
drag, startPoint x: 241, startPoint y: 91, endPoint x: 157, endPoint y: 89, distance: 84.1
click at [157, 89] on span "DATOS PADRÓN ÁGIL: [PERSON_NAME]" at bounding box center [147, 89] width 101 height 7
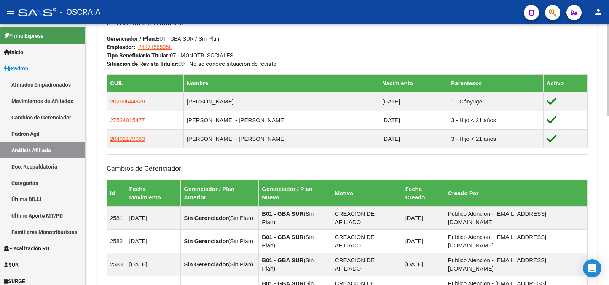
scroll to position [254, 0]
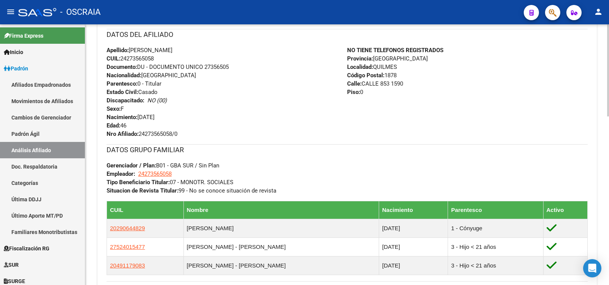
drag, startPoint x: 157, startPoint y: 60, endPoint x: 123, endPoint y: 56, distance: 33.7
click at [123, 56] on span "CUIL: 24273565058" at bounding box center [130, 58] width 47 height 7
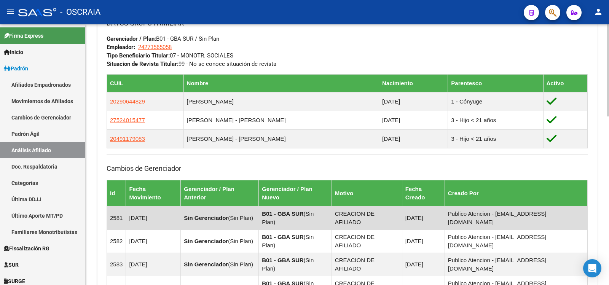
scroll to position [477, 0]
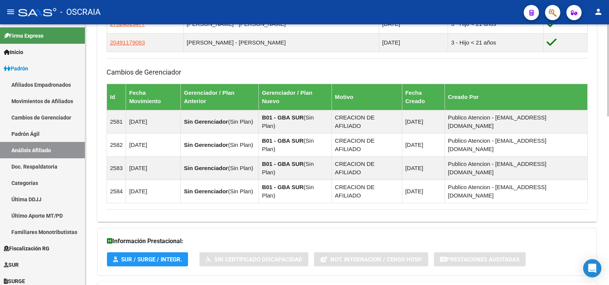
drag, startPoint x: 220, startPoint y: 244, endPoint x: 226, endPoint y: 237, distance: 9.3
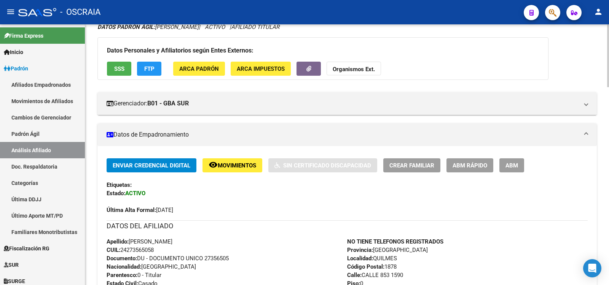
scroll to position [0, 0]
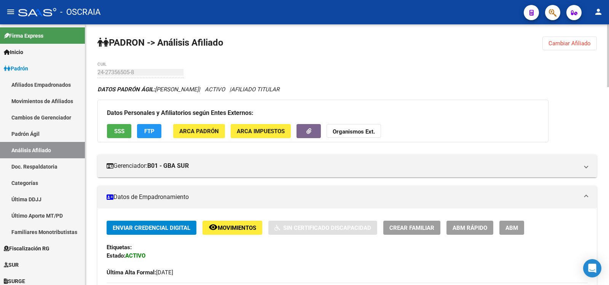
click at [42, 139] on link "Padrón Ágil" at bounding box center [42, 134] width 85 height 16
drag, startPoint x: 42, startPoint y: 139, endPoint x: 49, endPoint y: 145, distance: 8.4
click at [42, 139] on link "Padrón Ágil" at bounding box center [42, 134] width 85 height 16
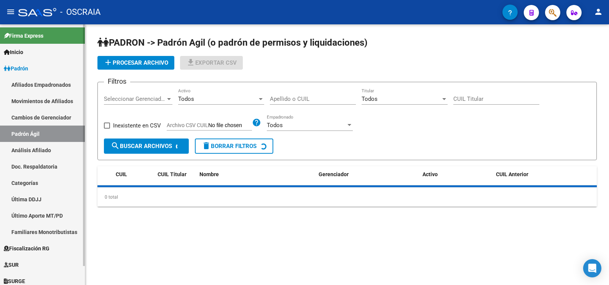
click at [64, 154] on link "Análisis Afiliado" at bounding box center [42, 150] width 85 height 16
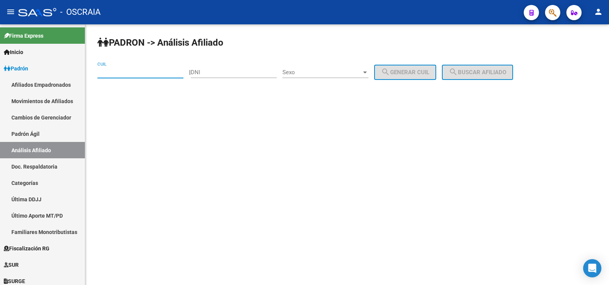
click at [123, 72] on input "CUIL" at bounding box center [140, 72] width 86 height 7
type input "23-38950462-9"
click at [458, 76] on mat-icon "search" at bounding box center [452, 71] width 9 height 9
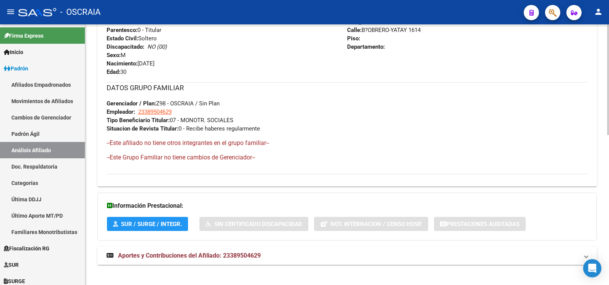
click at [260, 253] on span "Aportes y Contribuciones del Afiliado: 23389504629" at bounding box center [189, 255] width 143 height 7
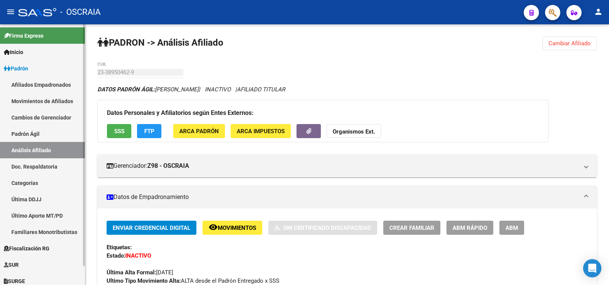
drag, startPoint x: 39, startPoint y: 136, endPoint x: 56, endPoint y: 154, distance: 24.5
click at [39, 136] on link "Padrón Ágil" at bounding box center [42, 134] width 85 height 16
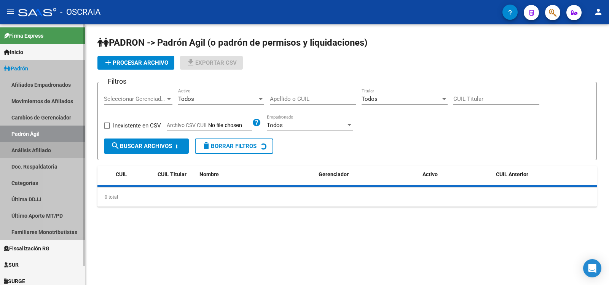
click at [59, 157] on link "Análisis Afiliado" at bounding box center [42, 150] width 85 height 16
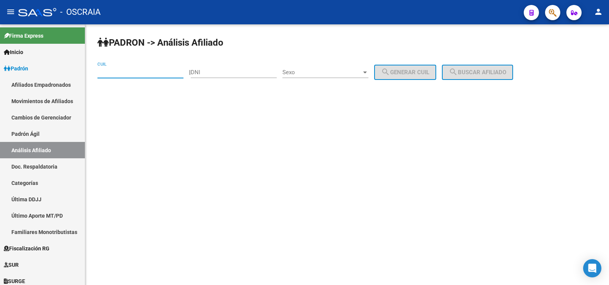
click at [131, 75] on input "CUIL" at bounding box center [140, 72] width 86 height 7
type input "27-16948123-2"
click at [483, 71] on span "search Buscar afiliado" at bounding box center [476, 72] width 57 height 7
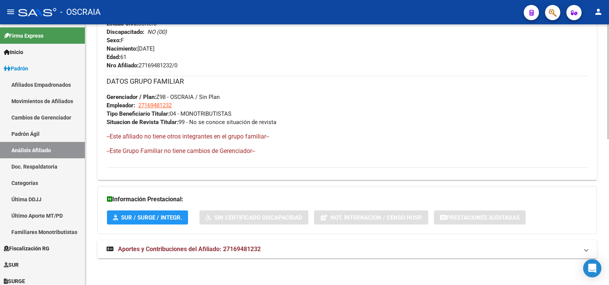
click at [244, 250] on span "Aportes y Contribuciones del Afiliado: 27169481232" at bounding box center [189, 248] width 143 height 7
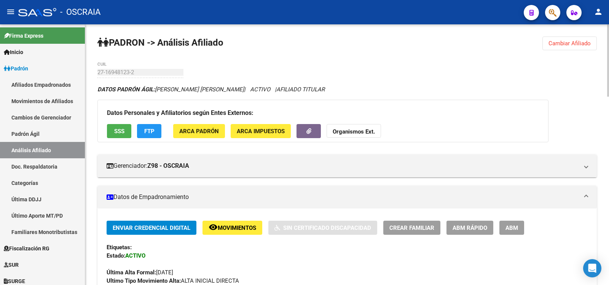
click at [508, 227] on span "ABM" at bounding box center [511, 227] width 13 height 7
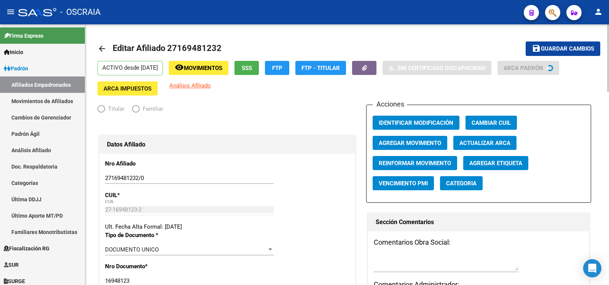
radio input "true"
type input "27-16948123-2"
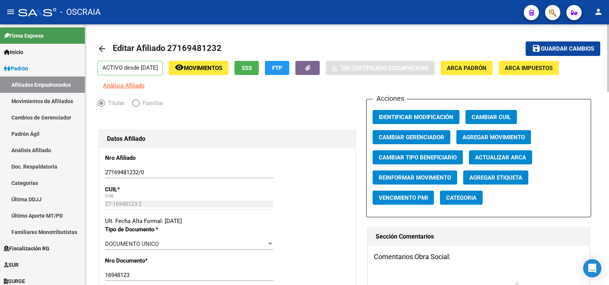
click at [497, 137] on span "Agregar Movimiento" at bounding box center [493, 137] width 62 height 7
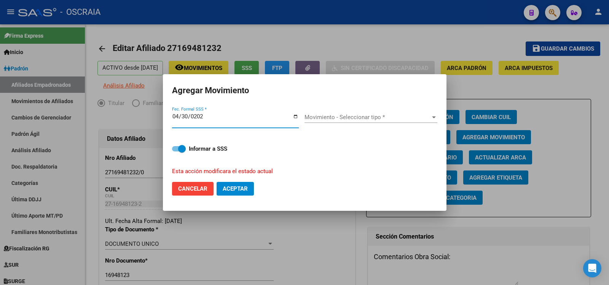
type input "[DATE]"
click at [358, 114] on span "Movimiento - Seleccionar tipo *" at bounding box center [367, 117] width 126 height 7
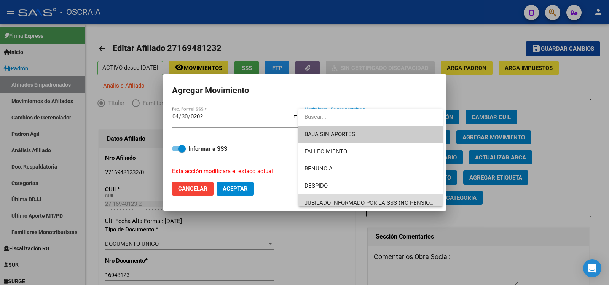
click at [370, 197] on span "JUBILADO INFORMADO POR LA SSS (NO PENSIONADO)" at bounding box center [370, 202] width 132 height 17
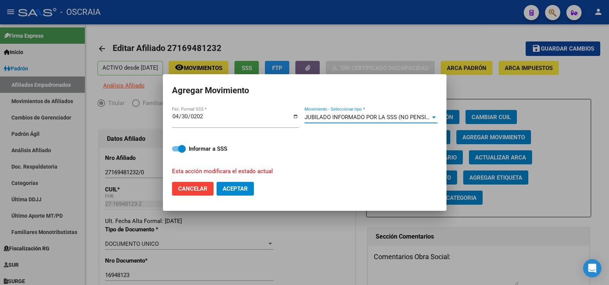
click at [380, 116] on span "JUBILADO INFORMADO POR LA SSS (NO PENSIONADO)" at bounding box center [375, 117] width 143 height 7
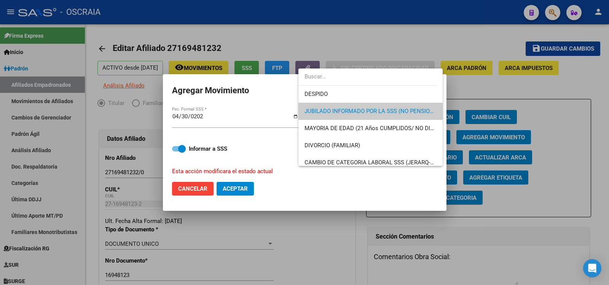
scroll to position [48, 0]
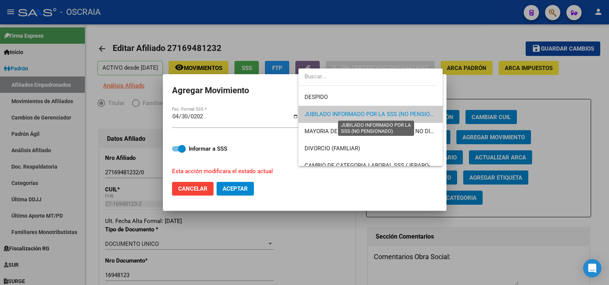
click at [413, 114] on span "JUBILADO INFORMADO POR LA SSS (NO PENSIONADO)" at bounding box center [375, 114] width 143 height 7
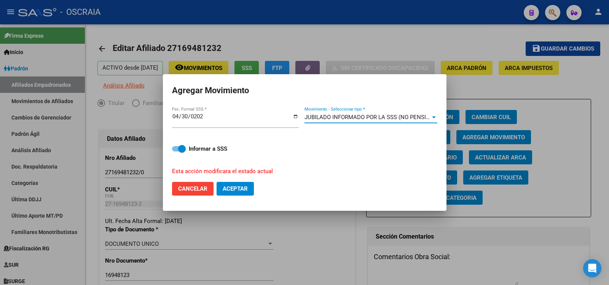
click at [243, 192] on span "Aceptar" at bounding box center [235, 188] width 25 height 7
checkbox input "false"
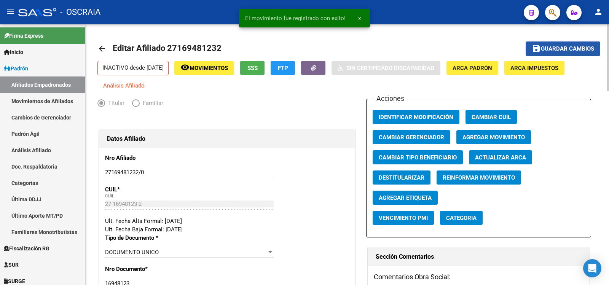
click at [559, 50] on span "Guardar cambios" at bounding box center [566, 49] width 53 height 7
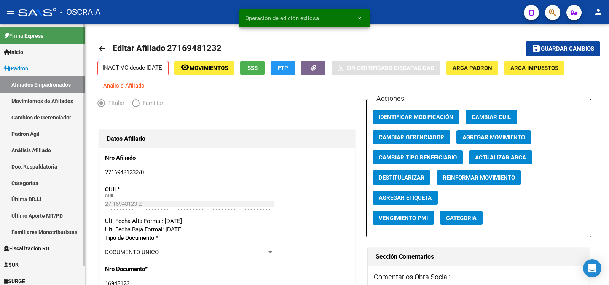
drag, startPoint x: 33, startPoint y: 136, endPoint x: 39, endPoint y: 143, distance: 8.9
click at [33, 136] on link "Padrón Ágil" at bounding box center [42, 134] width 85 height 16
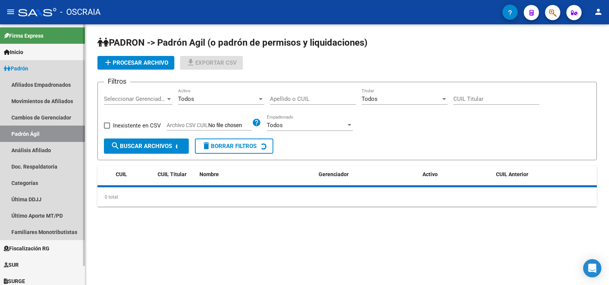
click at [40, 143] on link "Análisis Afiliado" at bounding box center [42, 150] width 85 height 16
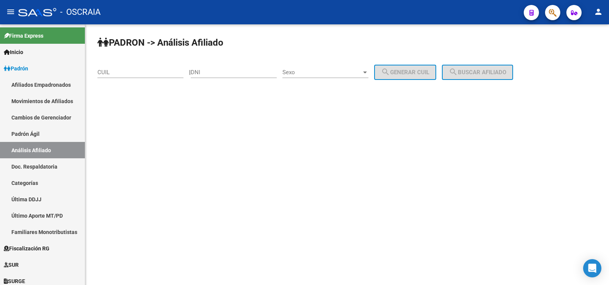
click at [155, 68] on div "CUIL" at bounding box center [140, 70] width 86 height 16
click at [157, 72] on input "CUIL" at bounding box center [140, 72] width 86 height 7
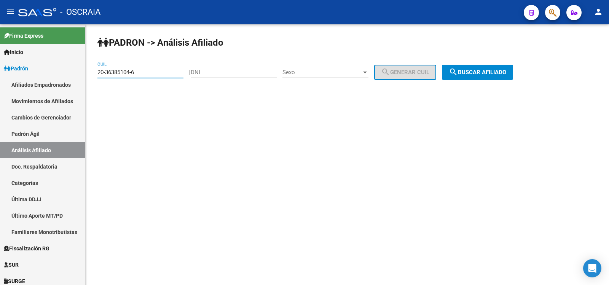
type input "20-36385104-6"
click at [481, 73] on span "search Buscar afiliado" at bounding box center [476, 72] width 57 height 7
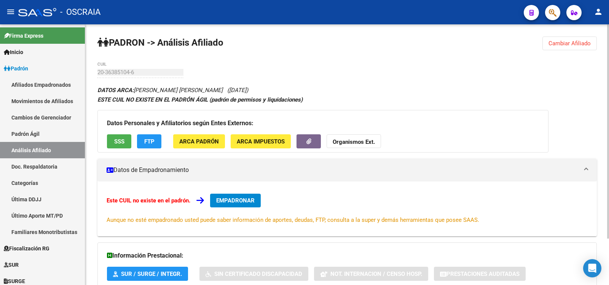
scroll to position [56, 0]
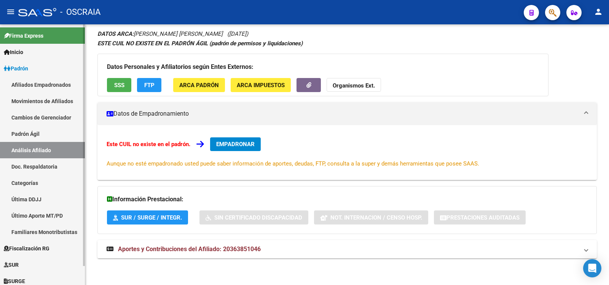
drag, startPoint x: 27, startPoint y: 137, endPoint x: 36, endPoint y: 146, distance: 12.1
click at [28, 137] on link "Padrón Ágil" at bounding box center [42, 134] width 85 height 16
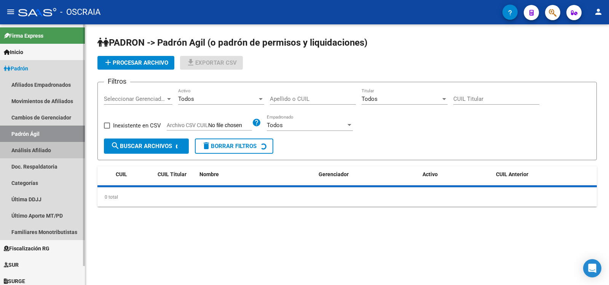
click at [37, 147] on link "Análisis Afiliado" at bounding box center [42, 150] width 85 height 16
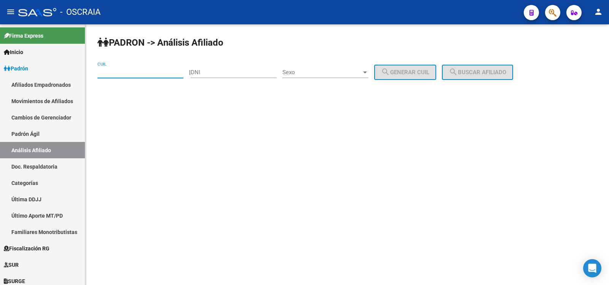
click at [114, 75] on input "CUIL" at bounding box center [140, 72] width 86 height 7
drag, startPoint x: 115, startPoint y: 76, endPoint x: 76, endPoint y: 76, distance: 38.8
click at [76, 76] on mat-sidenav-container "Firma Express Inicio Calendario SSS Instructivos Contacto OS Padrón Afiliados E…" at bounding box center [304, 154] width 609 height 261
type input "27-35424549"
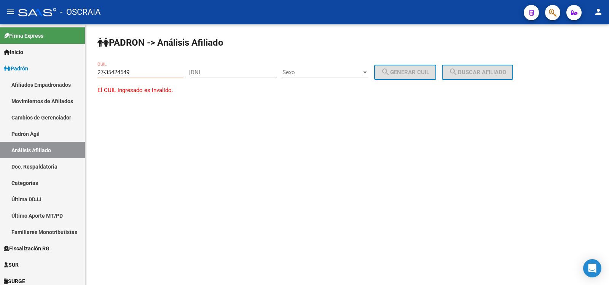
click at [120, 70] on input "27-35424549" at bounding box center [140, 72] width 86 height 7
click at [232, 72] on input "DNI" at bounding box center [234, 72] width 86 height 7
type input "3542454"
click at [329, 75] on span "Sexo" at bounding box center [321, 72] width 79 height 7
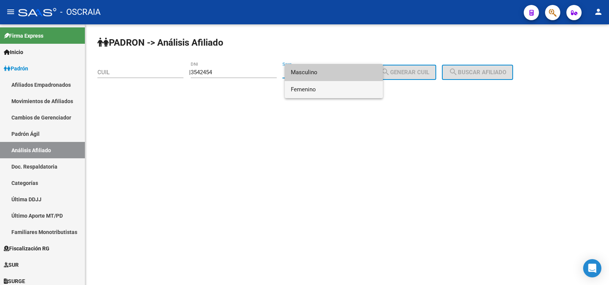
click at [324, 85] on span "Femenino" at bounding box center [334, 89] width 86 height 17
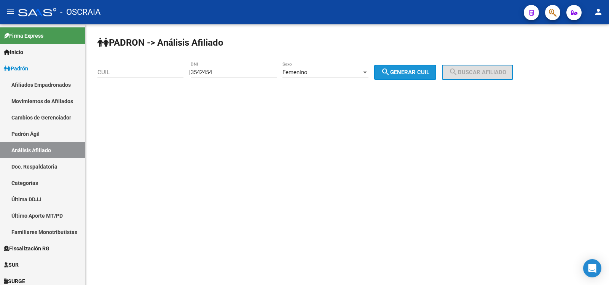
click at [399, 75] on span "search Generar CUIL" at bounding box center [405, 72] width 48 height 7
type input "27-03542454-2"
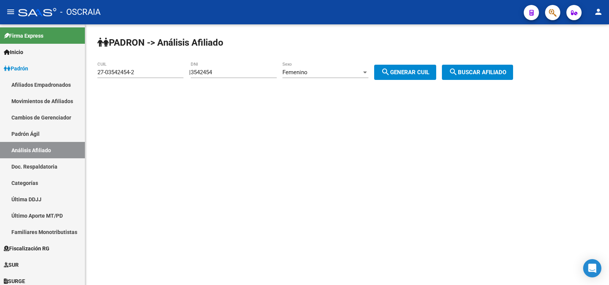
click at [499, 81] on div "PADRON -> Análisis Afiliado 27-03542454-2 CUIL | 3542454 DNI Femenino Sexo sear…" at bounding box center [346, 64] width 523 height 80
click at [490, 76] on button "search Buscar afiliado" at bounding box center [477, 72] width 71 height 15
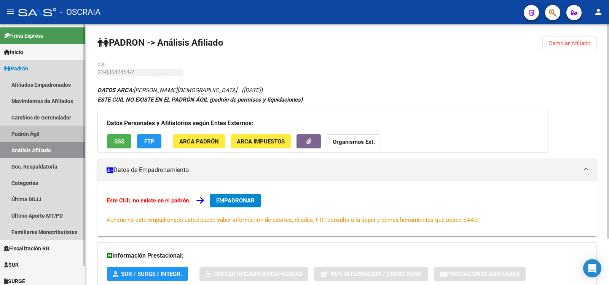
click at [46, 134] on link "Padrón Ágil" at bounding box center [42, 134] width 85 height 16
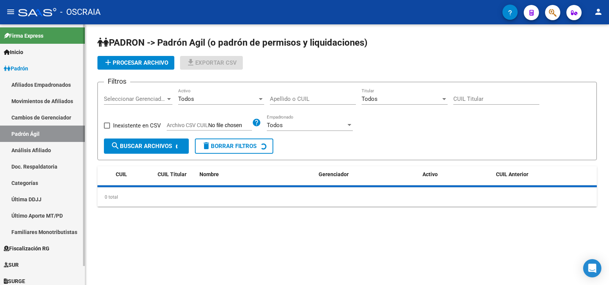
click at [50, 142] on mat-nav-list "Afiliados Empadronados Movimientos de Afiliados Cambios de Gerenciador Padrón Á…" at bounding box center [42, 158] width 85 height 164
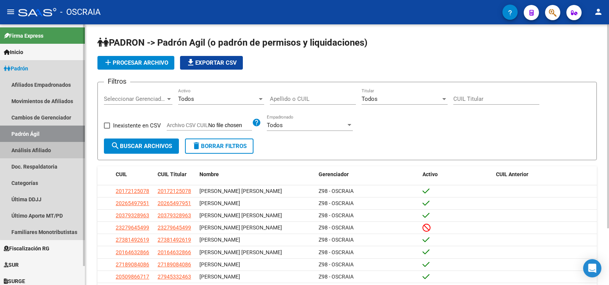
click at [52, 145] on link "Análisis Afiliado" at bounding box center [42, 150] width 85 height 16
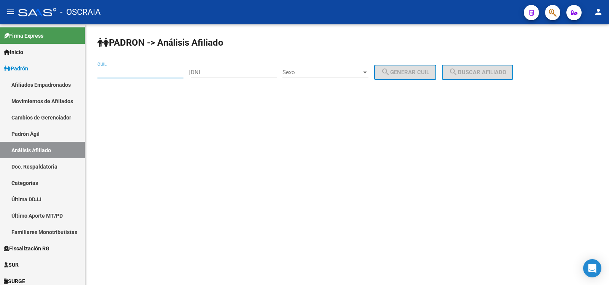
drag, startPoint x: 135, startPoint y: 75, endPoint x: 180, endPoint y: 75, distance: 44.9
click at [135, 75] on input "CUIL" at bounding box center [140, 72] width 86 height 7
type input "20-28706953-8"
click at [471, 69] on span "search Buscar afiliado" at bounding box center [476, 72] width 57 height 7
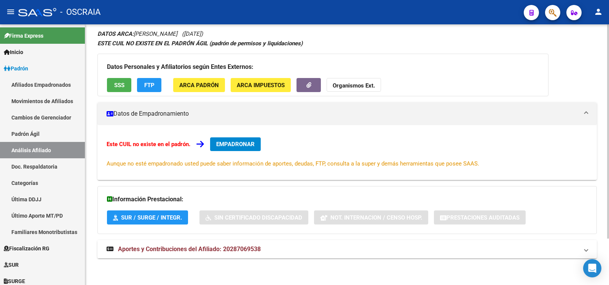
click at [248, 247] on span "Aportes y Contribuciones del Afiliado: 20287069538" at bounding box center [189, 248] width 143 height 7
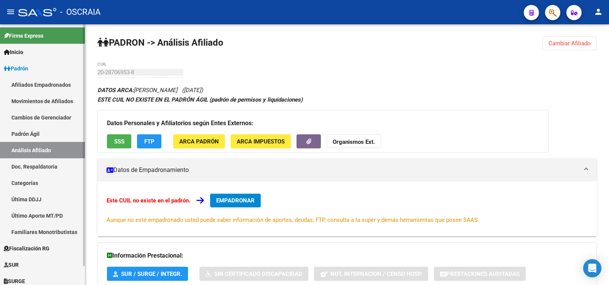
click at [32, 139] on link "Padrón Ágil" at bounding box center [42, 134] width 85 height 16
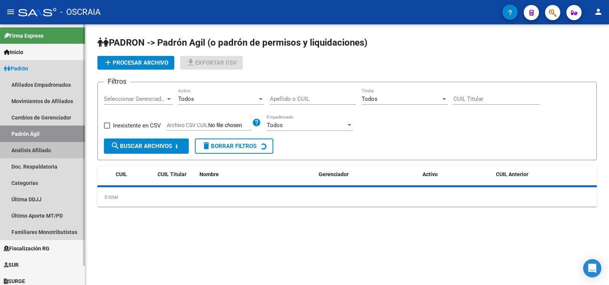
click at [37, 148] on link "Análisis Afiliado" at bounding box center [42, 150] width 85 height 16
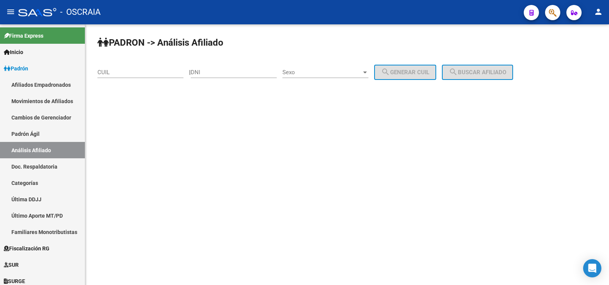
click at [146, 71] on input "CUIL" at bounding box center [140, 72] width 86 height 7
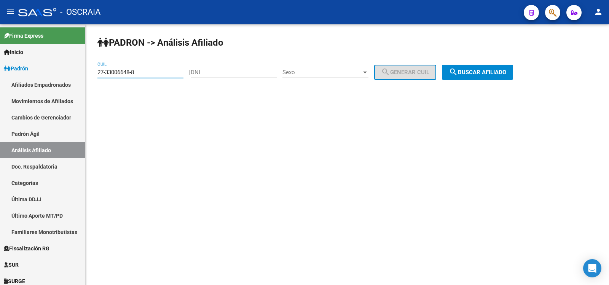
type input "27-33006648-8"
click at [490, 68] on button "search Buscar afiliado" at bounding box center [477, 72] width 71 height 15
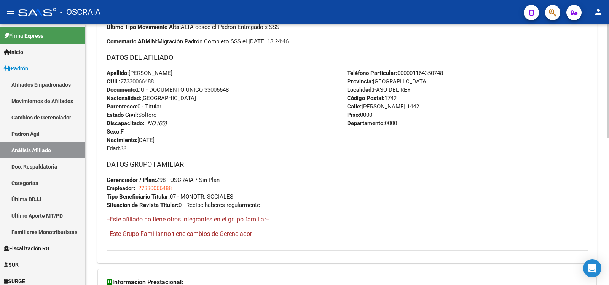
scroll to position [337, 0]
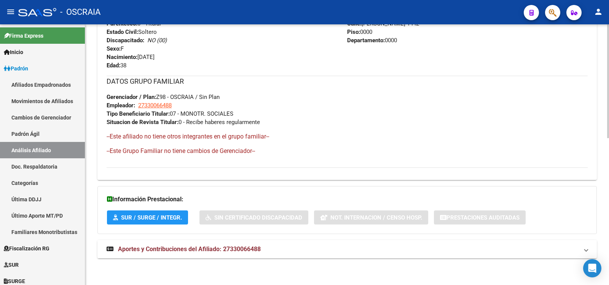
click at [229, 250] on span "Aportes y Contribuciones del Afiliado: 27330066488" at bounding box center [189, 248] width 143 height 7
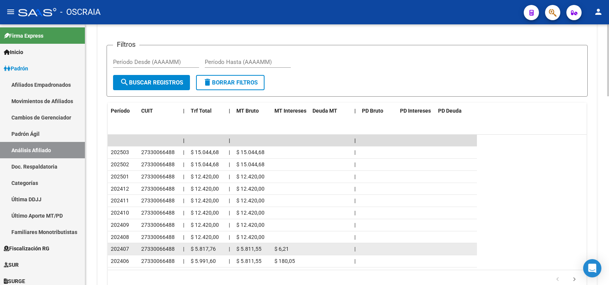
scroll to position [683, 0]
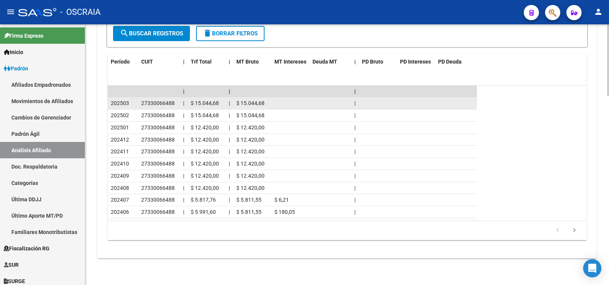
drag, startPoint x: 117, startPoint y: 102, endPoint x: 142, endPoint y: 101, distance: 25.1
click at [142, 101] on div "202503 27330066488 | $ 15.044,68 | $ 15.044,68 |" at bounding box center [292, 103] width 369 height 12
click at [168, 105] on span "27330066488" at bounding box center [157, 103] width 33 height 6
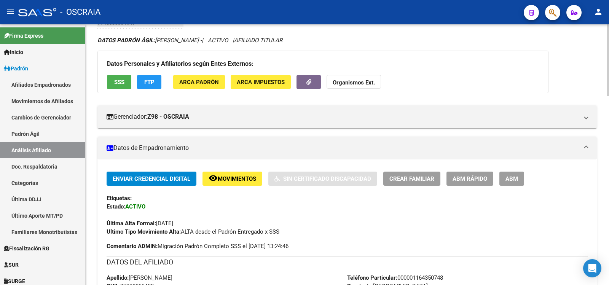
scroll to position [0, 0]
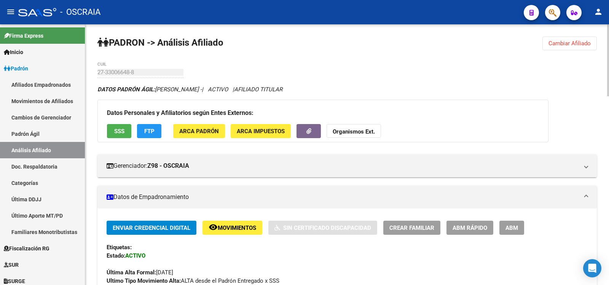
click at [520, 226] on button "ABM" at bounding box center [511, 228] width 25 height 14
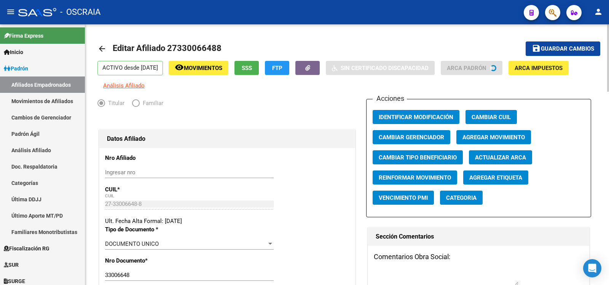
radio input "true"
type input "27-33006648-8"
click at [486, 138] on span "Agregar Movimiento" at bounding box center [493, 137] width 62 height 7
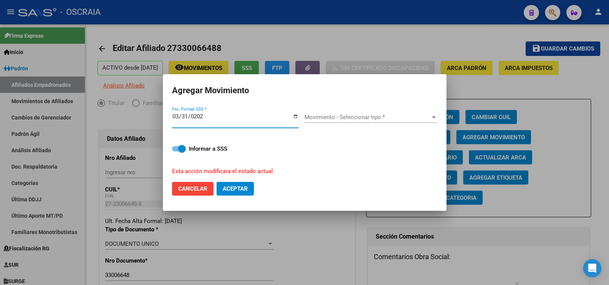
type input "[DATE]"
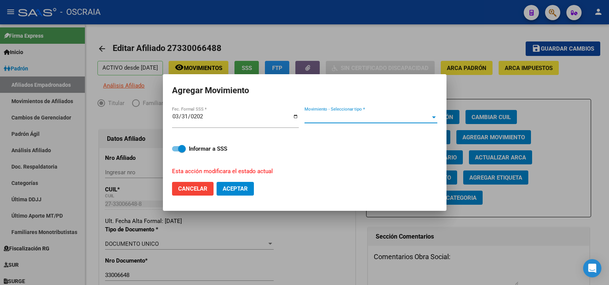
click at [327, 116] on span "Movimiento - Seleccionar tipo *" at bounding box center [367, 117] width 126 height 7
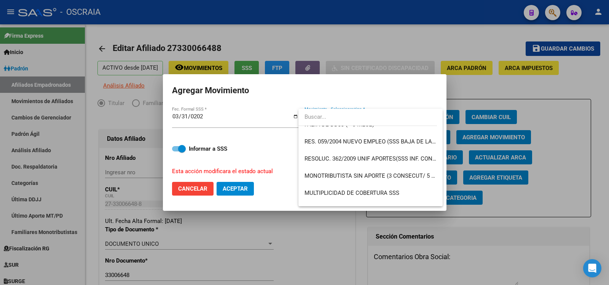
scroll to position [238, 0]
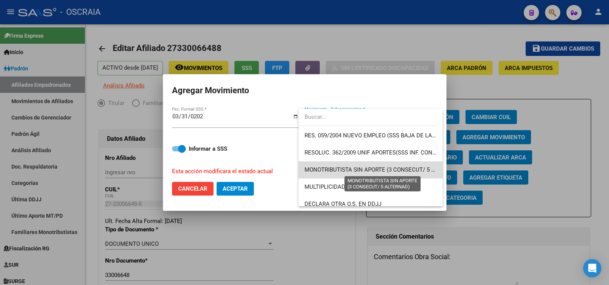
click at [394, 168] on span "MONOTRIBUTISTA SIN APORTE (3 CONSECUT/ 5 ALTERNAD)" at bounding box center [382, 169] width 157 height 7
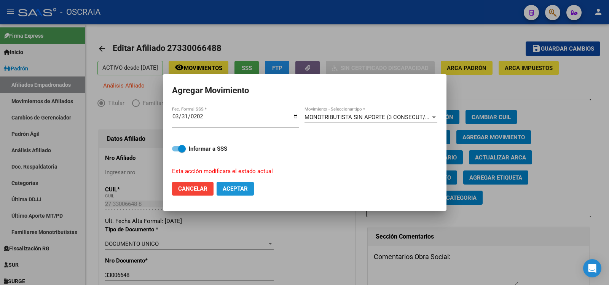
click at [250, 184] on button "Aceptar" at bounding box center [234, 189] width 37 height 14
checkbox input "false"
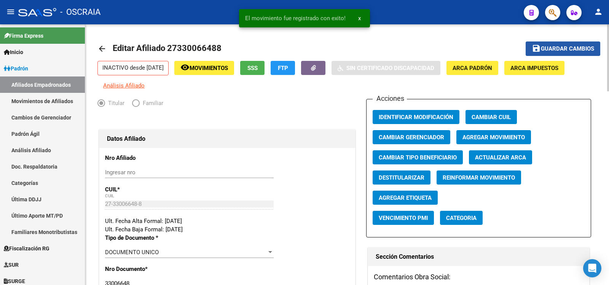
click at [547, 50] on span "Guardar cambios" at bounding box center [566, 49] width 53 height 7
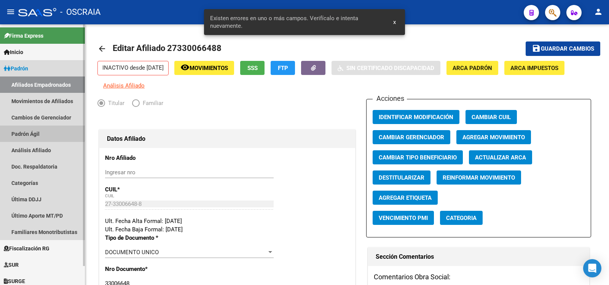
click at [33, 132] on link "Padrón Ágil" at bounding box center [42, 134] width 85 height 16
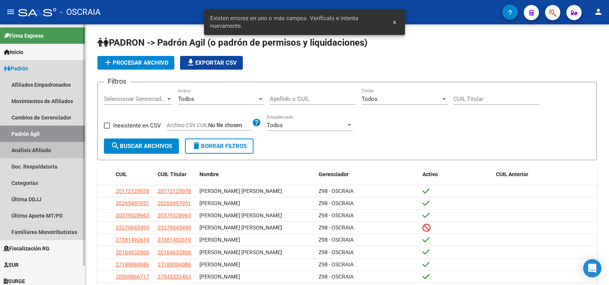
click at [36, 147] on link "Análisis Afiliado" at bounding box center [42, 150] width 85 height 16
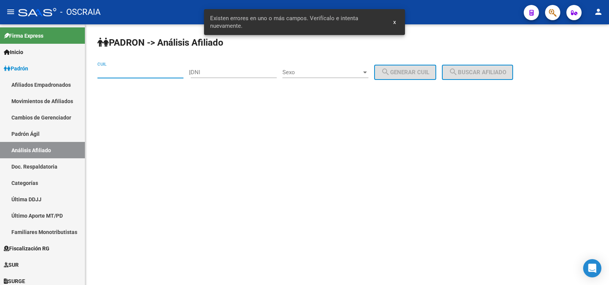
click at [135, 72] on input "CUIL" at bounding box center [140, 72] width 86 height 7
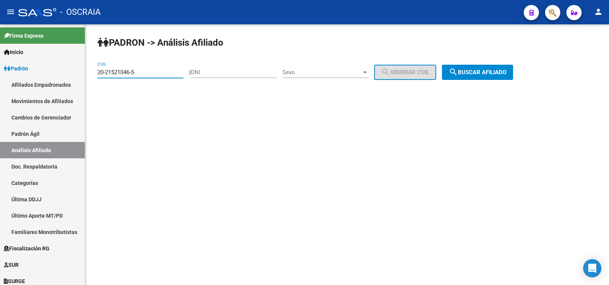
type input "20-21521046-5"
click at [499, 75] on span "search Buscar afiliado" at bounding box center [476, 72] width 57 height 7
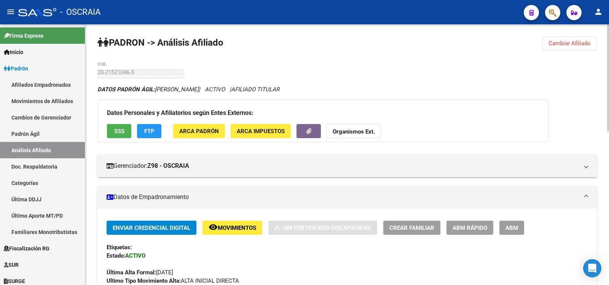
scroll to position [375, 0]
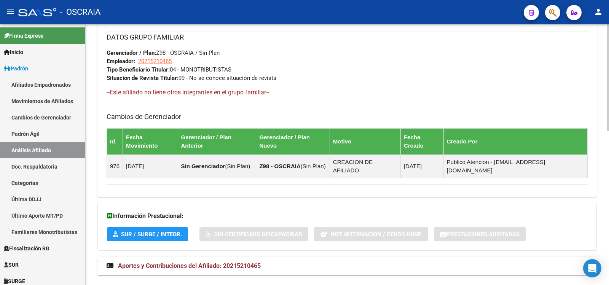
click at [274, 262] on mat-panel-title "Aportes y Contribuciones del Afiliado: 20215210465" at bounding box center [343, 266] width 472 height 8
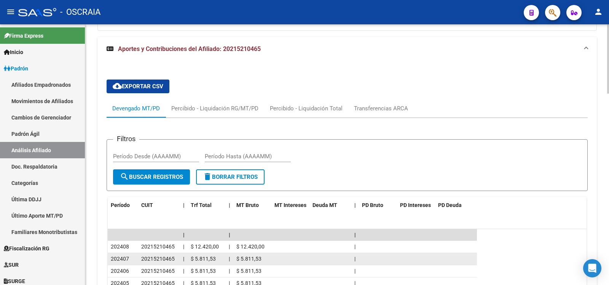
scroll to position [0, 0]
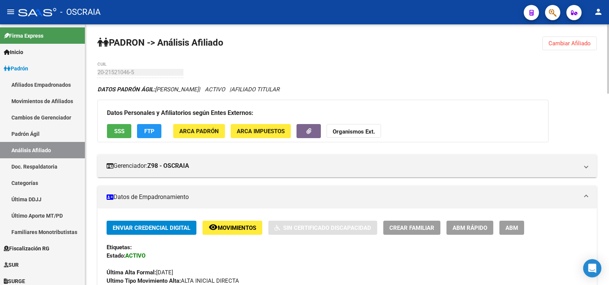
click at [508, 227] on span "ABM" at bounding box center [511, 227] width 13 height 7
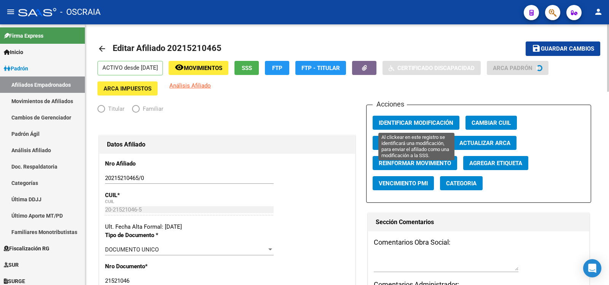
radio input "true"
type input "20-21521046-5"
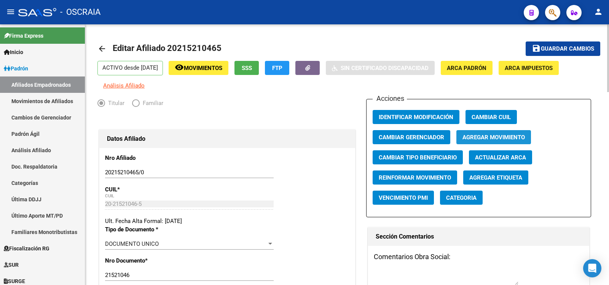
click at [477, 138] on span "Agregar Movimiento" at bounding box center [493, 137] width 62 height 7
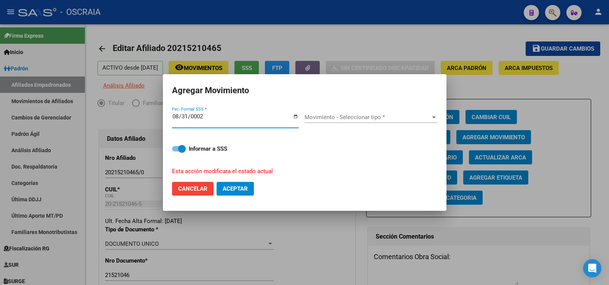
type input "0024-08-31"
type input "[DATE]"
click at [360, 118] on span "Movimiento - Seleccionar tipo *" at bounding box center [367, 117] width 126 height 7
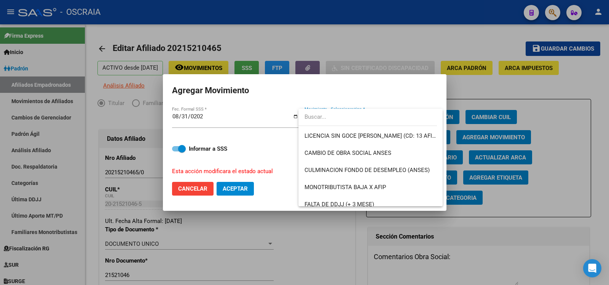
scroll to position [156, 0]
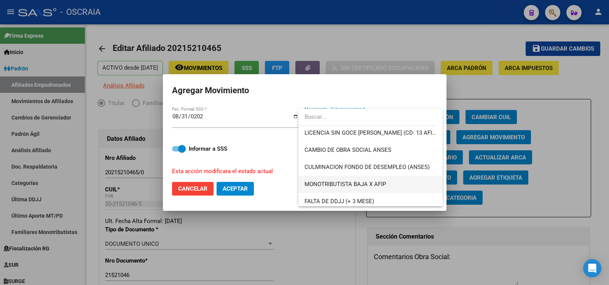
click at [389, 180] on span "MONOTRIBUTISTA BAJA X AFIP" at bounding box center [370, 184] width 132 height 17
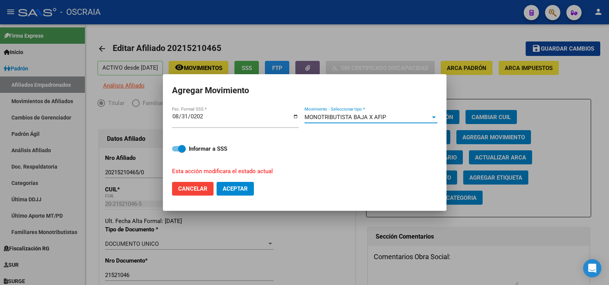
click at [250, 187] on button "Aceptar" at bounding box center [234, 189] width 37 height 14
checkbox input "false"
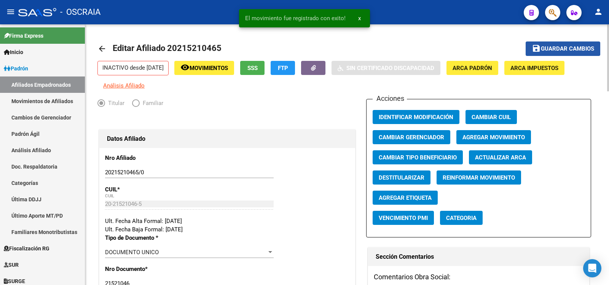
click at [580, 48] on span "Guardar cambios" at bounding box center [566, 49] width 53 height 7
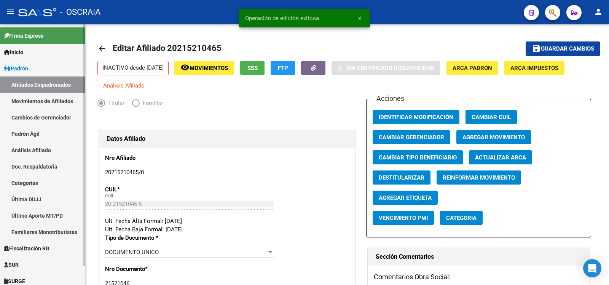
drag, startPoint x: 38, startPoint y: 138, endPoint x: 41, endPoint y: 146, distance: 8.9
click at [38, 138] on link "Padrón Ágil" at bounding box center [42, 134] width 85 height 16
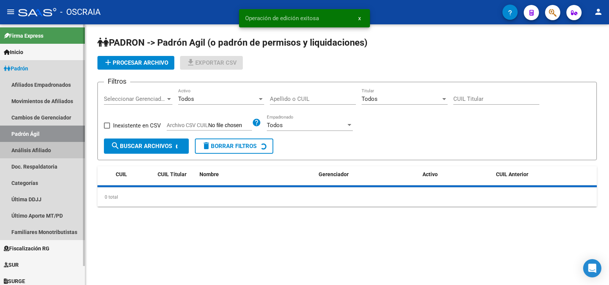
click at [41, 149] on link "Análisis Afiliado" at bounding box center [42, 150] width 85 height 16
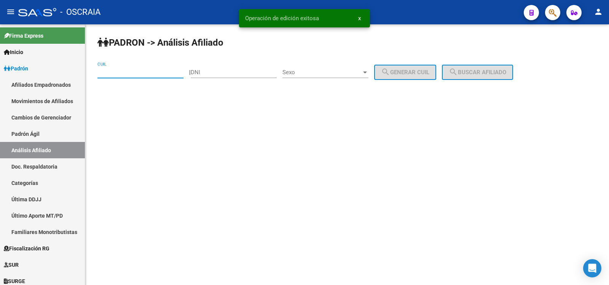
click at [134, 73] on input "CUIL" at bounding box center [140, 72] width 86 height 7
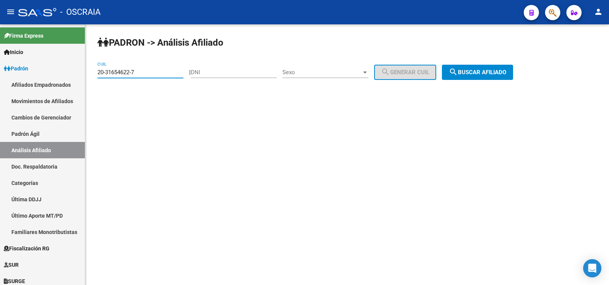
type input "20-31654622-7"
click at [485, 77] on button "search Buscar afiliado" at bounding box center [477, 72] width 71 height 15
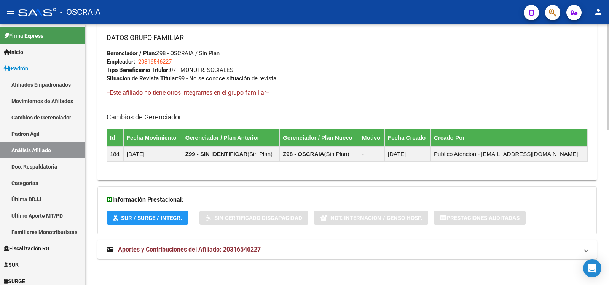
click at [296, 247] on mat-panel-title "Aportes y Contribuciones del Afiliado: 20316546227" at bounding box center [343, 249] width 472 height 8
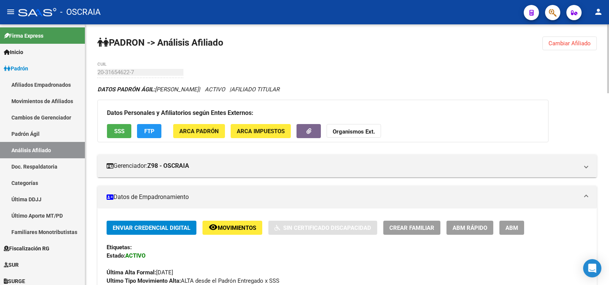
click at [515, 226] on span "ABM" at bounding box center [511, 227] width 13 height 7
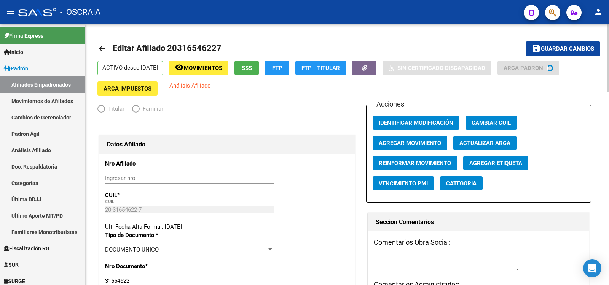
radio input "true"
type input "20-31654622-7"
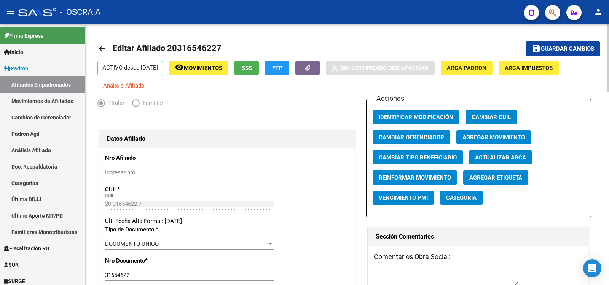
click at [499, 134] on span "Agregar Movimiento" at bounding box center [493, 137] width 62 height 7
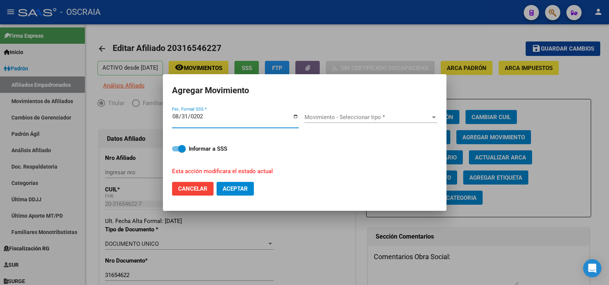
type input "[DATE]"
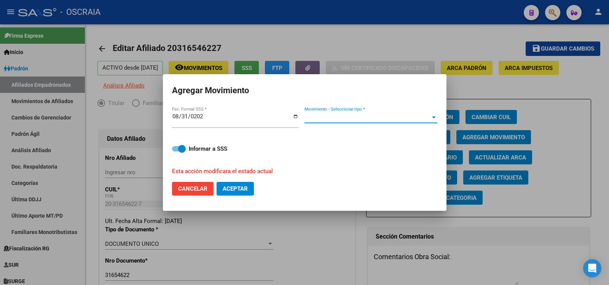
click at [396, 116] on span "Movimiento - Seleccionar tipo *" at bounding box center [367, 117] width 126 height 7
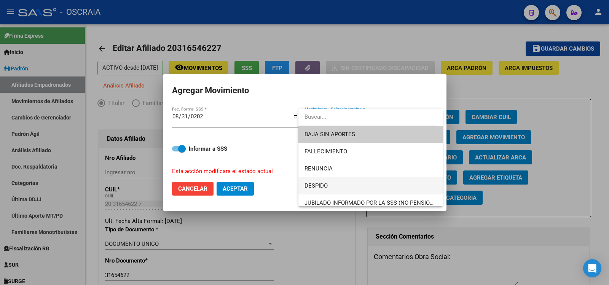
scroll to position [254, 0]
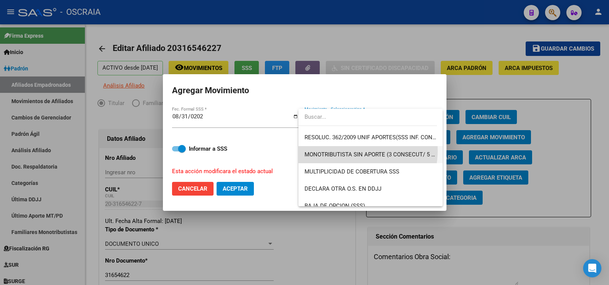
click at [353, 151] on span "MONOTRIBUTISTA SIN APORTE (3 CONSECUT/ 5 ALTERNAD)" at bounding box center [370, 154] width 132 height 17
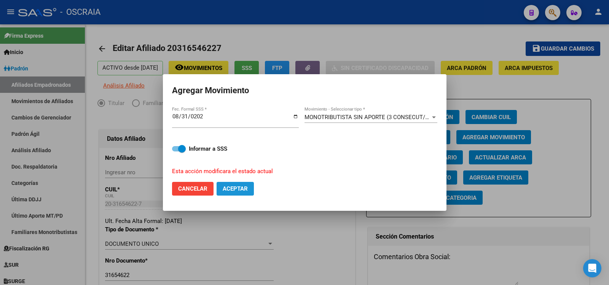
click at [242, 185] on span "Aceptar" at bounding box center [235, 188] width 25 height 7
checkbox input "false"
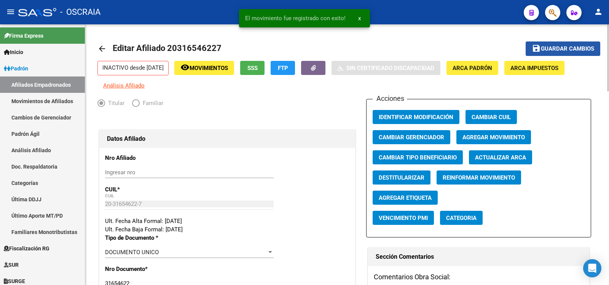
click at [587, 45] on button "save Guardar cambios" at bounding box center [562, 48] width 75 height 14
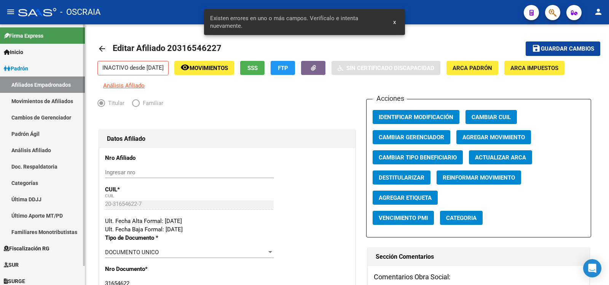
click at [47, 134] on link "Padrón Ágil" at bounding box center [42, 134] width 85 height 16
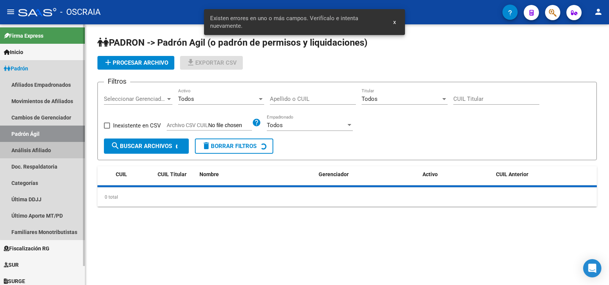
drag, startPoint x: 50, startPoint y: 144, endPoint x: 69, endPoint y: 147, distance: 19.2
click at [51, 145] on link "Análisis Afiliado" at bounding box center [42, 150] width 85 height 16
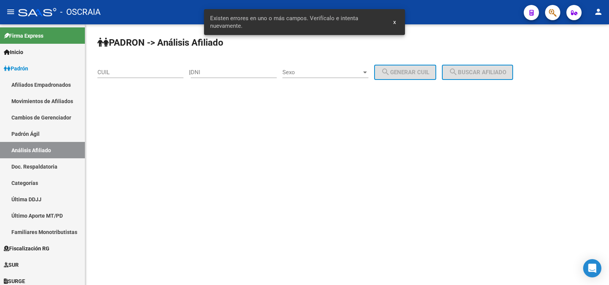
click at [141, 75] on input "CUIL" at bounding box center [140, 72] width 86 height 7
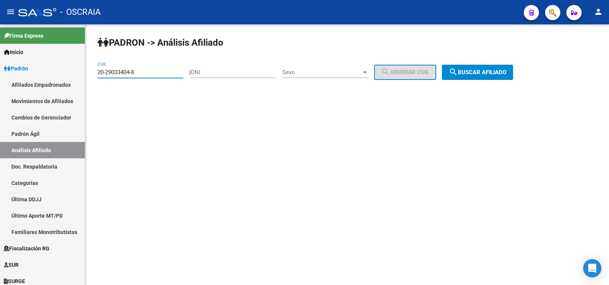
type input "20-29033404-8"
click at [472, 69] on span "search Buscar afiliado" at bounding box center [476, 72] width 57 height 7
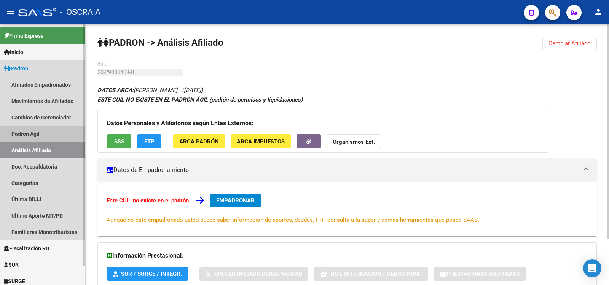
click at [42, 137] on link "Padrón Ágil" at bounding box center [42, 134] width 85 height 16
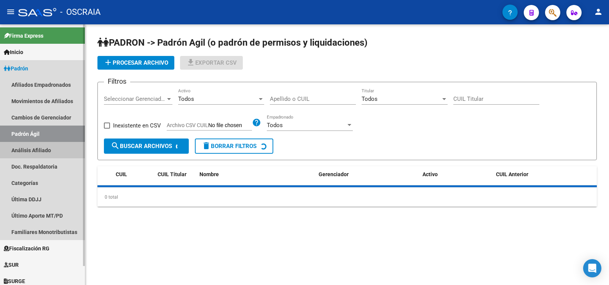
click at [48, 153] on link "Análisis Afiliado" at bounding box center [42, 150] width 85 height 16
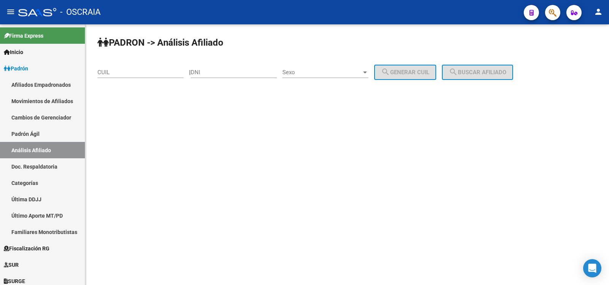
click at [139, 73] on input "CUIL" at bounding box center [140, 72] width 86 height 7
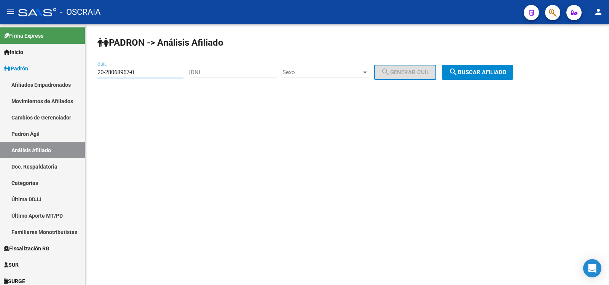
type input "20-28068967-0"
click at [509, 76] on button "search Buscar afiliado" at bounding box center [477, 72] width 71 height 15
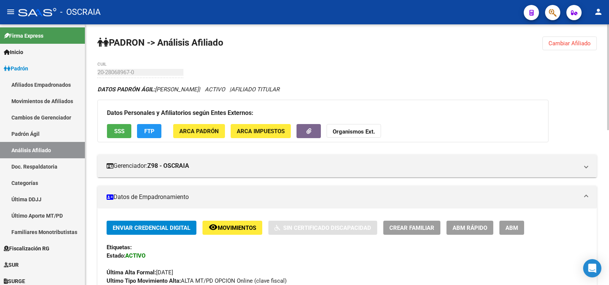
scroll to position [381, 0]
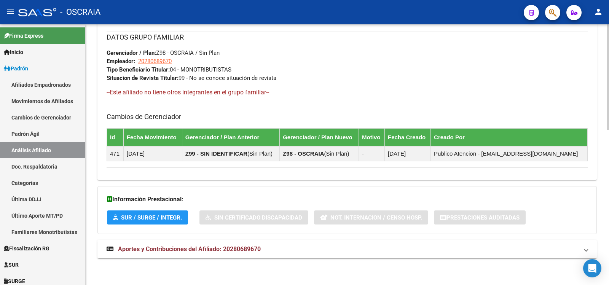
click at [296, 244] on mat-expansion-panel-header "Aportes y Contribuciones del Afiliado: 20280689670" at bounding box center [346, 249] width 499 height 18
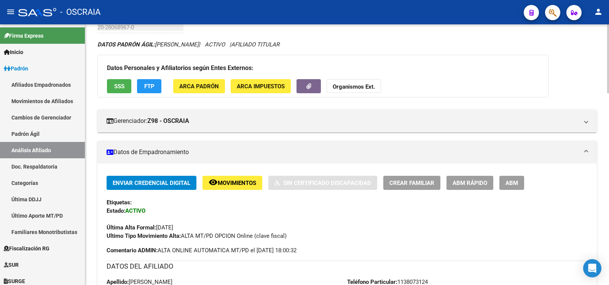
scroll to position [0, 0]
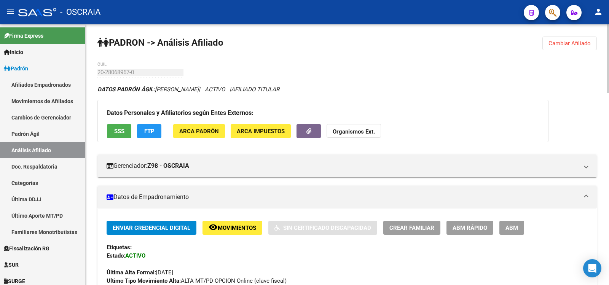
click at [509, 229] on span "ABM" at bounding box center [511, 227] width 13 height 7
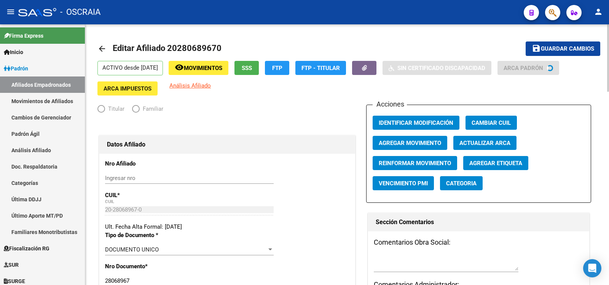
radio input "true"
type input "20-28068967-0"
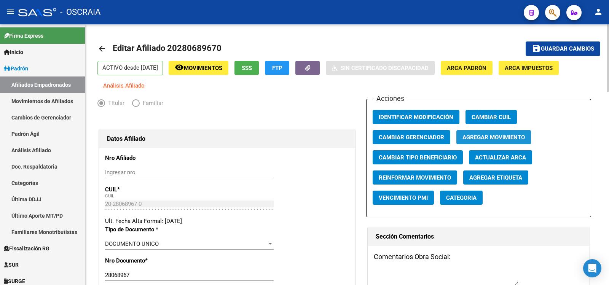
click at [491, 137] on span "Agregar Movimiento" at bounding box center [493, 137] width 62 height 7
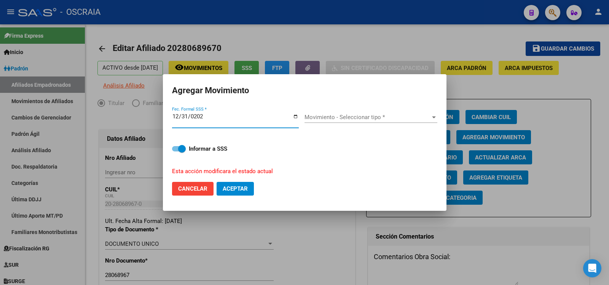
type input "[DATE]"
click at [334, 109] on div "Movimiento - Seleccionar tipo * Movimiento - Seleccionar tipo *" at bounding box center [370, 119] width 133 height 29
click at [336, 113] on div "Movimiento - Seleccionar tipo * Movimiento - Seleccionar tipo *" at bounding box center [370, 116] width 133 height 11
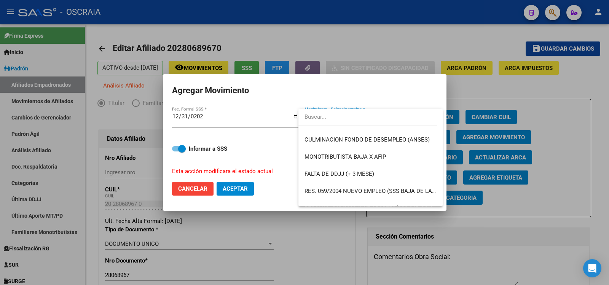
scroll to position [189, 0]
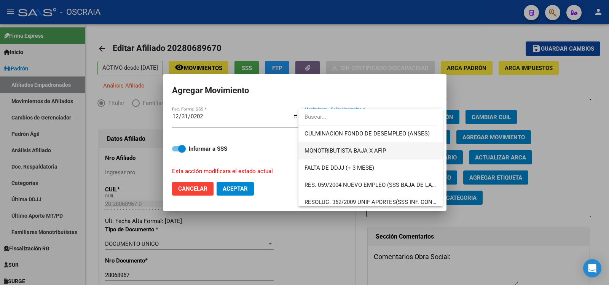
click at [394, 146] on span "MONOTRIBUTISTA BAJA X AFIP" at bounding box center [370, 150] width 132 height 17
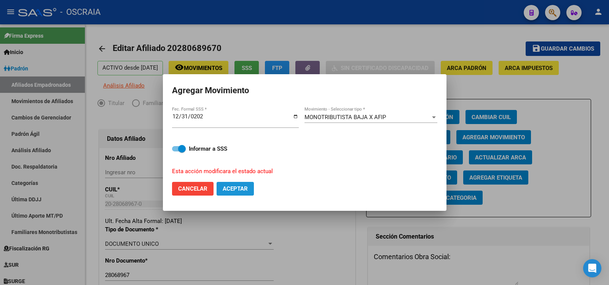
click at [250, 188] on button "Aceptar" at bounding box center [234, 189] width 37 height 14
checkbox input "false"
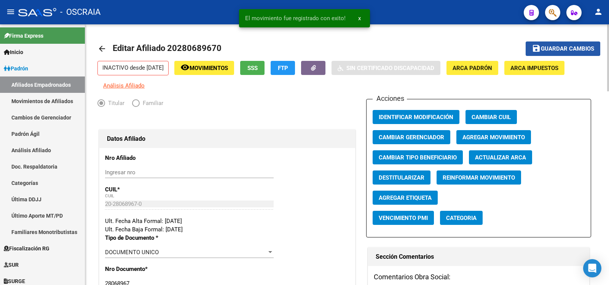
click at [543, 50] on span "Guardar cambios" at bounding box center [566, 49] width 53 height 7
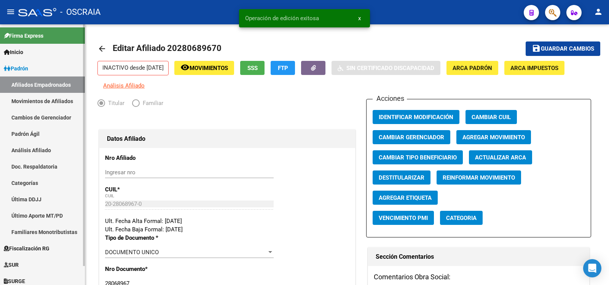
click at [37, 147] on link "Análisis Afiliado" at bounding box center [42, 150] width 85 height 16
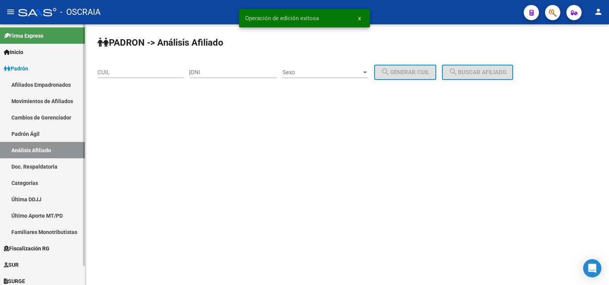
click at [40, 137] on link "Padrón Ágil" at bounding box center [42, 134] width 85 height 16
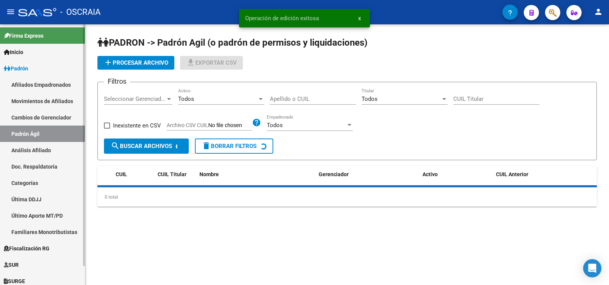
click at [42, 147] on link "Análisis Afiliado" at bounding box center [42, 150] width 85 height 16
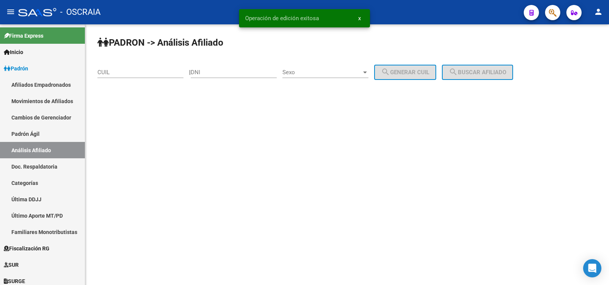
click at [115, 72] on input "CUIL" at bounding box center [140, 72] width 86 height 7
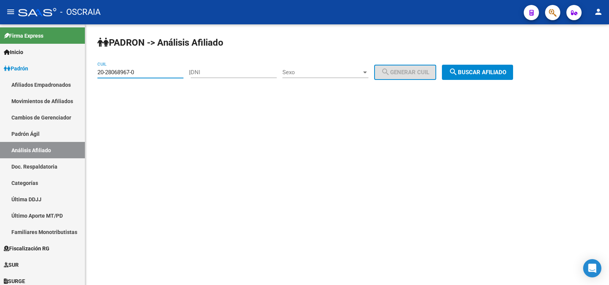
type input "20-28068967-0"
drag, startPoint x: 475, startPoint y: 68, endPoint x: 466, endPoint y: 84, distance: 18.1
click at [475, 68] on button "search Buscar afiliado" at bounding box center [477, 72] width 71 height 15
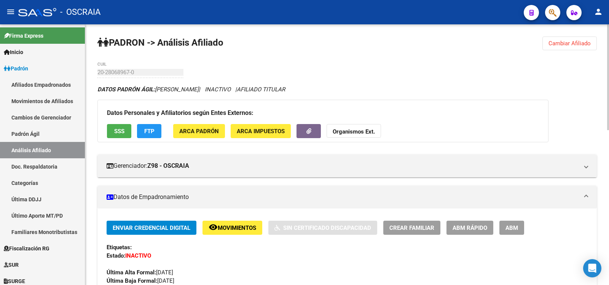
scroll to position [380, 0]
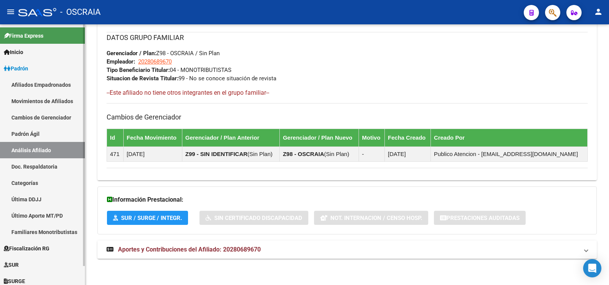
click at [54, 139] on link "Padrón Ágil" at bounding box center [42, 134] width 85 height 16
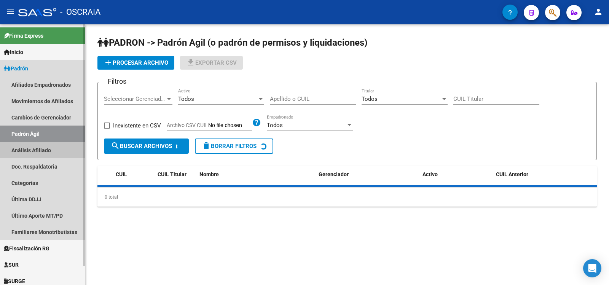
click at [58, 149] on link "Análisis Afiliado" at bounding box center [42, 150] width 85 height 16
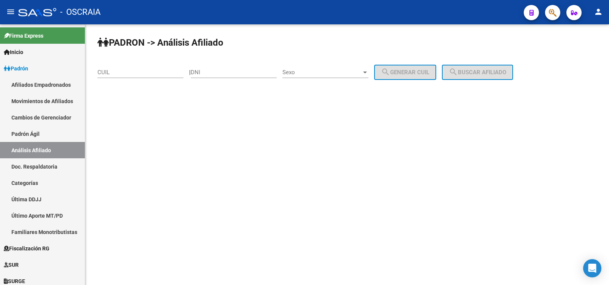
click at [150, 74] on input "CUIL" at bounding box center [140, 72] width 86 height 7
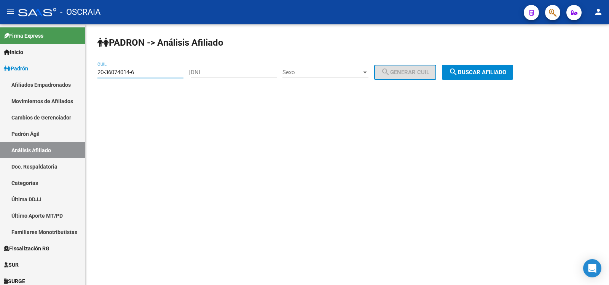
type input "20-36074014-6"
click at [513, 73] on button "search Buscar afiliado" at bounding box center [477, 72] width 71 height 15
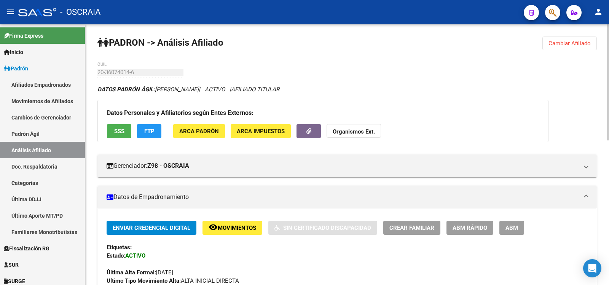
scroll to position [324, 0]
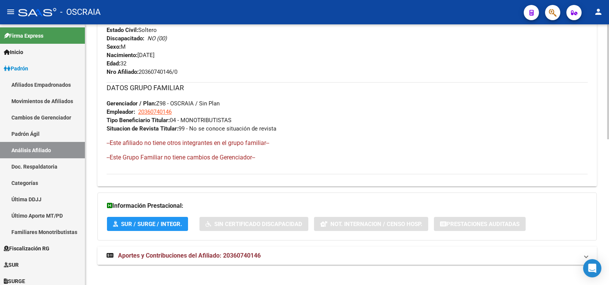
click at [243, 250] on mat-expansion-panel-header "Aportes y Contribuciones del Afiliado: 20360740146" at bounding box center [346, 255] width 499 height 18
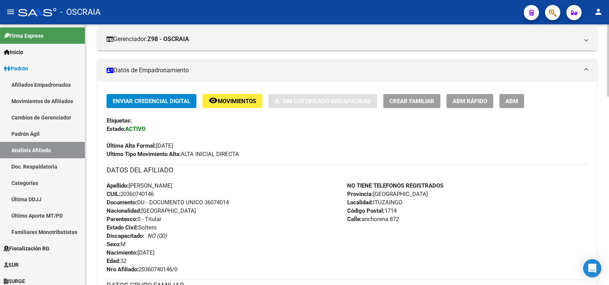
scroll to position [0, 0]
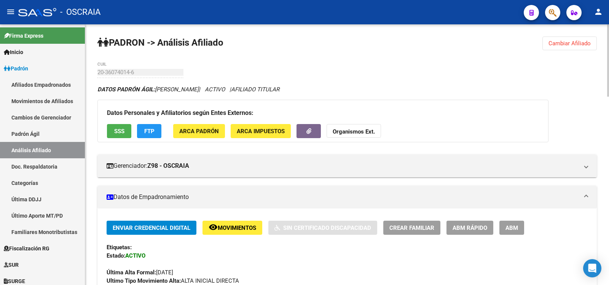
click at [512, 223] on button "ABM" at bounding box center [511, 228] width 25 height 14
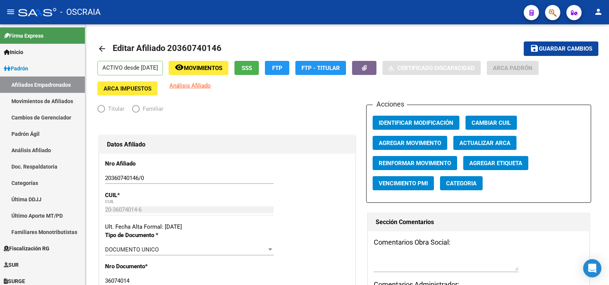
radio input "true"
type input "20-36074014-6"
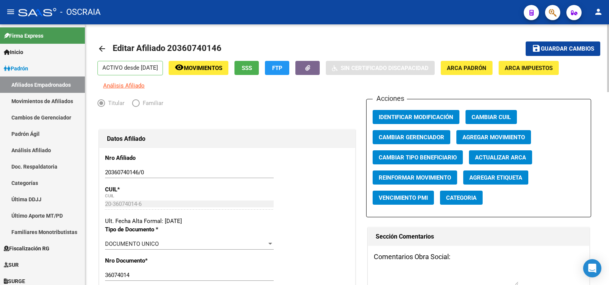
click at [501, 138] on span "Agregar Movimiento" at bounding box center [493, 137] width 62 height 7
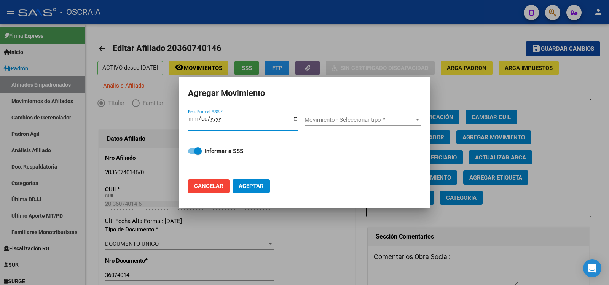
click at [321, 121] on span "Movimiento - Seleccionar tipo *" at bounding box center [359, 119] width 110 height 7
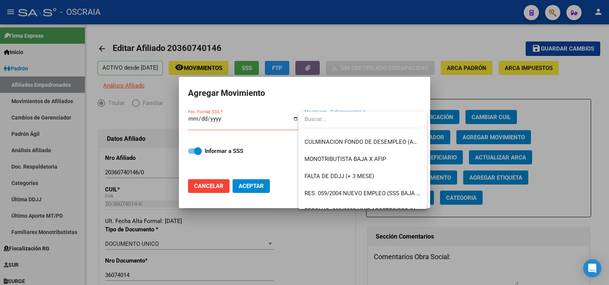
scroll to position [189, 0]
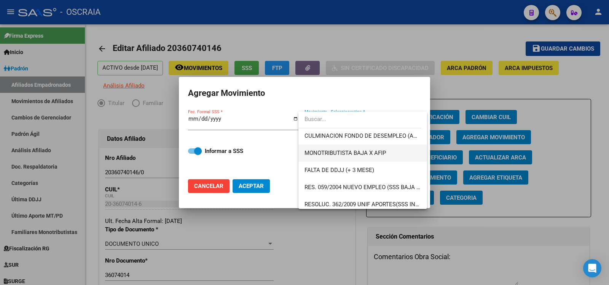
click at [392, 153] on span "MONOTRIBUTISTA BAJA X AFIP" at bounding box center [362, 153] width 116 height 17
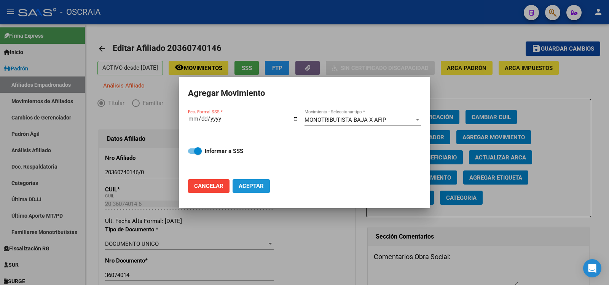
click at [246, 184] on span "Aceptar" at bounding box center [250, 186] width 25 height 7
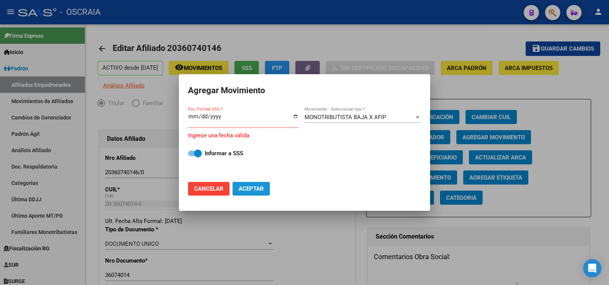
click at [250, 185] on span "Aceptar" at bounding box center [250, 188] width 25 height 7
click at [192, 117] on input "Fec. Formal SSS *" at bounding box center [243, 119] width 110 height 12
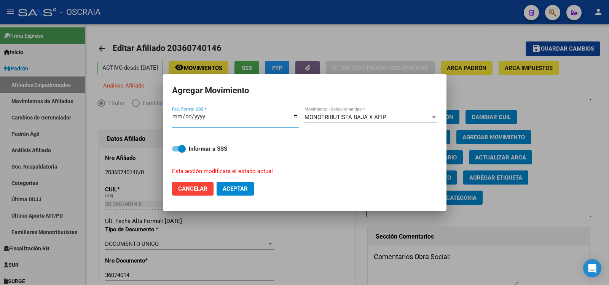
type input "[DATE]"
click at [220, 193] on button "Aceptar" at bounding box center [234, 189] width 37 height 14
checkbox input "false"
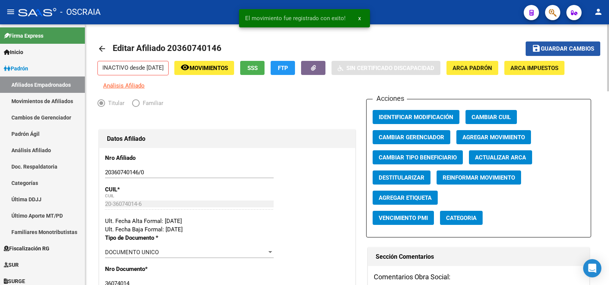
click at [556, 47] on span "Guardar cambios" at bounding box center [566, 49] width 53 height 7
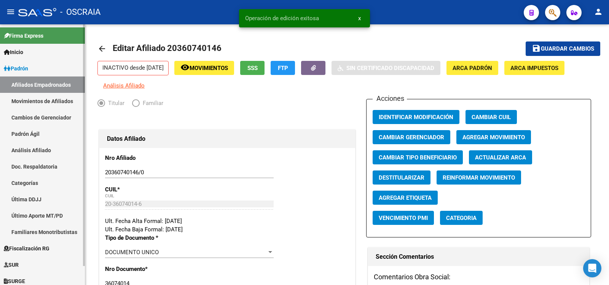
click at [42, 134] on link "Padrón Ágil" at bounding box center [42, 134] width 85 height 16
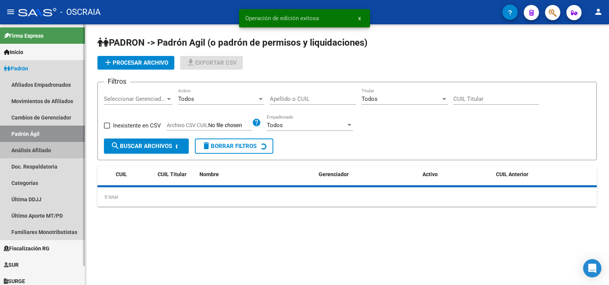
click at [42, 143] on link "Análisis Afiliado" at bounding box center [42, 150] width 85 height 16
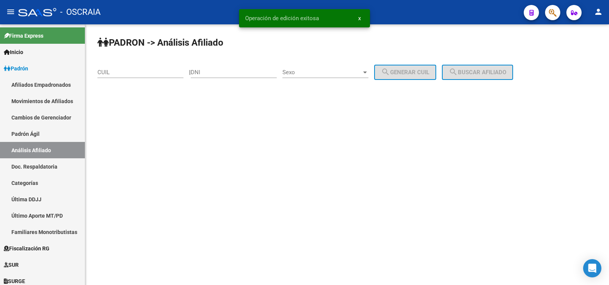
click at [121, 71] on input "CUIL" at bounding box center [140, 72] width 86 height 7
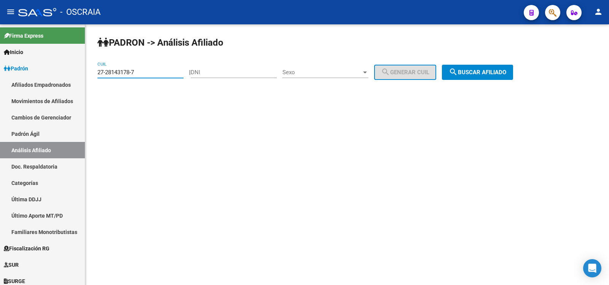
type input "27-28143178-7"
click at [468, 76] on button "search Buscar afiliado" at bounding box center [477, 72] width 71 height 15
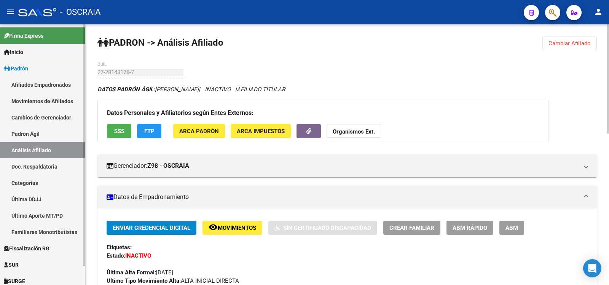
click at [62, 137] on link "Padrón Ágil" at bounding box center [42, 134] width 85 height 16
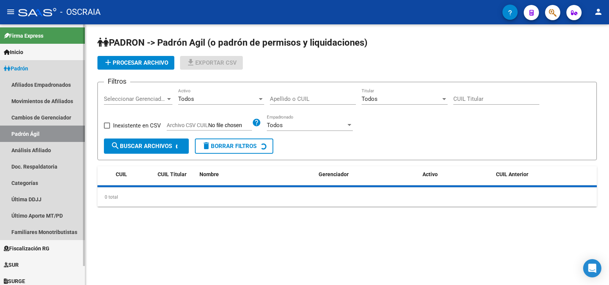
click at [61, 149] on link "Análisis Afiliado" at bounding box center [42, 150] width 85 height 16
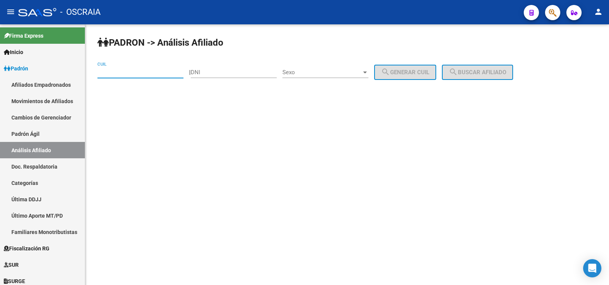
click at [123, 75] on input "CUIL" at bounding box center [140, 72] width 86 height 7
type input "27-35426006-4"
click at [496, 68] on button "search Buscar afiliado" at bounding box center [477, 72] width 71 height 15
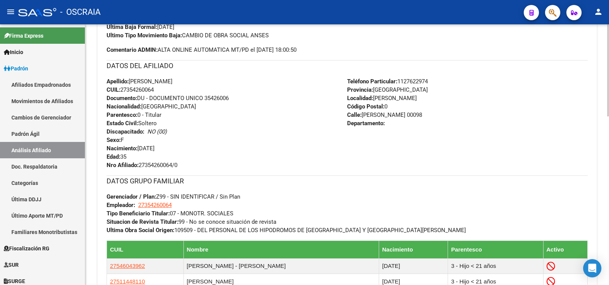
scroll to position [380, 0]
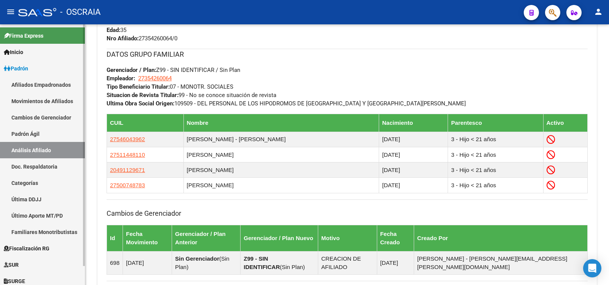
click at [67, 133] on link "Padrón Ágil" at bounding box center [42, 134] width 85 height 16
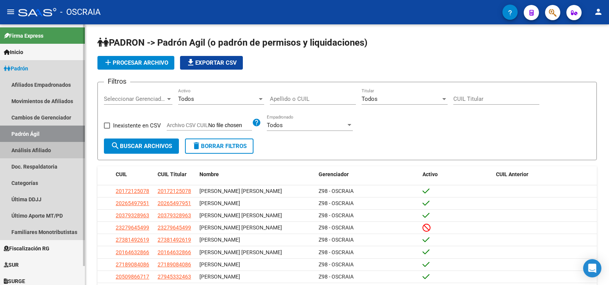
click at [73, 150] on link "Análisis Afiliado" at bounding box center [42, 150] width 85 height 16
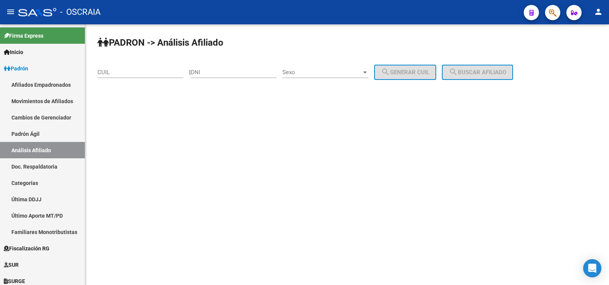
click at [142, 70] on input "CUIL" at bounding box center [140, 72] width 86 height 7
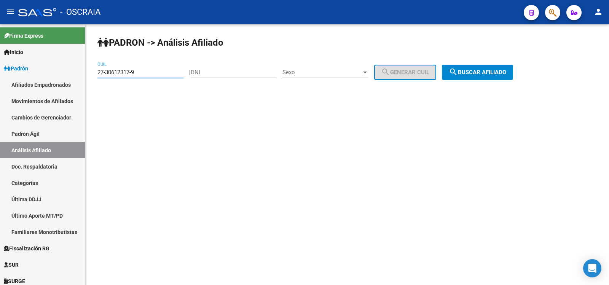
type input "27-30612317-9"
click at [511, 78] on button "search Buscar afiliado" at bounding box center [477, 72] width 71 height 15
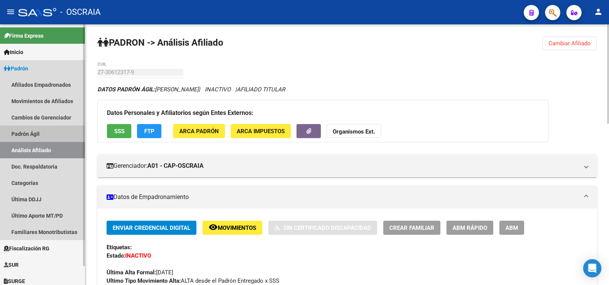
click at [50, 139] on link "Padrón Ágil" at bounding box center [42, 134] width 85 height 16
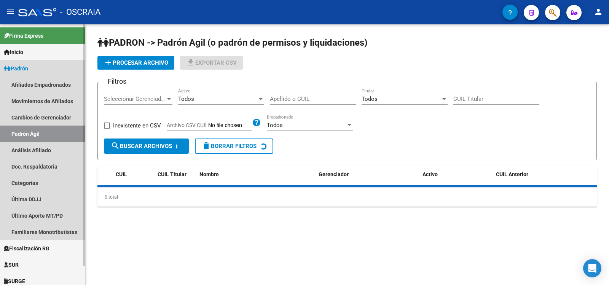
click at [49, 147] on link "Análisis Afiliado" at bounding box center [42, 150] width 85 height 16
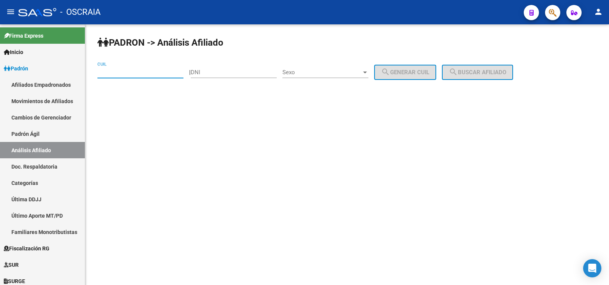
drag, startPoint x: 138, startPoint y: 72, endPoint x: 156, endPoint y: 145, distance: 74.8
click at [138, 72] on input "CUIL" at bounding box center [140, 72] width 86 height 7
click at [156, 74] on input "CUIL" at bounding box center [140, 72] width 86 height 7
type input "20-31232654-0"
click at [453, 68] on button "search Buscar afiliado" at bounding box center [477, 72] width 71 height 15
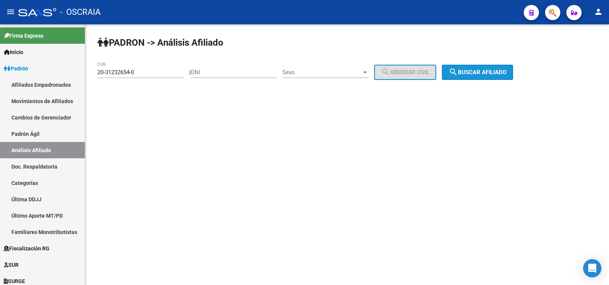
click at [453, 68] on div "PADRON -> Análisis Afiliado 20-31232654-0 CUIL | DNI Sexo Sexo search Generar C…" at bounding box center [346, 64] width 523 height 80
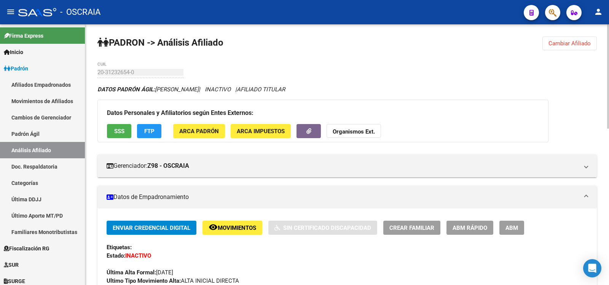
drag, startPoint x: 39, startPoint y: 136, endPoint x: 41, endPoint y: 147, distance: 11.3
click at [39, 136] on link "Padrón Ágil" at bounding box center [42, 134] width 85 height 16
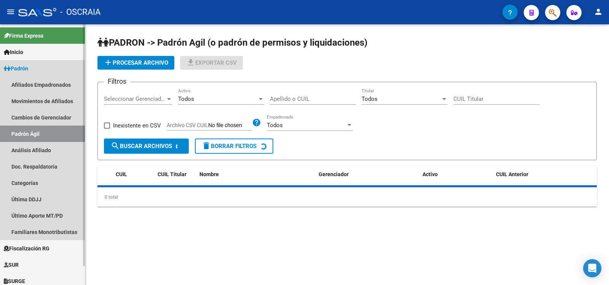
click at [43, 152] on link "Análisis Afiliado" at bounding box center [42, 150] width 85 height 16
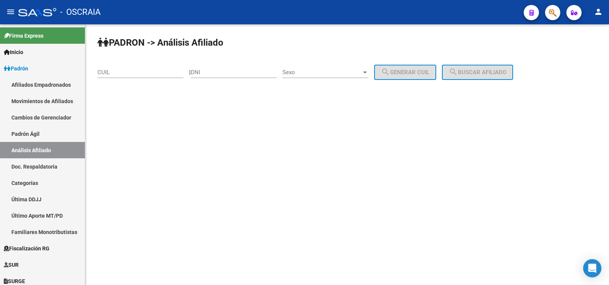
click at [122, 70] on input "CUIL" at bounding box center [140, 72] width 86 height 7
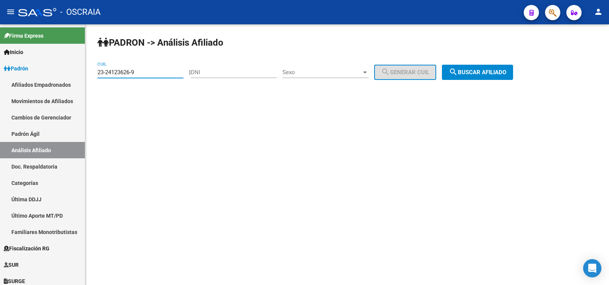
type input "23-24123626-9"
click at [469, 72] on span "search Buscar afiliado" at bounding box center [476, 72] width 57 height 7
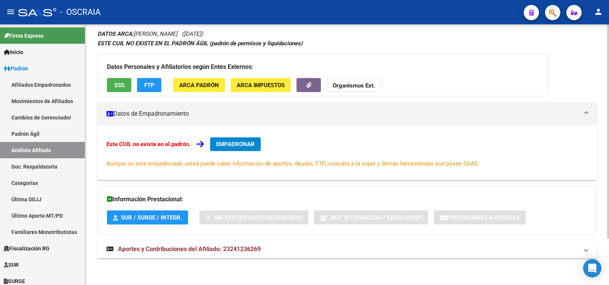
click at [296, 243] on mat-expansion-panel-header "Aportes y Contribuciones del Afiliado: 23241236269" at bounding box center [346, 249] width 499 height 18
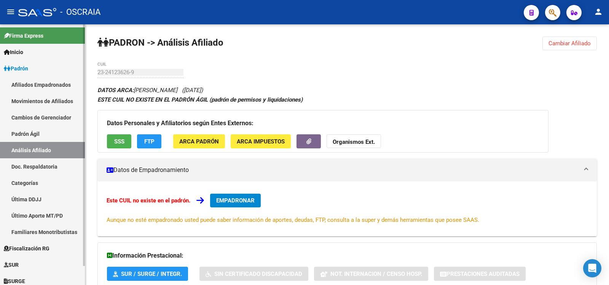
click at [31, 135] on link "Padrón Ágil" at bounding box center [42, 134] width 85 height 16
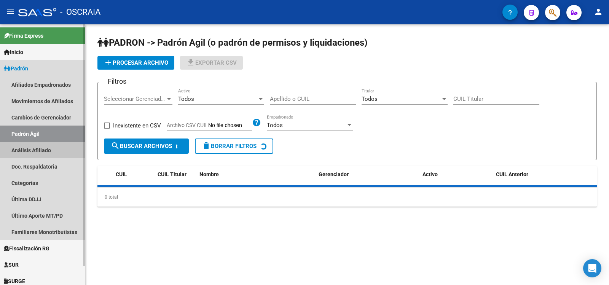
click at [37, 144] on link "Análisis Afiliado" at bounding box center [42, 150] width 85 height 16
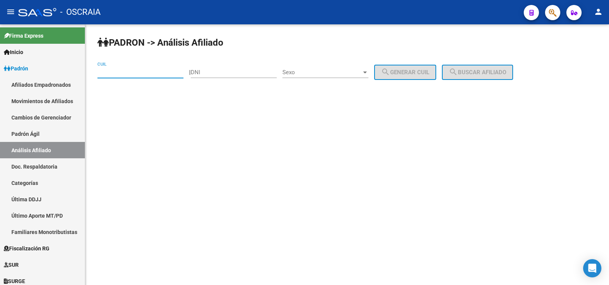
click at [130, 72] on input "CUIL" at bounding box center [140, 72] width 86 height 7
type input "27-22631858-0"
click at [488, 74] on span "search Buscar afiliado" at bounding box center [476, 72] width 57 height 7
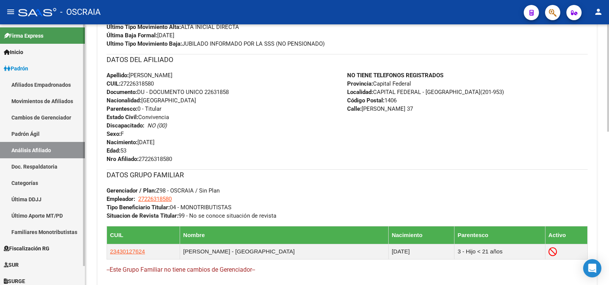
scroll to position [372, 0]
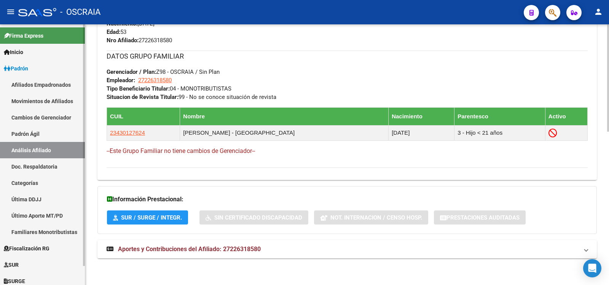
click at [39, 141] on link "Padrón Ágil" at bounding box center [42, 134] width 85 height 16
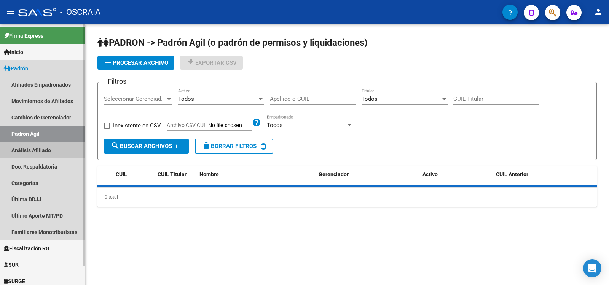
click at [46, 151] on link "Análisis Afiliado" at bounding box center [42, 150] width 85 height 16
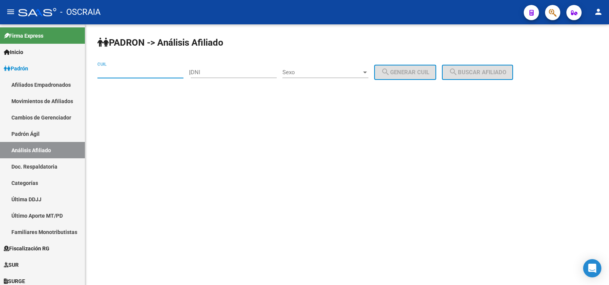
click at [134, 72] on input "CUIL" at bounding box center [140, 72] width 86 height 7
type input "20-22297041-6"
click at [479, 77] on button "search Buscar afiliado" at bounding box center [477, 72] width 71 height 15
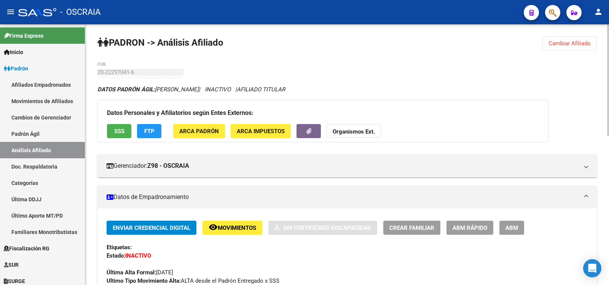
scroll to position [353, 0]
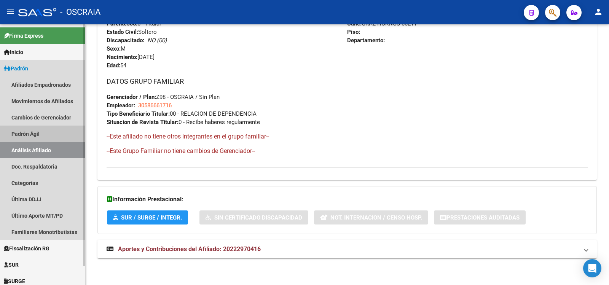
click at [51, 128] on link "Padrón Ágil" at bounding box center [42, 134] width 85 height 16
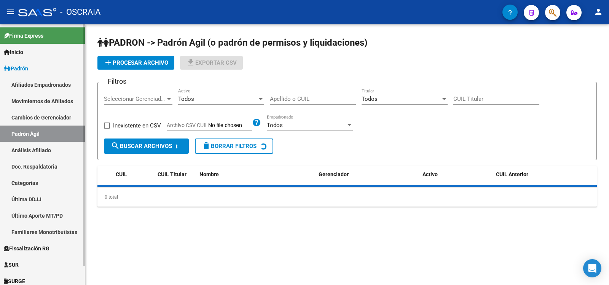
click at [53, 145] on link "Análisis Afiliado" at bounding box center [42, 150] width 85 height 16
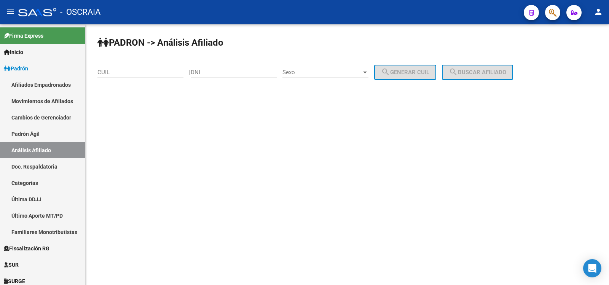
click at [141, 71] on input "CUIL" at bounding box center [140, 72] width 86 height 7
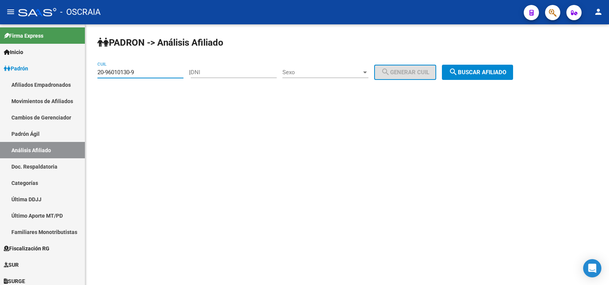
type input "20-96010130-9"
click at [506, 74] on span "search Buscar afiliado" at bounding box center [476, 72] width 57 height 7
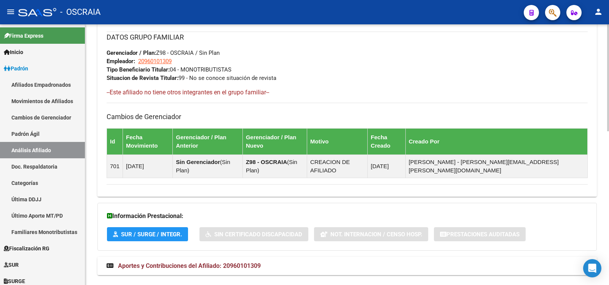
click at [225, 262] on span "Aportes y Contribuciones del Afiliado: 20960101309" at bounding box center [189, 265] width 143 height 7
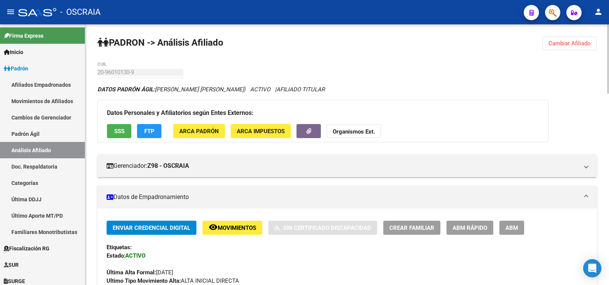
click at [107, 68] on div "20-96010130-9 CUIL" at bounding box center [140, 70] width 86 height 16
click at [108, 68] on div "20-96010130-9 CUIL" at bounding box center [140, 70] width 86 height 16
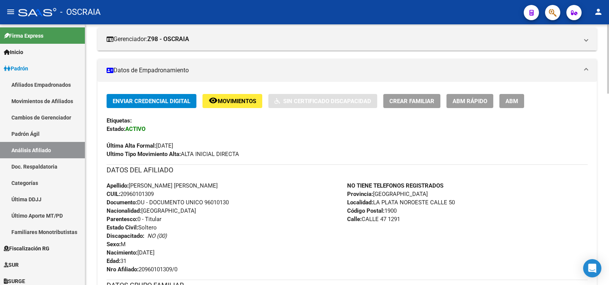
click at [509, 103] on span "ABM" at bounding box center [511, 101] width 13 height 7
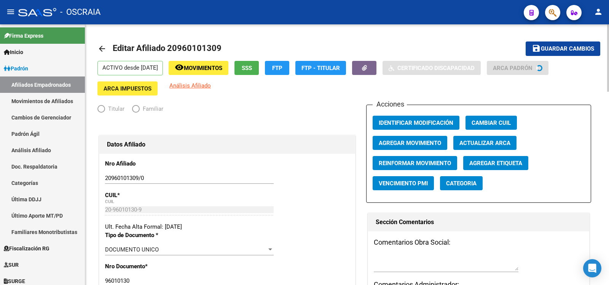
radio input "true"
type input "20-96010130-9"
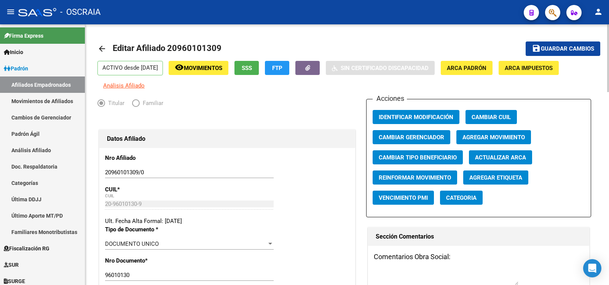
click at [505, 138] on span "Agregar Movimiento" at bounding box center [493, 137] width 62 height 7
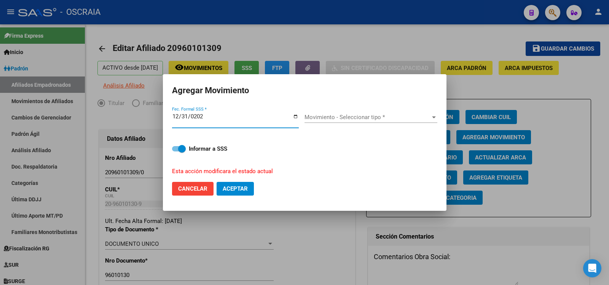
type input "[DATE]"
click at [334, 116] on span "Movimiento - Seleccionar tipo *" at bounding box center [367, 117] width 126 height 7
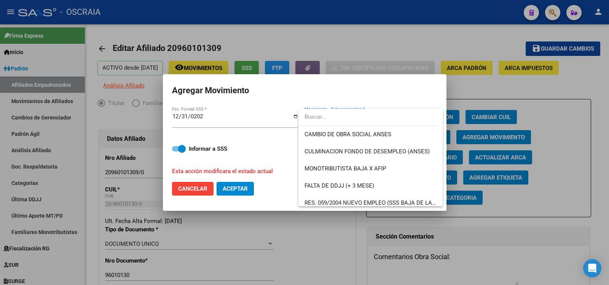
scroll to position [174, 0]
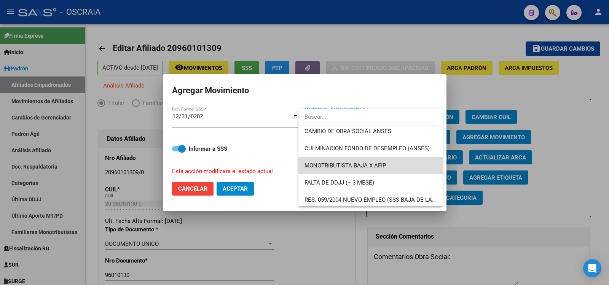
click at [402, 162] on span "MONOTRIBUTISTA BAJA X AFIP" at bounding box center [370, 165] width 132 height 17
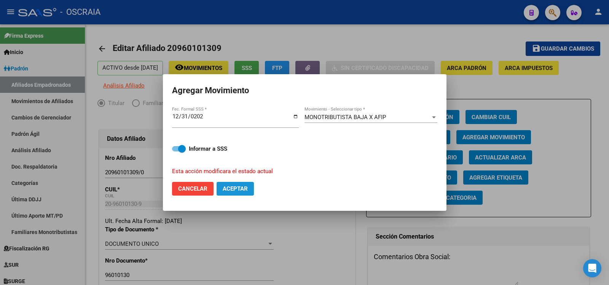
click at [243, 188] on span "Aceptar" at bounding box center [235, 188] width 25 height 7
checkbox input "false"
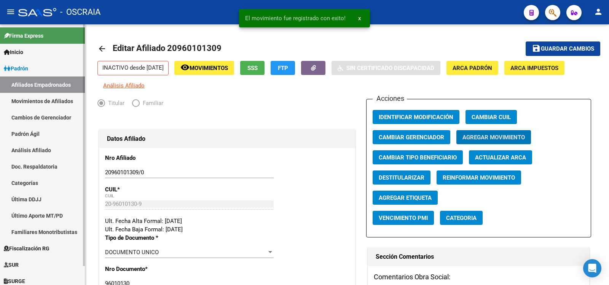
drag, startPoint x: 38, startPoint y: 134, endPoint x: 46, endPoint y: 145, distance: 13.8
click at [39, 134] on link "Padrón Ágil" at bounding box center [42, 134] width 85 height 16
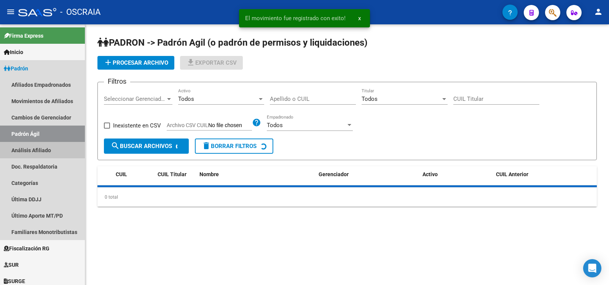
drag, startPoint x: 46, startPoint y: 146, endPoint x: 152, endPoint y: 100, distance: 116.0
click at [46, 146] on link "Análisis Afiliado" at bounding box center [42, 150] width 85 height 16
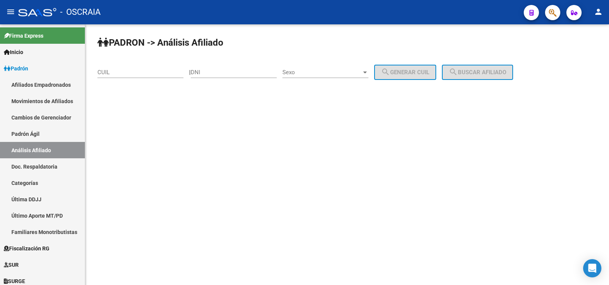
click at [159, 73] on input "CUIL" at bounding box center [140, 72] width 86 height 7
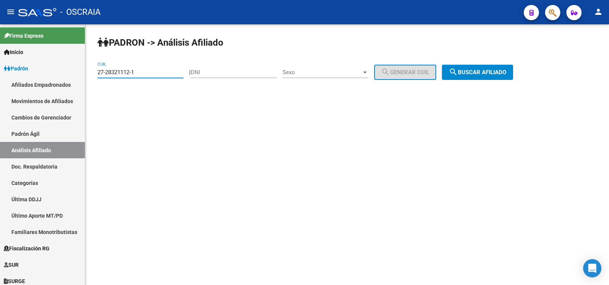
type input "27-28321112-1"
click at [497, 68] on button "search Buscar afiliado" at bounding box center [477, 72] width 71 height 15
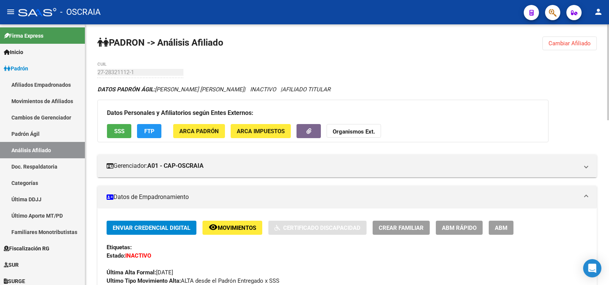
scroll to position [380, 0]
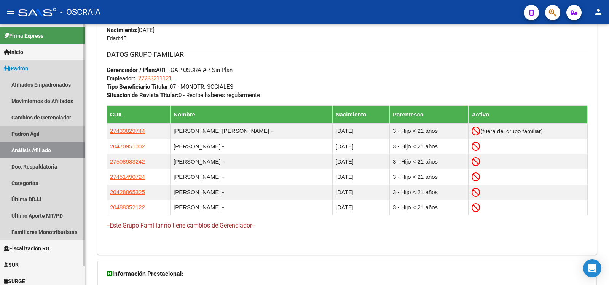
drag, startPoint x: 40, startPoint y: 129, endPoint x: 44, endPoint y: 146, distance: 16.8
click at [40, 130] on link "Padrón Ágil" at bounding box center [42, 134] width 85 height 16
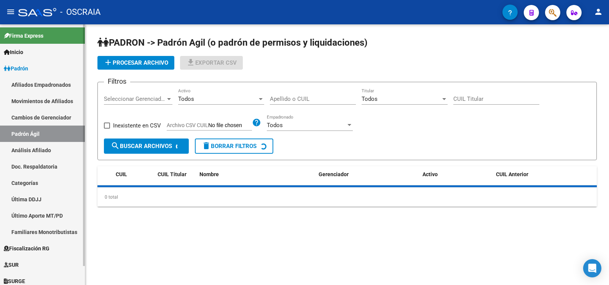
drag, startPoint x: 45, startPoint y: 147, endPoint x: 102, endPoint y: 93, distance: 78.3
click at [46, 147] on link "Análisis Afiliado" at bounding box center [42, 150] width 85 height 16
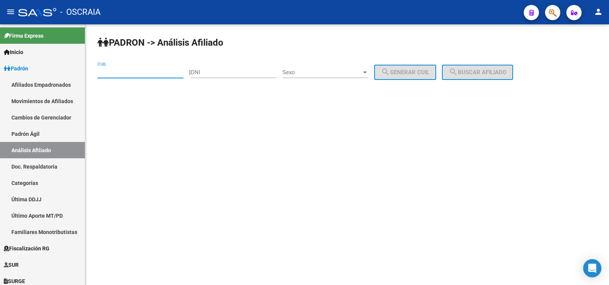
click at [124, 75] on input "CUIL" at bounding box center [140, 72] width 86 height 7
type input "20-20493522-0"
click at [478, 77] on button "search Buscar afiliado" at bounding box center [477, 72] width 71 height 15
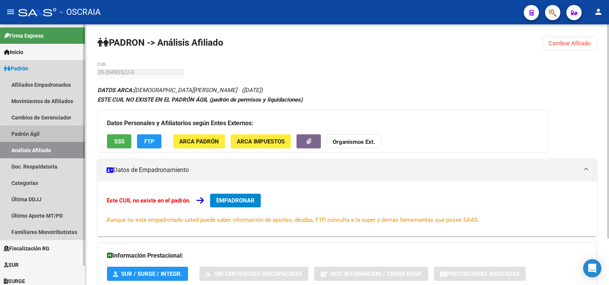
drag, startPoint x: 43, startPoint y: 132, endPoint x: 45, endPoint y: 139, distance: 7.8
click at [43, 132] on link "Padrón Ágil" at bounding box center [42, 134] width 85 height 16
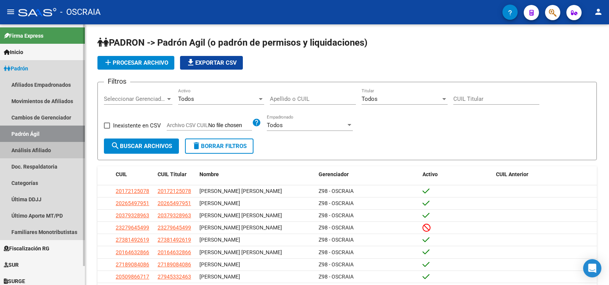
click at [46, 146] on link "Análisis Afiliado" at bounding box center [42, 150] width 85 height 16
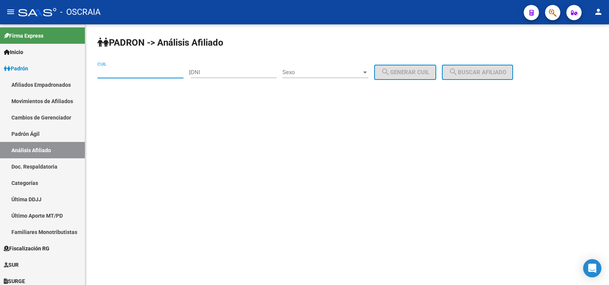
click at [110, 72] on input "CUIL" at bounding box center [140, 72] width 86 height 7
paste input "20-95869120-4"
type input "20-95869120-4"
click at [494, 70] on span "search Buscar afiliado" at bounding box center [476, 72] width 57 height 7
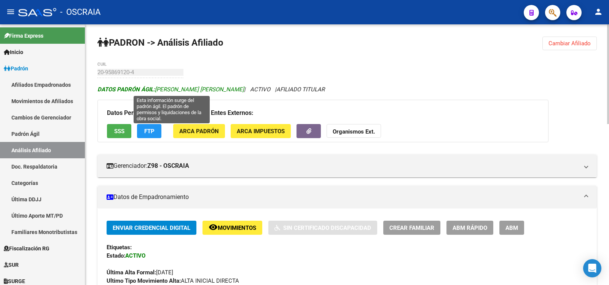
drag, startPoint x: 245, startPoint y: 87, endPoint x: 156, endPoint y: 90, distance: 89.0
click at [156, 90] on span "DATOS [PERSON_NAME]: [PERSON_NAME] [PERSON_NAME]" at bounding box center [170, 89] width 146 height 7
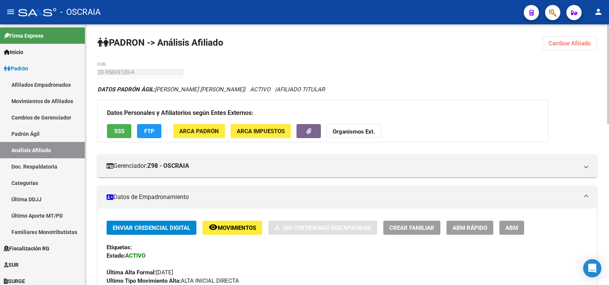
scroll to position [254, 0]
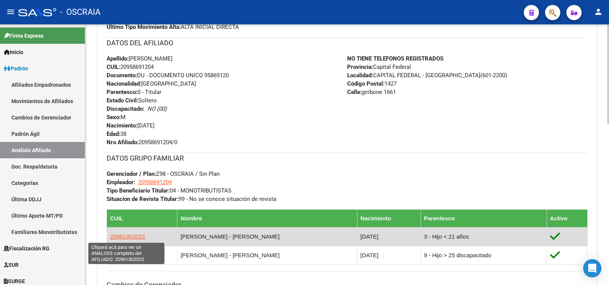
drag, startPoint x: 137, startPoint y: 238, endPoint x: 111, endPoint y: 238, distance: 25.9
click at [111, 238] on td "20961302022" at bounding box center [142, 236] width 70 height 19
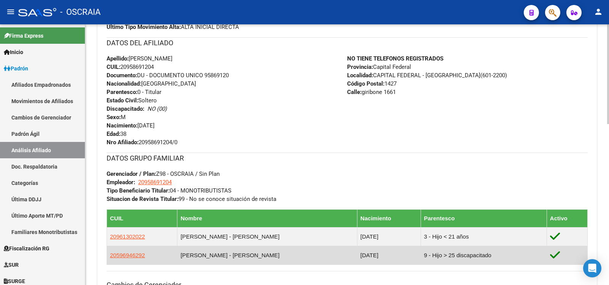
drag, startPoint x: 143, startPoint y: 254, endPoint x: 108, endPoint y: 257, distance: 34.7
click at [108, 257] on td "20596946292" at bounding box center [142, 255] width 70 height 19
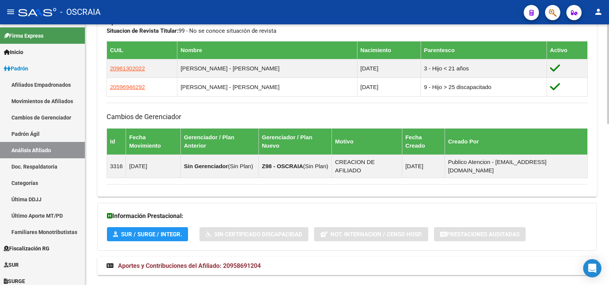
click at [224, 257] on mat-expansion-panel-header "Aportes y Contribuciones del Afiliado: 20958691204" at bounding box center [346, 266] width 499 height 18
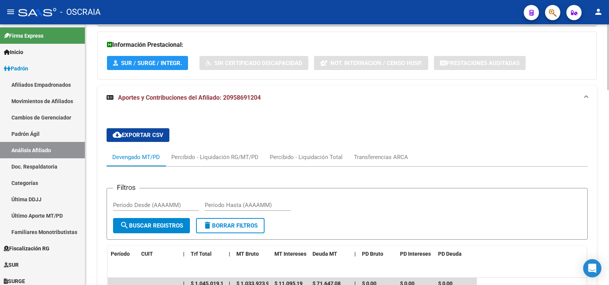
scroll to position [750, 0]
